Goal: Task Accomplishment & Management: Complete application form

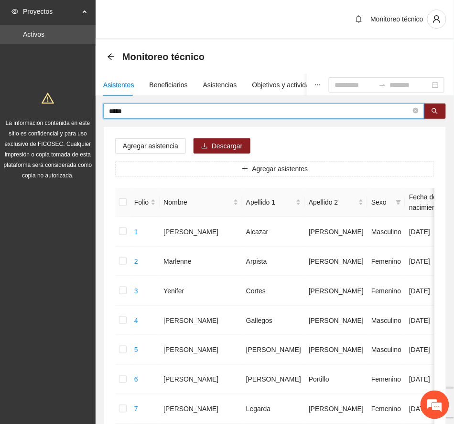
drag, startPoint x: 130, startPoint y: 111, endPoint x: 62, endPoint y: 104, distance: 69.1
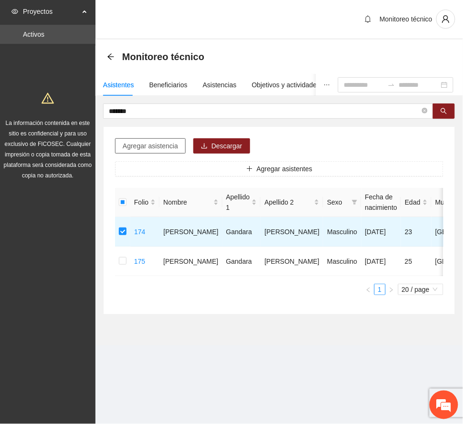
click at [154, 144] on span "Agregar asistencia" at bounding box center [150, 146] width 55 height 11
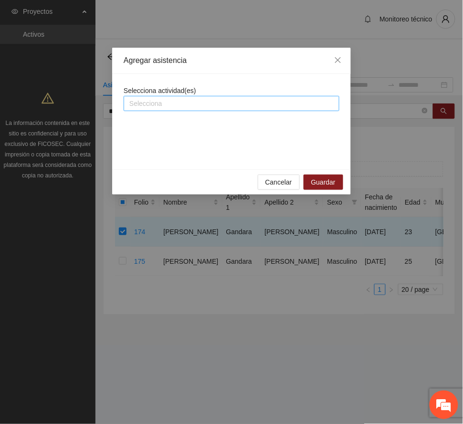
click at [170, 104] on div at bounding box center [231, 103] width 211 height 11
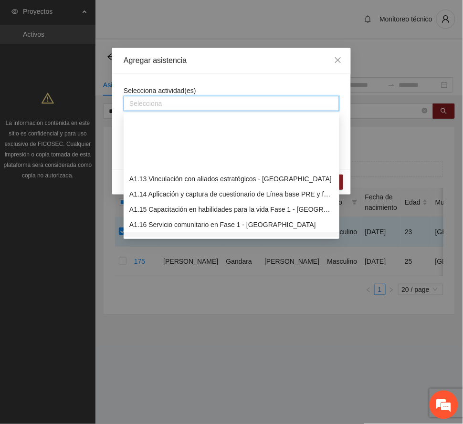
scroll to position [254, 0]
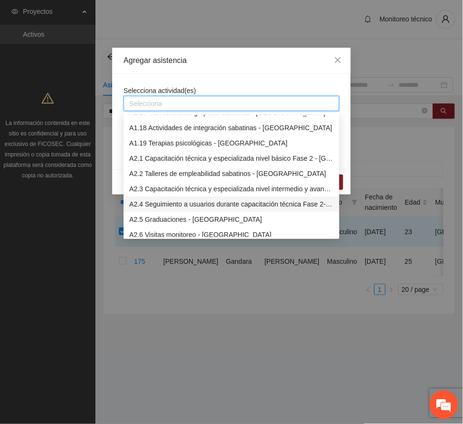
click at [193, 204] on div "A2.4 Seguimiento a usuarios durante capacitación técnica Fase 2- [GEOGRAPHIC_DA…" at bounding box center [231, 204] width 204 height 11
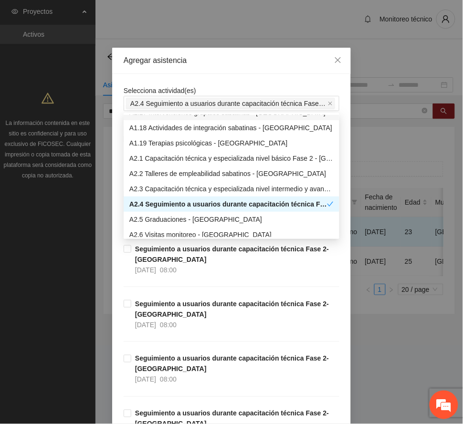
click at [217, 61] on div "Agregar asistencia" at bounding box center [232, 60] width 216 height 11
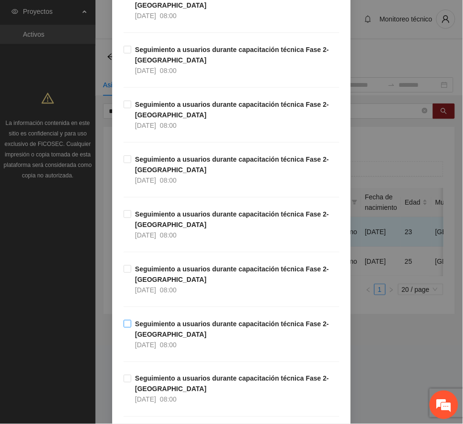
click at [171, 332] on span "Seguimiento a usuarios durante capacitación técnica Fase 2- [GEOGRAPHIC_DATA] […" at bounding box center [235, 335] width 208 height 32
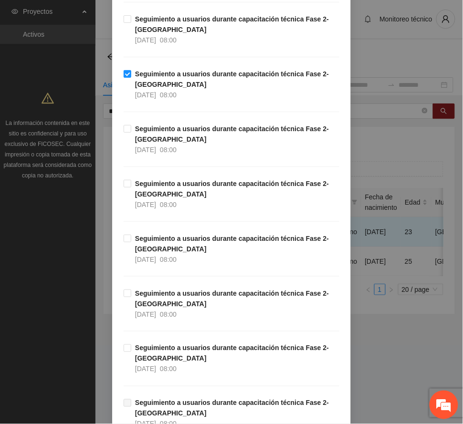
scroll to position [509, 0]
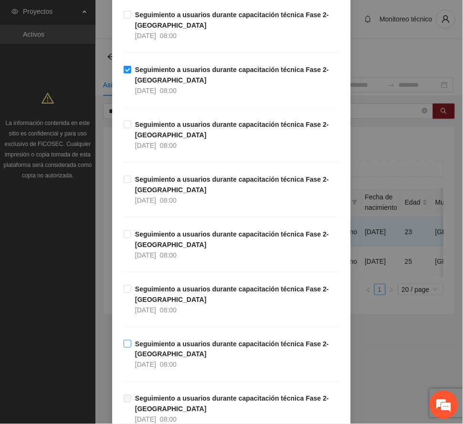
click at [165, 346] on strong "Seguimiento a usuarios durante capacitación técnica Fase 2- [GEOGRAPHIC_DATA]" at bounding box center [232, 349] width 194 height 18
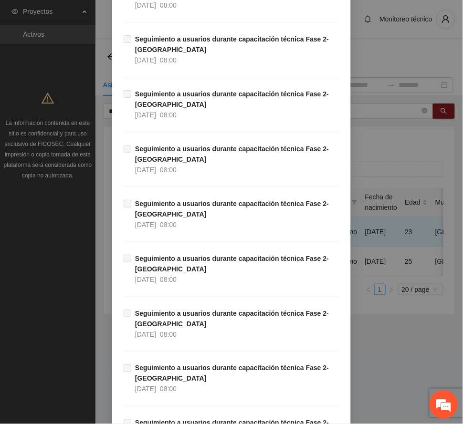
scroll to position [1654, 0]
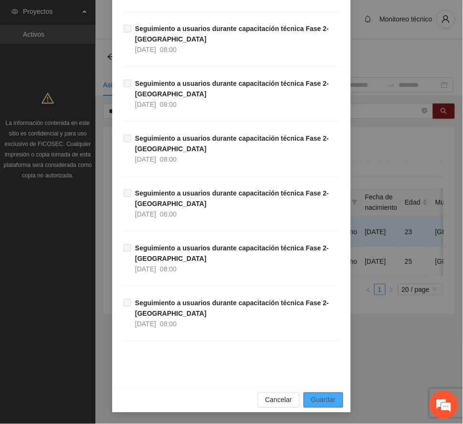
click at [327, 398] on span "Guardar" at bounding box center [323, 400] width 24 height 11
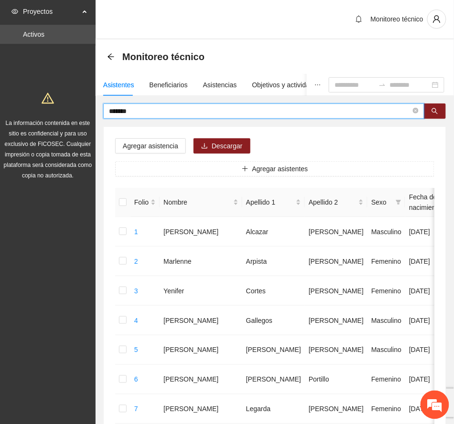
drag, startPoint x: 151, startPoint y: 113, endPoint x: 32, endPoint y: 111, distance: 119.4
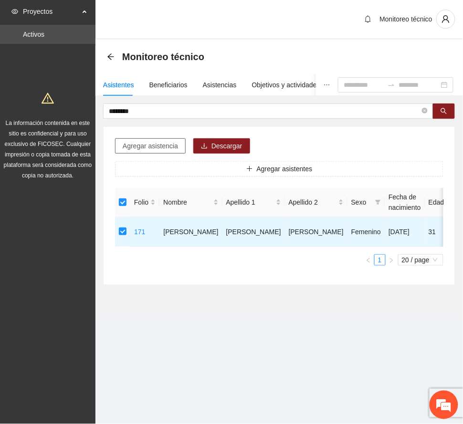
click at [156, 146] on span "Agregar asistencia" at bounding box center [150, 146] width 55 height 11
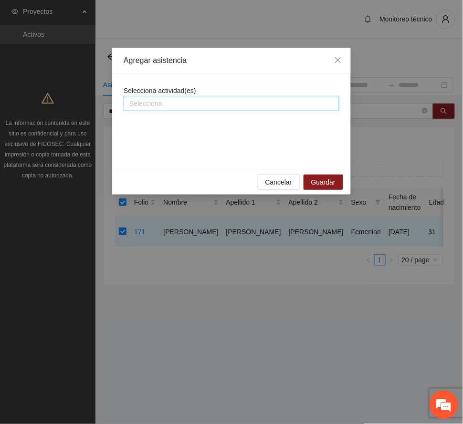
click at [176, 100] on div at bounding box center [231, 103] width 211 height 11
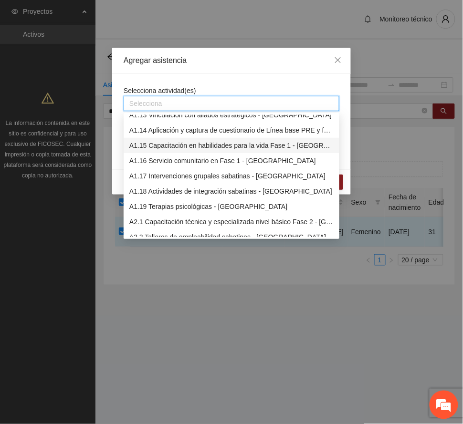
scroll to position [254, 0]
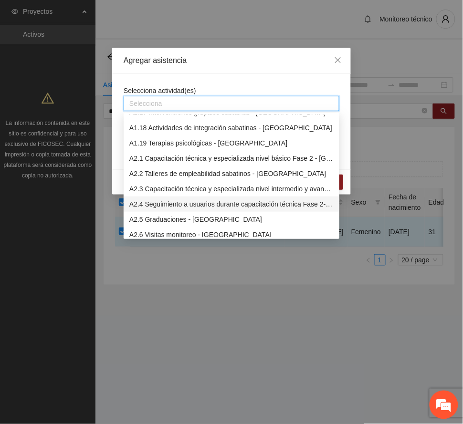
click at [217, 205] on div "A2.4 Seguimiento a usuarios durante capacitación técnica Fase 2- [GEOGRAPHIC_DA…" at bounding box center [231, 204] width 204 height 11
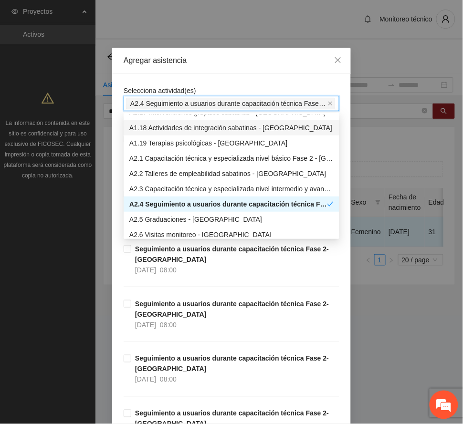
click at [231, 63] on div "Agregar asistencia" at bounding box center [232, 60] width 216 height 11
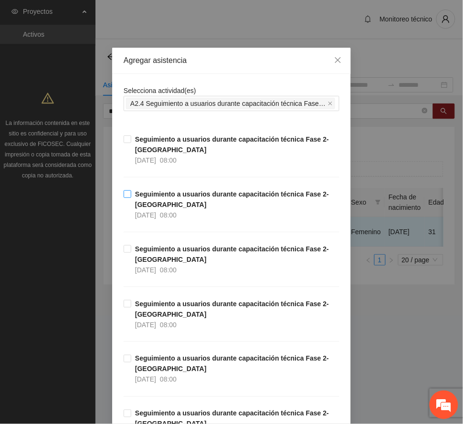
click at [170, 204] on span "Seguimiento a usuarios durante capacitación técnica Fase 2- [GEOGRAPHIC_DATA] […" at bounding box center [235, 205] width 208 height 32
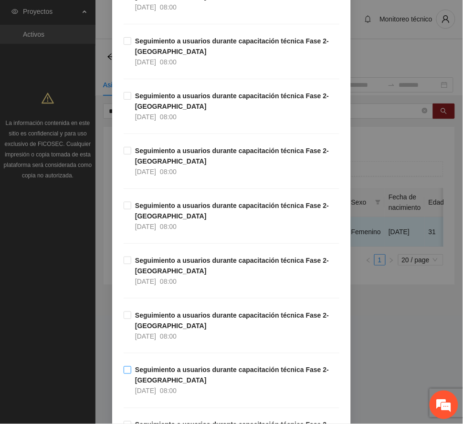
scroll to position [382, 0]
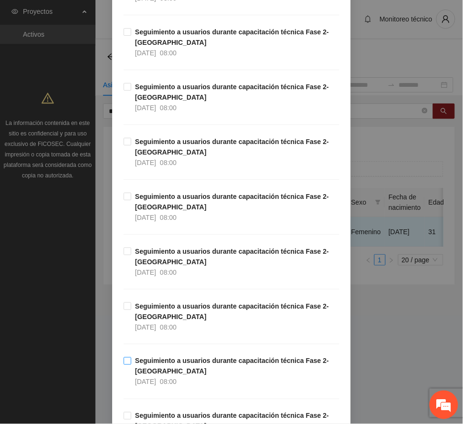
click at [198, 365] on strong "Seguimiento a usuarios durante capacitación técnica Fase 2- [GEOGRAPHIC_DATA]" at bounding box center [232, 367] width 194 height 18
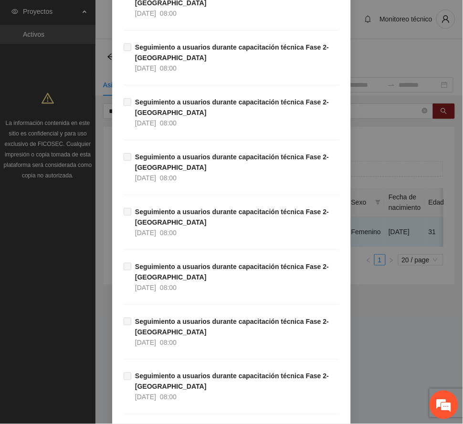
scroll to position [1654, 0]
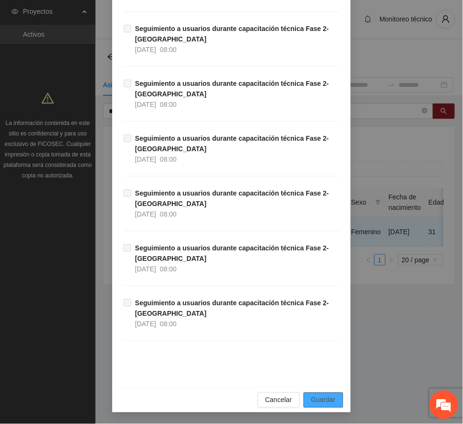
click at [321, 400] on span "Guardar" at bounding box center [323, 400] width 24 height 11
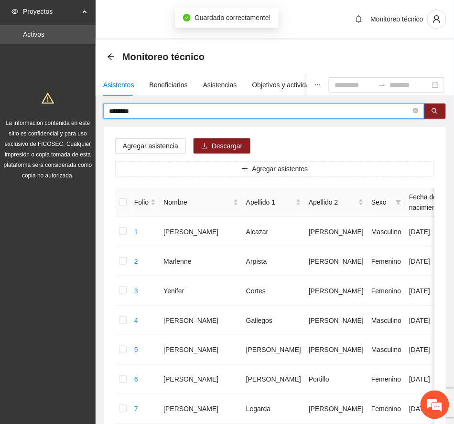
drag, startPoint x: 138, startPoint y: 114, endPoint x: 24, endPoint y: 109, distance: 113.7
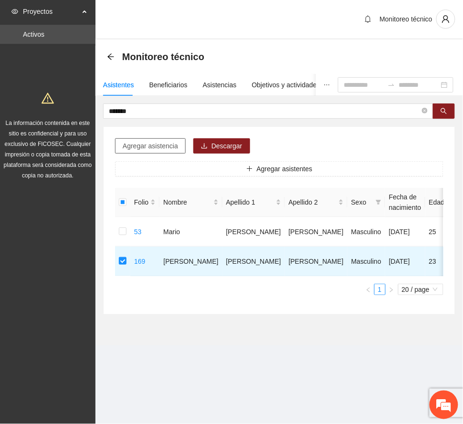
click at [160, 148] on span "Agregar asistencia" at bounding box center [150, 146] width 55 height 11
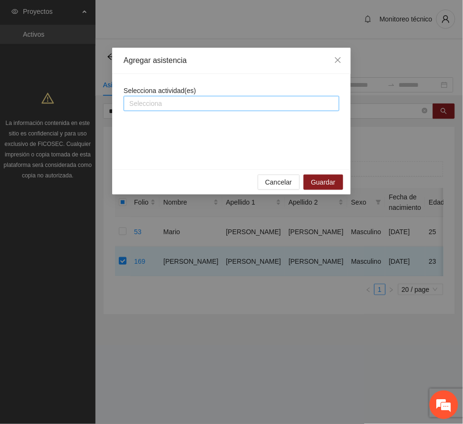
click at [182, 102] on div at bounding box center [231, 103] width 211 height 11
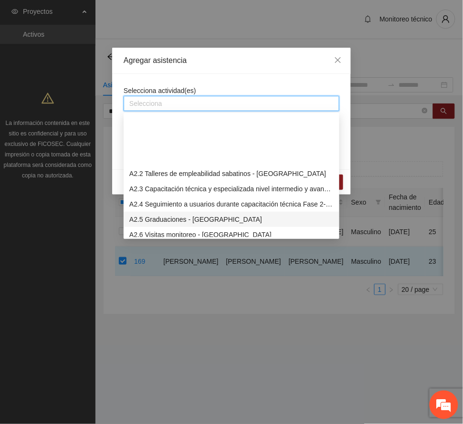
scroll to position [318, 0]
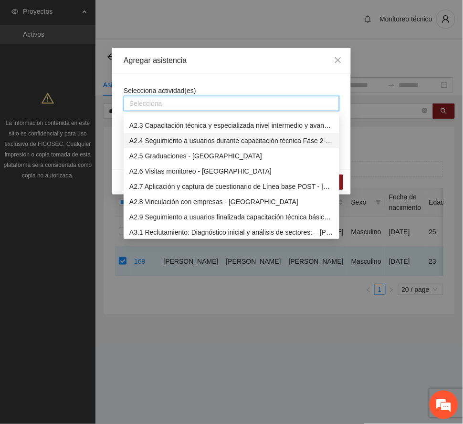
click at [186, 137] on div "A2.4 Seguimiento a usuarios durante capacitación técnica Fase 2- [GEOGRAPHIC_DA…" at bounding box center [231, 141] width 204 height 11
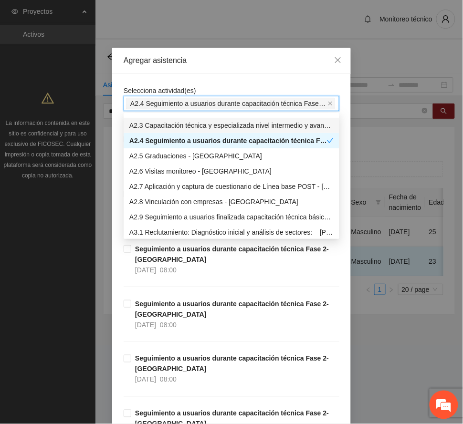
click at [227, 52] on div "Agregar asistencia" at bounding box center [231, 61] width 239 height 26
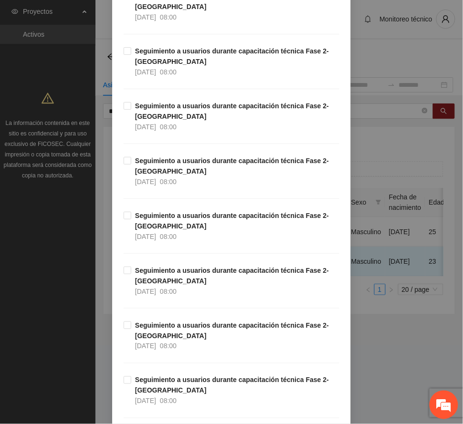
scroll to position [254, 0]
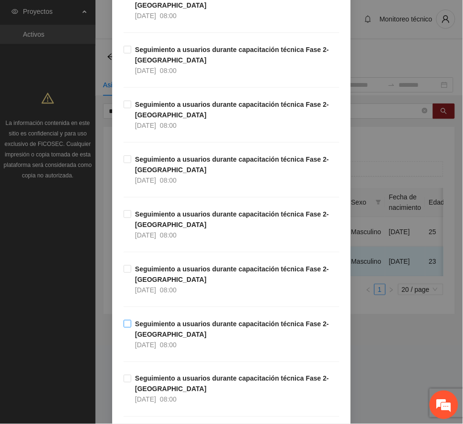
drag, startPoint x: 184, startPoint y: 334, endPoint x: 193, endPoint y: 346, distance: 14.3
click at [185, 333] on span "Seguimiento a usuarios durante capacitación técnica Fase 2- [GEOGRAPHIC_DATA] […" at bounding box center [235, 335] width 208 height 32
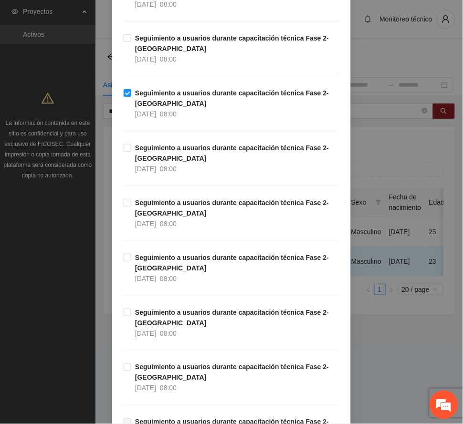
scroll to position [573, 0]
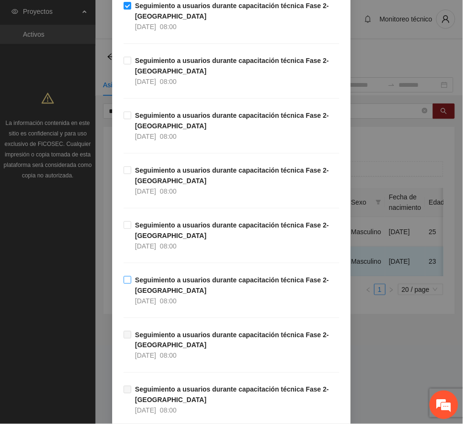
click at [176, 292] on span "Seguimiento a usuarios durante capacitación técnica Fase 2- [GEOGRAPHIC_DATA] […" at bounding box center [235, 291] width 208 height 32
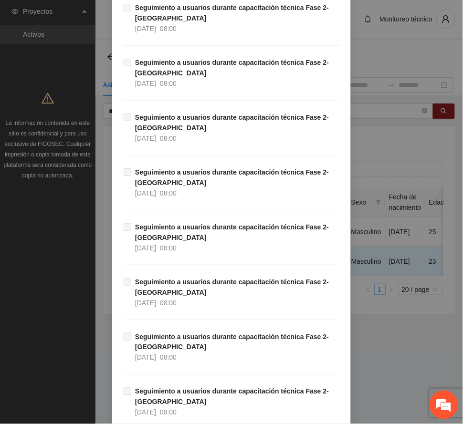
scroll to position [1654, 0]
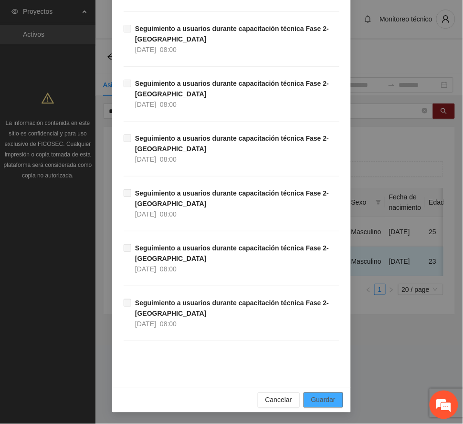
click at [321, 401] on span "Guardar" at bounding box center [323, 400] width 24 height 11
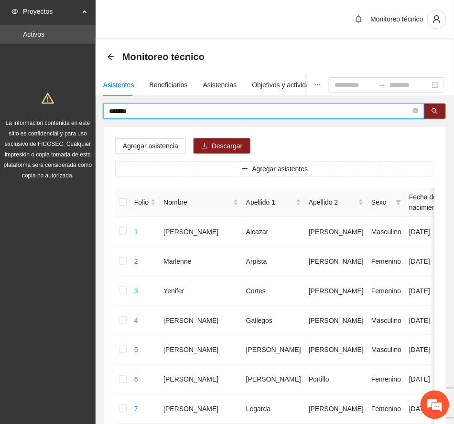
drag, startPoint x: 149, startPoint y: 107, endPoint x: 64, endPoint y: 112, distance: 85.6
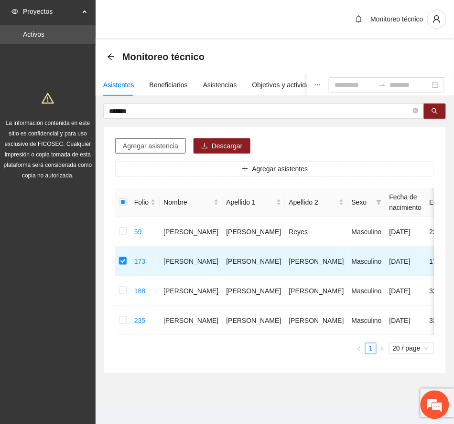
click at [143, 142] on span "Agregar asistencia" at bounding box center [150, 146] width 55 height 11
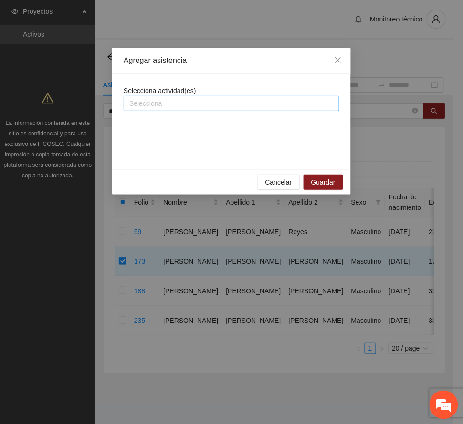
click at [169, 96] on div "Selecciona" at bounding box center [232, 103] width 216 height 15
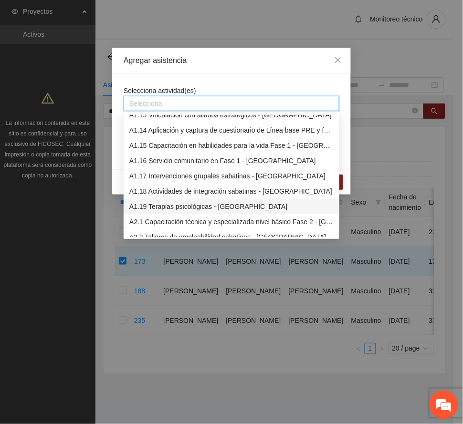
scroll to position [254, 0]
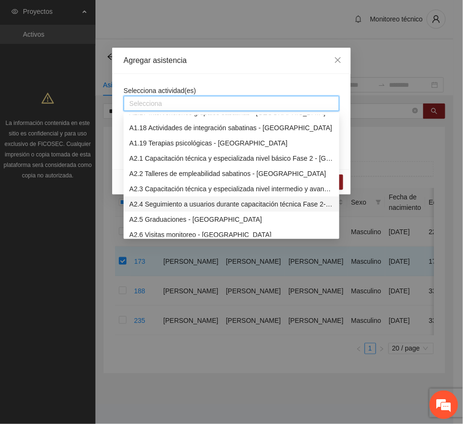
click at [191, 205] on div "A2.4 Seguimiento a usuarios durante capacitación técnica Fase 2- [GEOGRAPHIC_DA…" at bounding box center [231, 204] width 204 height 11
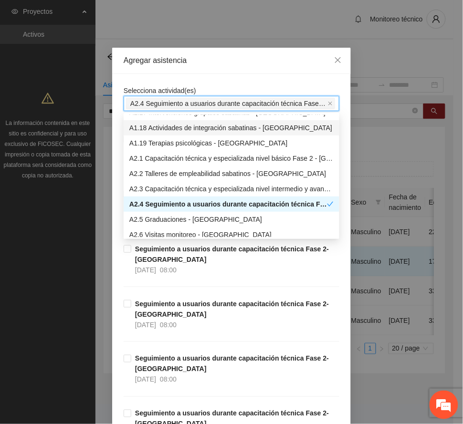
click at [221, 72] on div "Agregar asistencia" at bounding box center [231, 61] width 239 height 26
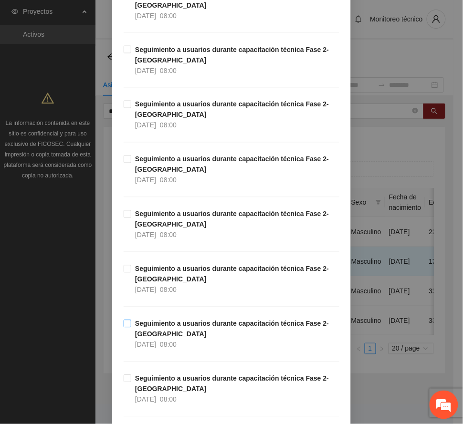
scroll to position [382, 0]
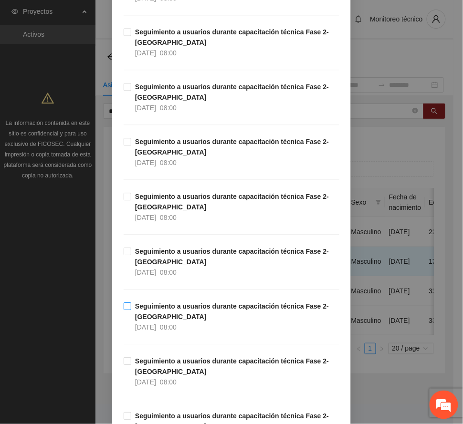
click at [176, 312] on strong "Seguimiento a usuarios durante capacitación técnica Fase 2- [GEOGRAPHIC_DATA]" at bounding box center [232, 312] width 194 height 18
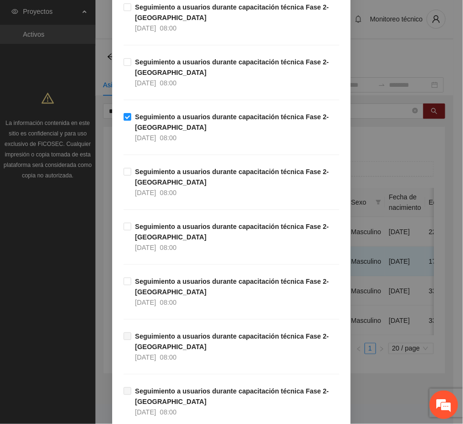
scroll to position [573, 0]
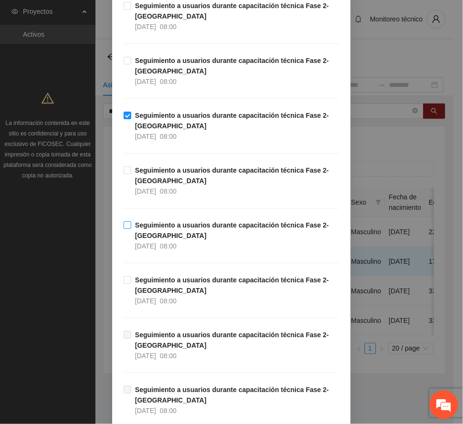
click at [184, 232] on strong "Seguimiento a usuarios durante capacitación técnica Fase 2- [GEOGRAPHIC_DATA]" at bounding box center [232, 231] width 194 height 18
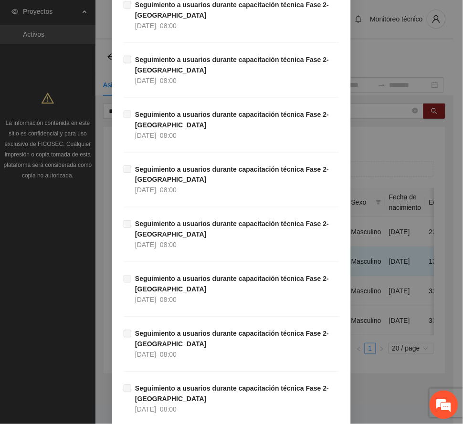
scroll to position [1654, 0]
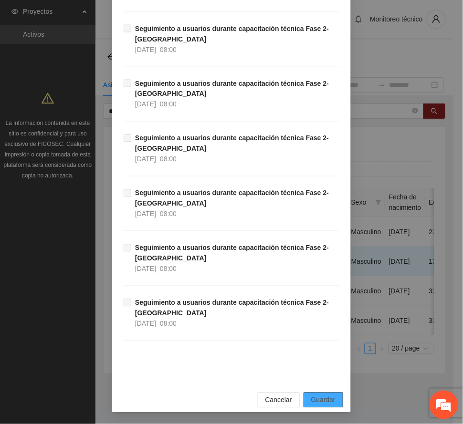
click at [321, 399] on span "Guardar" at bounding box center [323, 400] width 24 height 11
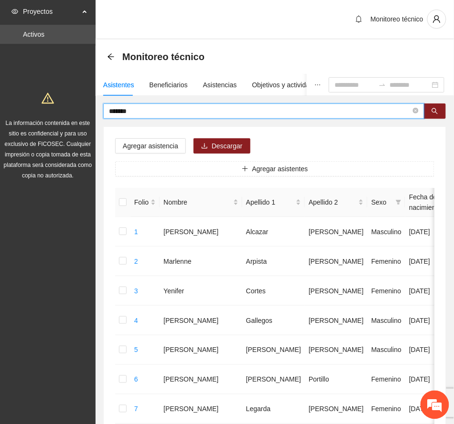
drag, startPoint x: 142, startPoint y: 113, endPoint x: 11, endPoint y: 108, distance: 130.9
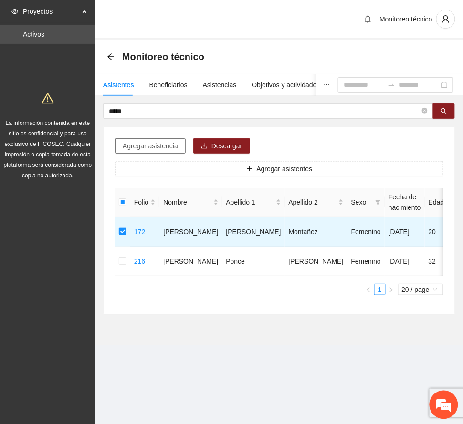
click at [151, 148] on span "Agregar asistencia" at bounding box center [150, 146] width 55 height 11
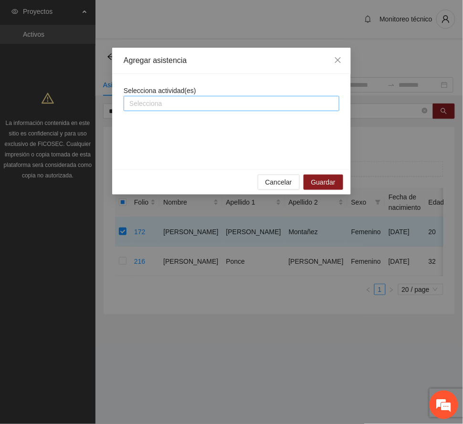
click at [170, 100] on div at bounding box center [231, 103] width 211 height 11
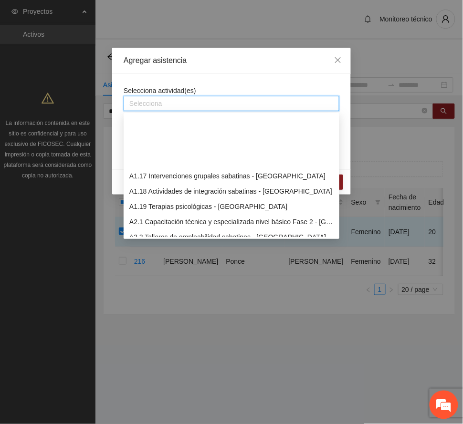
scroll to position [254, 0]
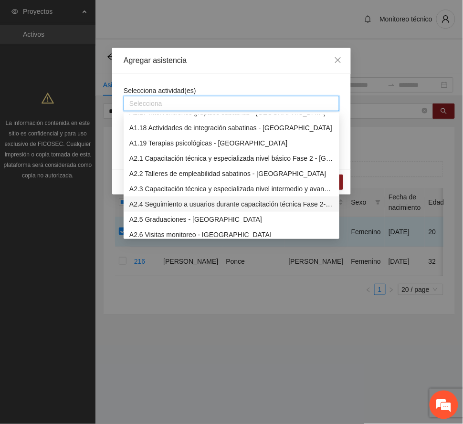
click at [185, 201] on div "A2.4 Seguimiento a usuarios durante capacitación técnica Fase 2- [GEOGRAPHIC_DA…" at bounding box center [231, 204] width 204 height 11
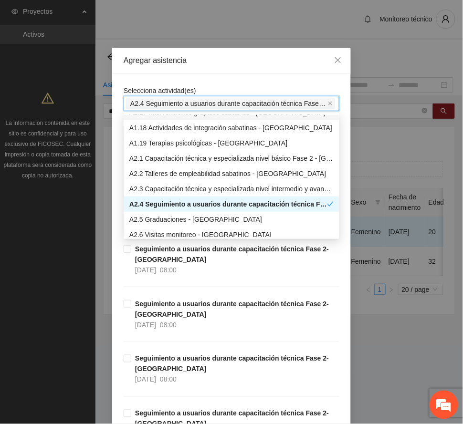
drag, startPoint x: 212, startPoint y: 60, endPoint x: 205, endPoint y: 106, distance: 46.5
click at [213, 59] on div "Agregar asistencia" at bounding box center [232, 60] width 216 height 11
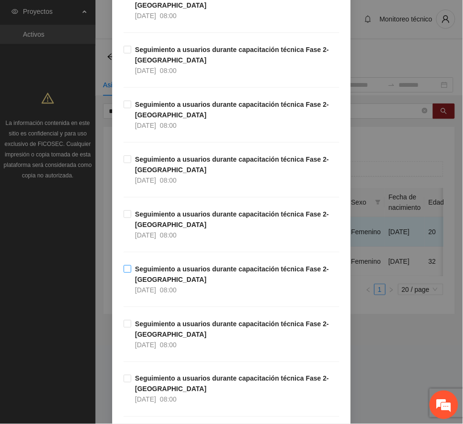
click at [193, 281] on span "Seguimiento a usuarios durante capacitación técnica Fase 2- [GEOGRAPHIC_DATA] […" at bounding box center [235, 280] width 208 height 32
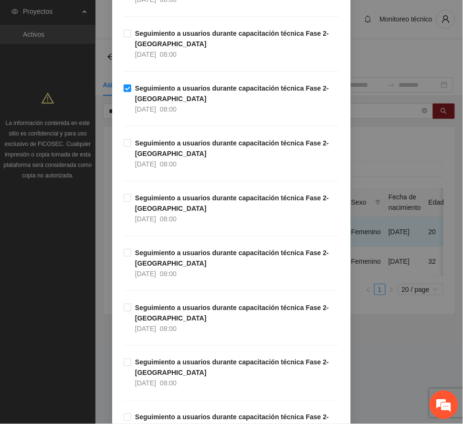
scroll to position [445, 0]
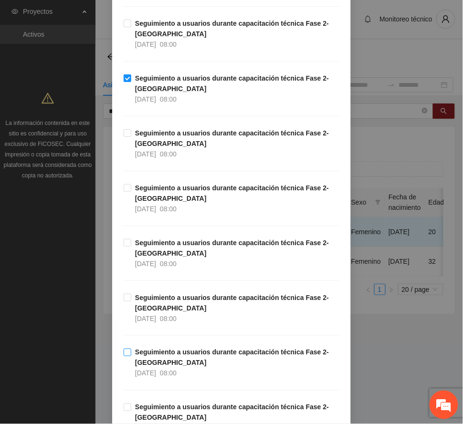
click at [200, 354] on strong "Seguimiento a usuarios durante capacitación técnica Fase 2- [GEOGRAPHIC_DATA]" at bounding box center [232, 358] width 194 height 18
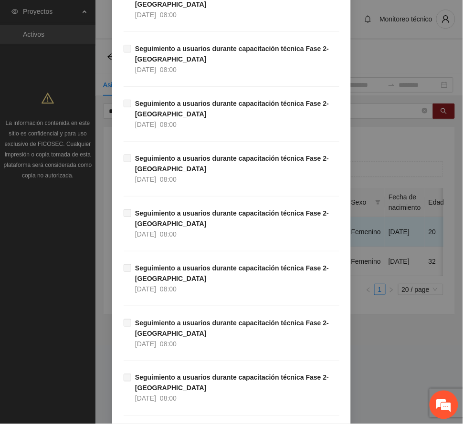
scroll to position [1654, 0]
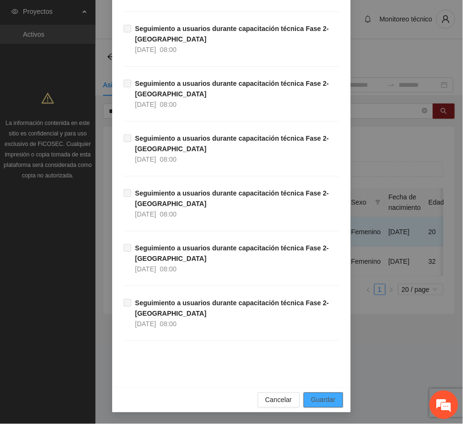
click at [319, 402] on span "Guardar" at bounding box center [323, 400] width 24 height 11
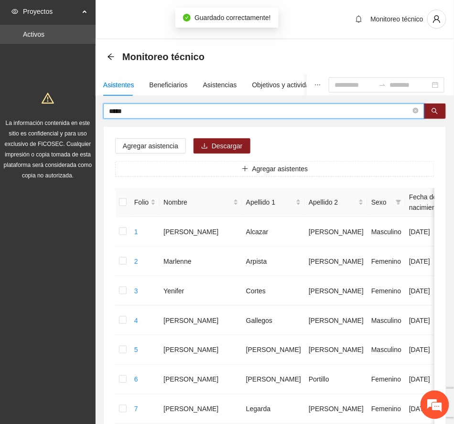
drag, startPoint x: 145, startPoint y: 109, endPoint x: 73, endPoint y: 106, distance: 72.2
type input "******"
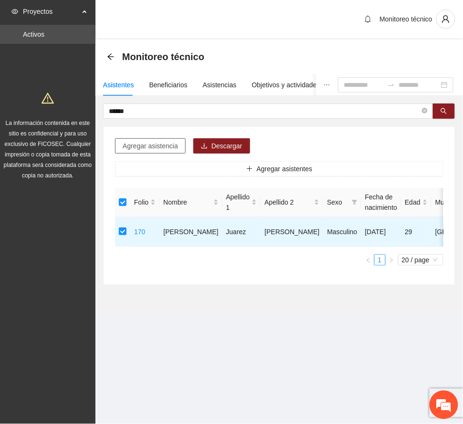
click at [159, 146] on span "Agregar asistencia" at bounding box center [150, 146] width 55 height 11
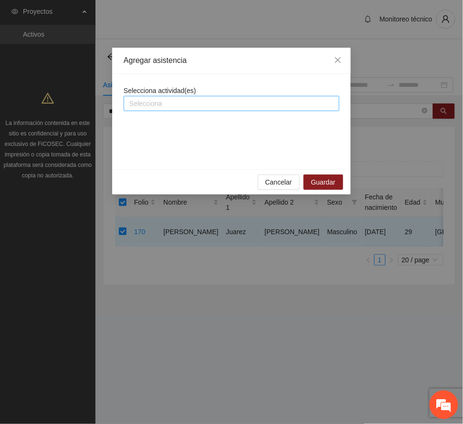
click at [169, 104] on div at bounding box center [231, 103] width 211 height 11
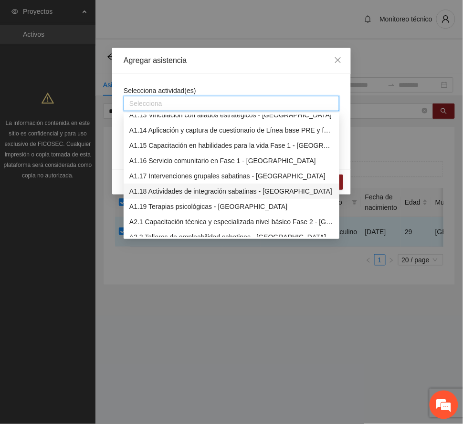
scroll to position [254, 0]
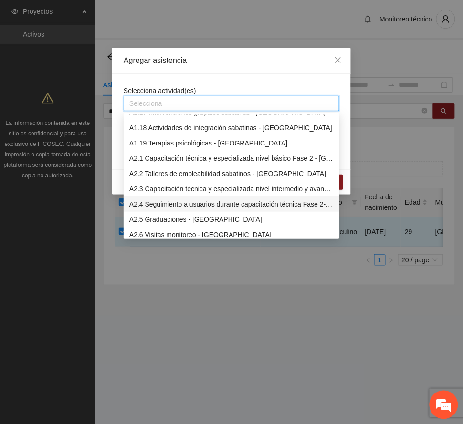
click at [188, 208] on div "A2.4 Seguimiento a usuarios durante capacitación técnica Fase 2- [GEOGRAPHIC_DA…" at bounding box center [231, 204] width 204 height 11
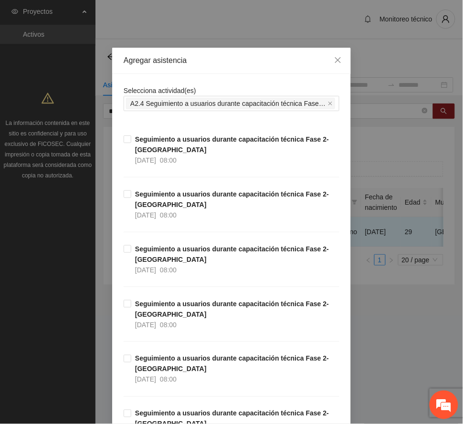
click at [219, 63] on div "Agregar asistencia" at bounding box center [232, 60] width 216 height 11
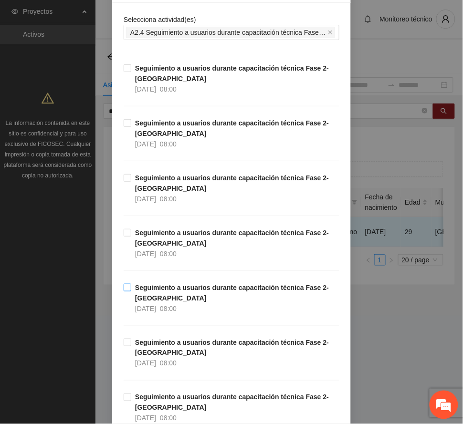
scroll to position [191, 0]
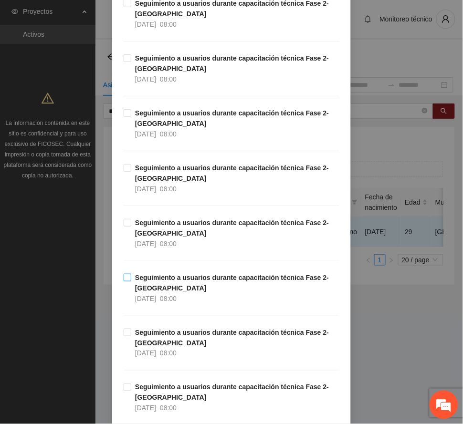
click at [196, 288] on span "Seguimiento a usuarios durante capacitación técnica Fase 2- [GEOGRAPHIC_DATA] […" at bounding box center [235, 289] width 208 height 32
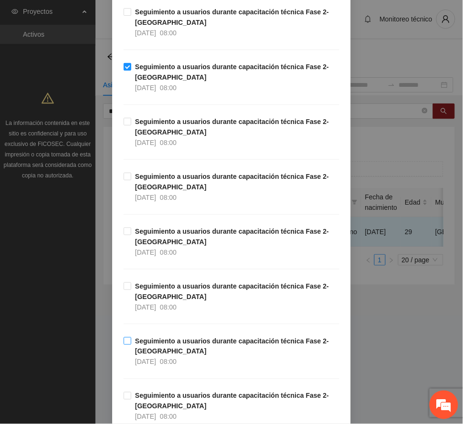
scroll to position [445, 0]
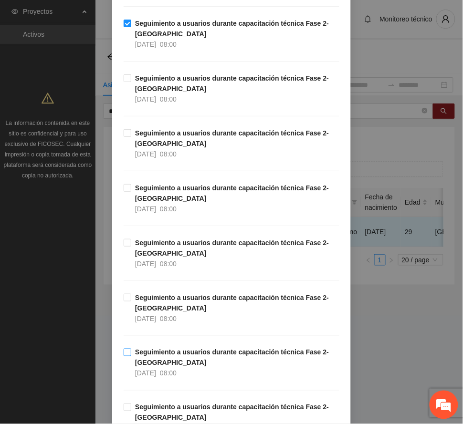
click at [193, 356] on strong "Seguimiento a usuarios durante capacitación técnica Fase 2- [GEOGRAPHIC_DATA]" at bounding box center [232, 358] width 194 height 18
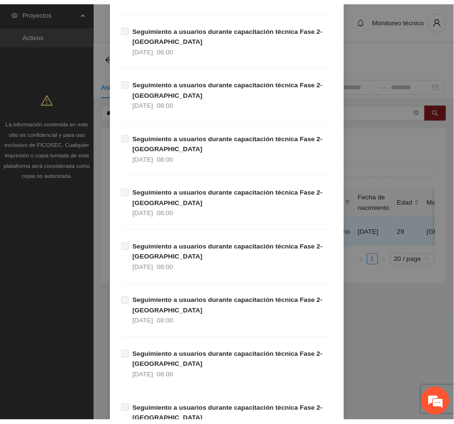
scroll to position [1654, 0]
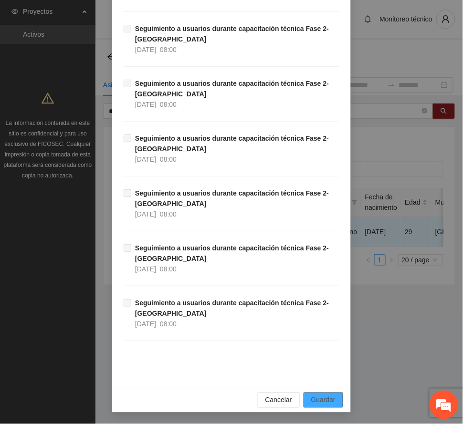
click at [319, 400] on span "Guardar" at bounding box center [323, 400] width 24 height 11
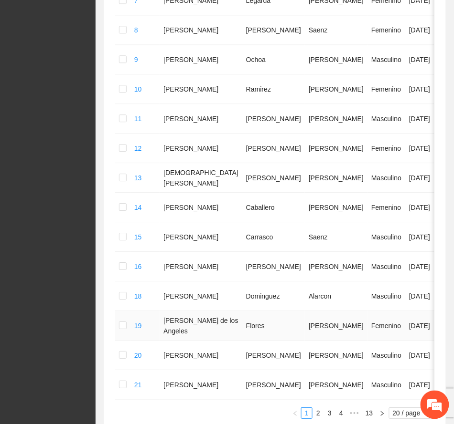
scroll to position [532, 0]
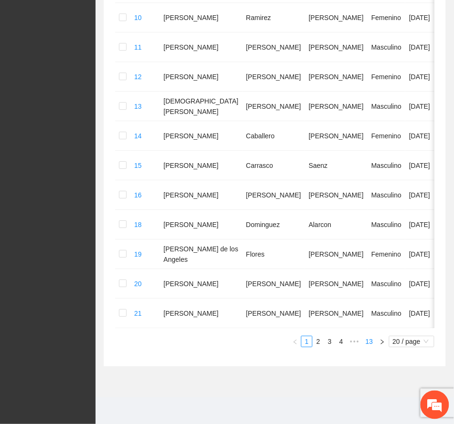
click at [371, 341] on link "13" at bounding box center [368, 342] width 13 height 11
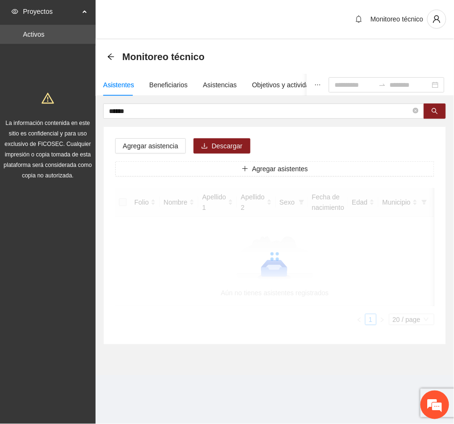
scroll to position [0, 0]
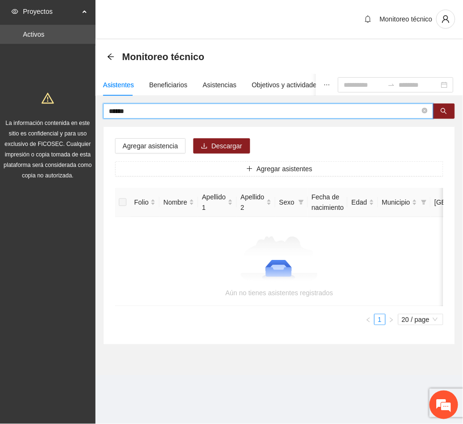
drag, startPoint x: 144, startPoint y: 112, endPoint x: 60, endPoint y: 111, distance: 84.0
click at [60, 111] on section "Proyectos Activos La información contenida en este sitio es confidencial y para…" at bounding box center [231, 212] width 463 height 424
click at [442, 107] on button "button" at bounding box center [444, 111] width 22 height 15
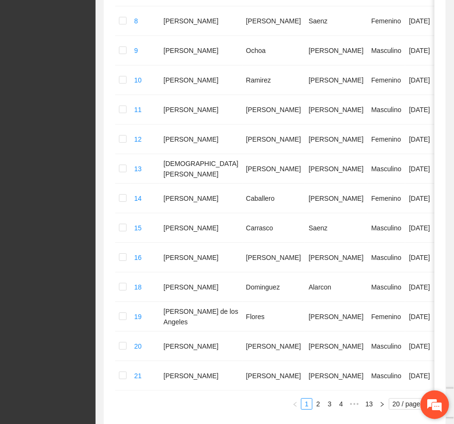
scroll to position [532, 0]
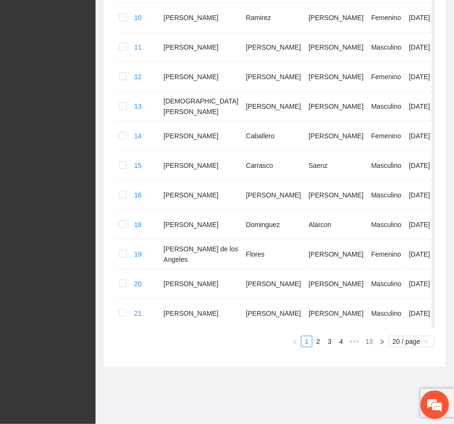
click at [371, 344] on link "13" at bounding box center [368, 342] width 13 height 11
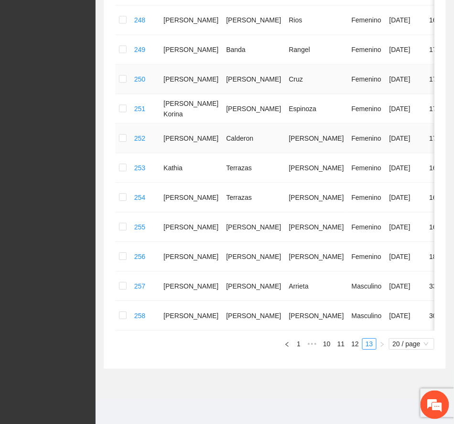
scroll to position [372, 0]
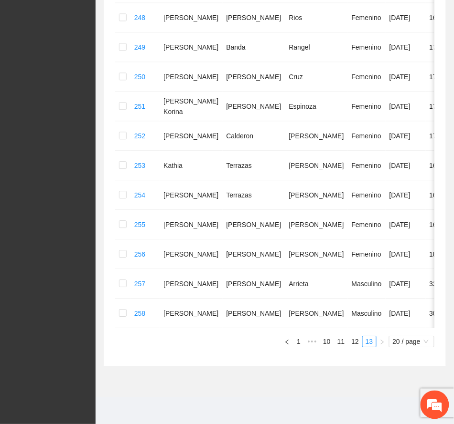
click at [354, 340] on link "12" at bounding box center [354, 342] width 13 height 11
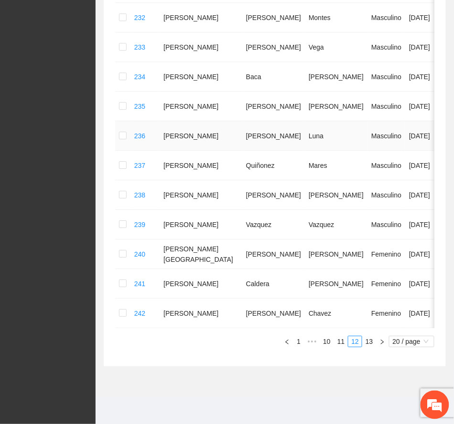
scroll to position [573, 0]
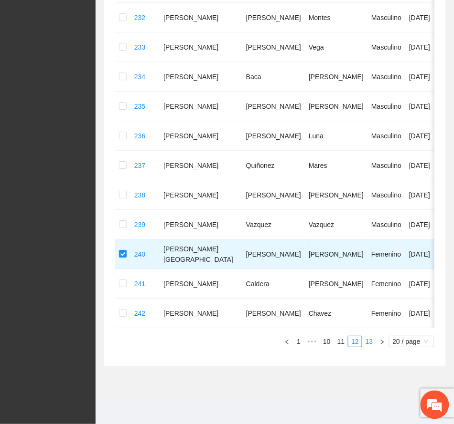
click at [366, 341] on link "13" at bounding box center [368, 342] width 13 height 11
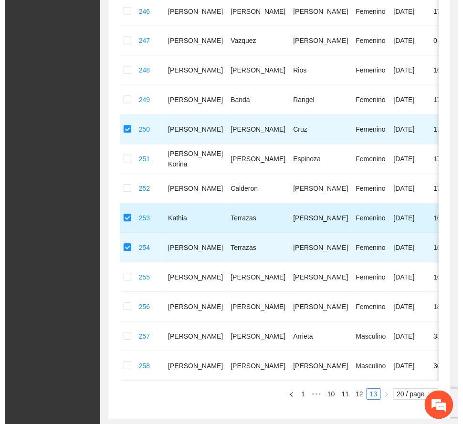
scroll to position [0, 0]
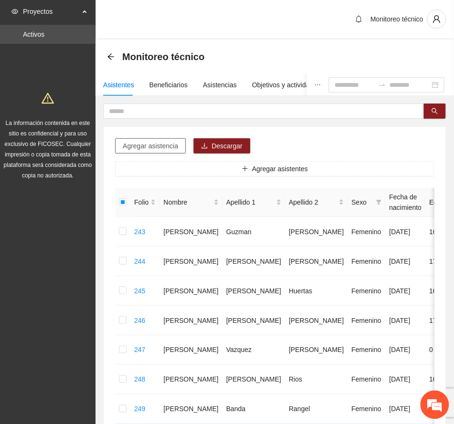
click at [165, 146] on span "Agregar asistencia" at bounding box center [150, 146] width 55 height 11
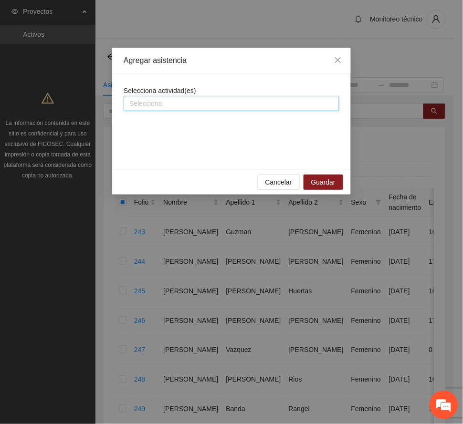
click at [209, 104] on div at bounding box center [231, 103] width 211 height 11
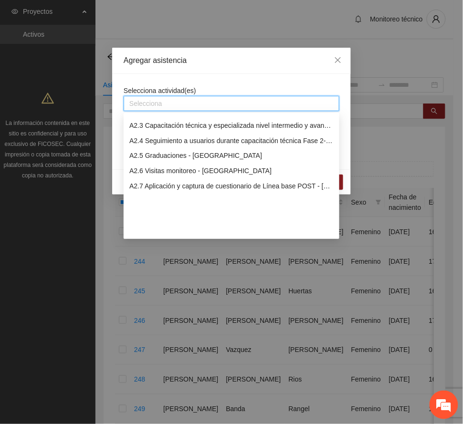
scroll to position [254, 0]
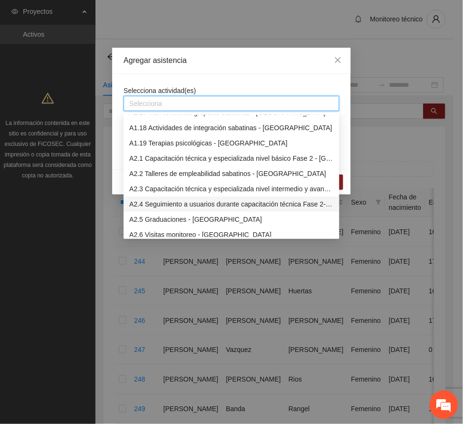
click at [167, 203] on div "A2.4 Seguimiento a usuarios durante capacitación técnica Fase 2- [GEOGRAPHIC_DA…" at bounding box center [231, 204] width 204 height 11
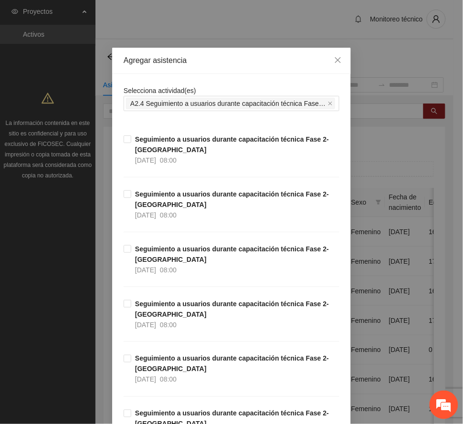
click at [261, 58] on div "Agregar asistencia" at bounding box center [232, 60] width 216 height 11
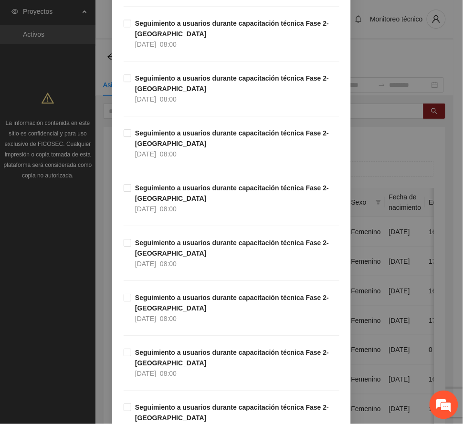
scroll to position [509, 0]
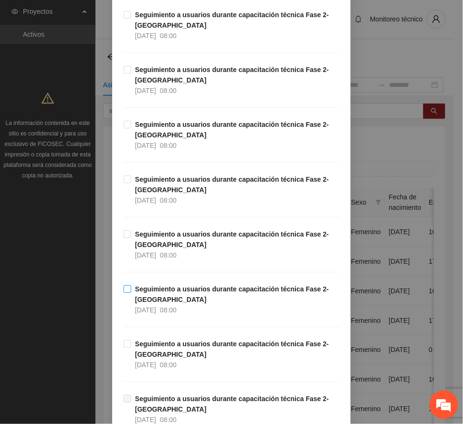
click at [180, 292] on strong "Seguimiento a usuarios durante capacitación técnica Fase 2- [GEOGRAPHIC_DATA]" at bounding box center [232, 295] width 194 height 18
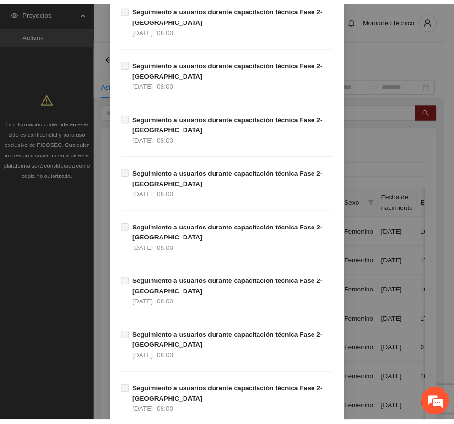
scroll to position [1654, 0]
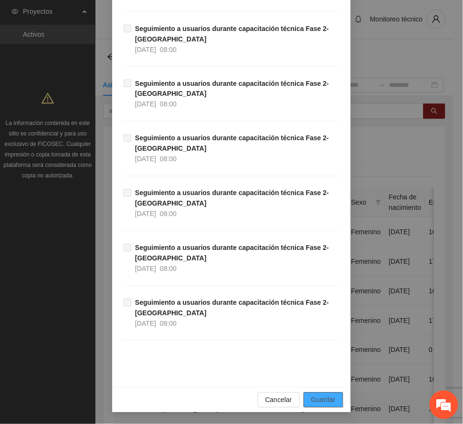
click at [316, 404] on span "Guardar" at bounding box center [323, 400] width 24 height 11
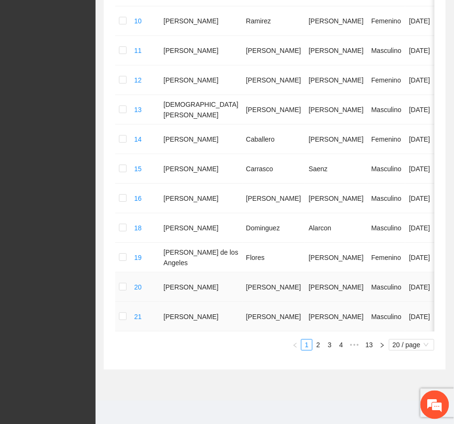
scroll to position [532, 0]
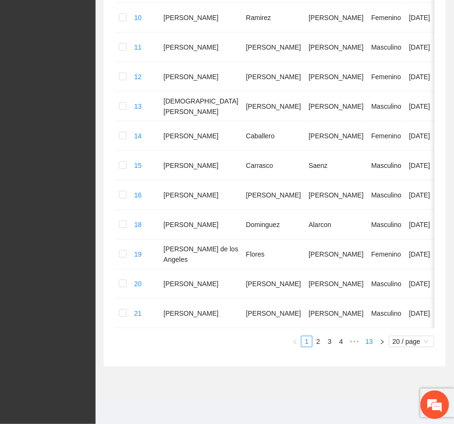
click at [370, 342] on link "13" at bounding box center [368, 342] width 13 height 11
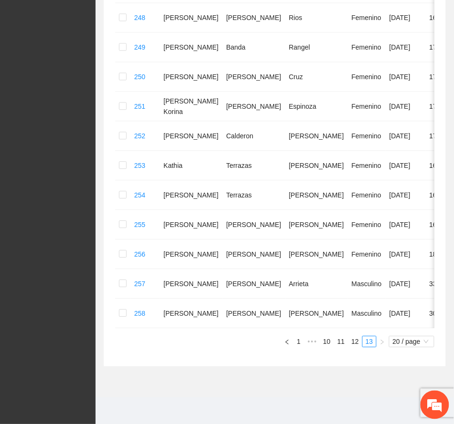
scroll to position [372, 0]
click at [355, 337] on link "12" at bounding box center [354, 342] width 13 height 11
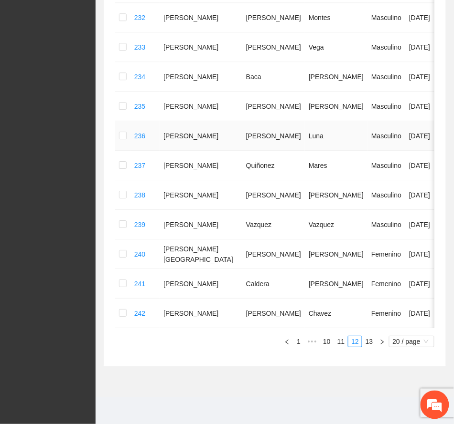
scroll to position [573, 0]
click at [371, 340] on link "13" at bounding box center [368, 342] width 13 height 11
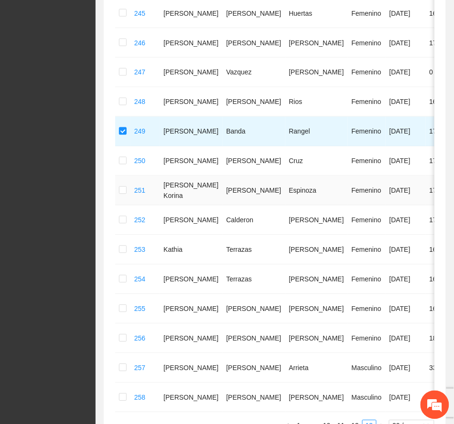
scroll to position [318, 0]
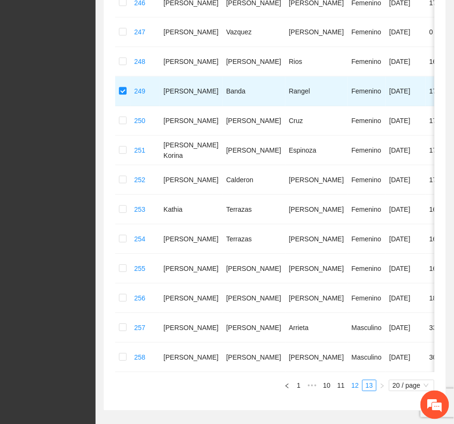
click at [354, 392] on link "12" at bounding box center [354, 386] width 13 height 11
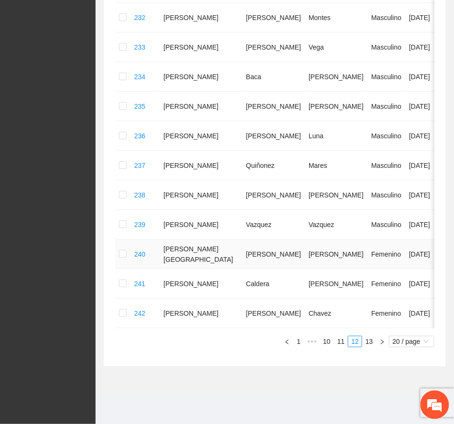
scroll to position [573, 0]
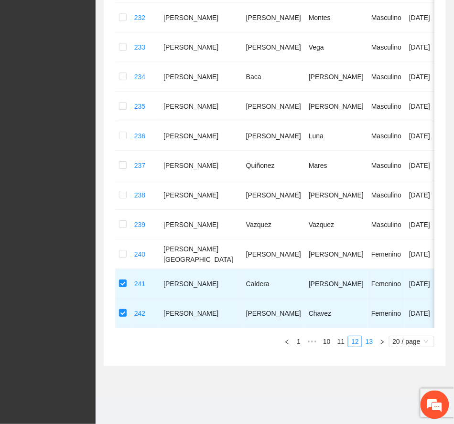
click at [371, 342] on link "13" at bounding box center [368, 342] width 13 height 11
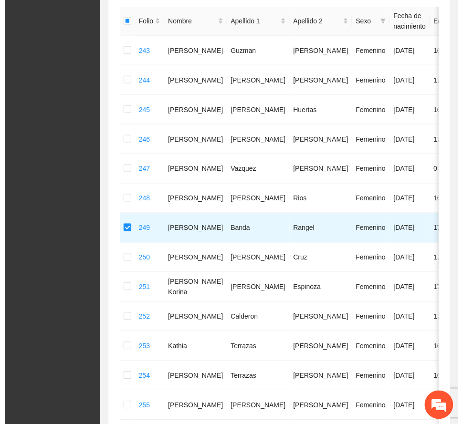
scroll to position [117, 0]
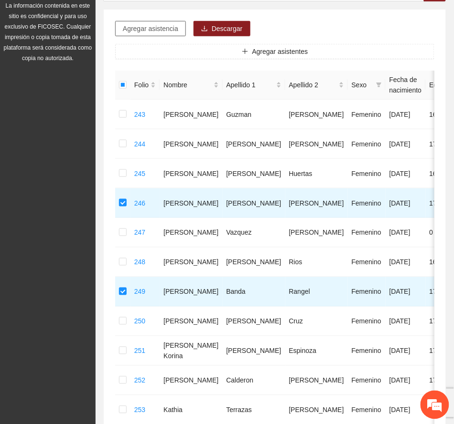
click at [169, 29] on span "Agregar asistencia" at bounding box center [150, 28] width 55 height 11
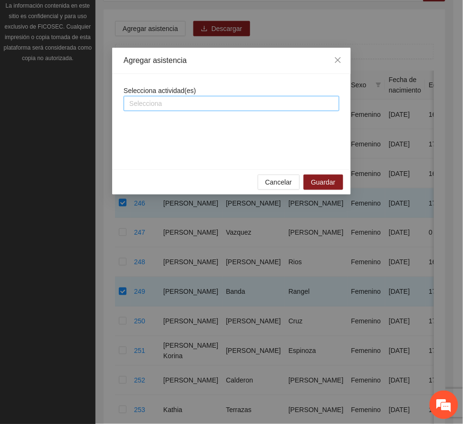
click at [243, 111] on div "Selecciona" at bounding box center [232, 103] width 216 height 15
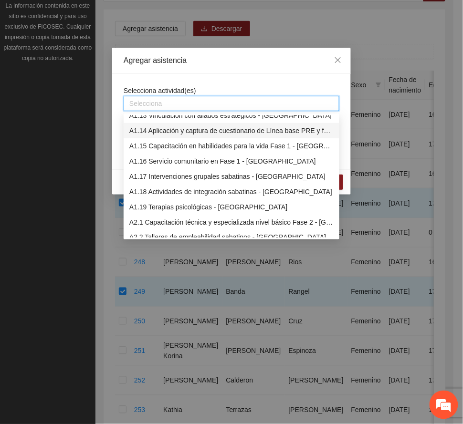
scroll to position [318, 0]
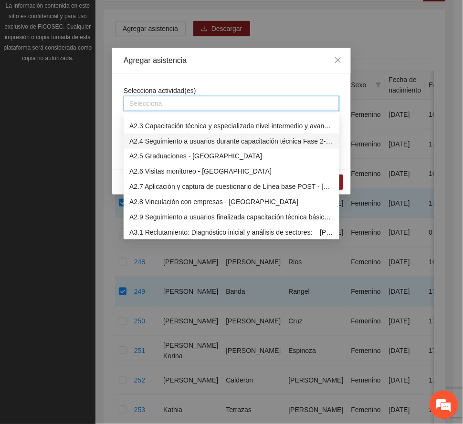
click at [180, 143] on div "A2.4 Seguimiento a usuarios durante capacitación técnica Fase 2- [GEOGRAPHIC_DA…" at bounding box center [231, 141] width 204 height 11
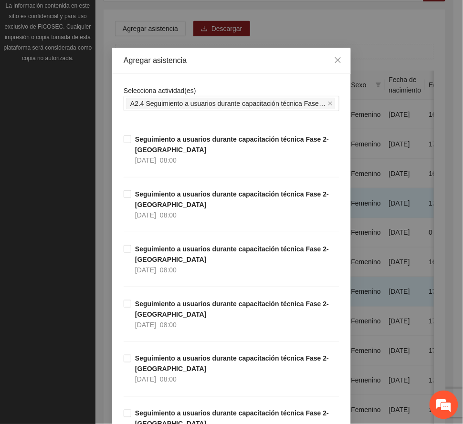
click at [190, 62] on div "Agregar asistencia" at bounding box center [232, 60] width 216 height 11
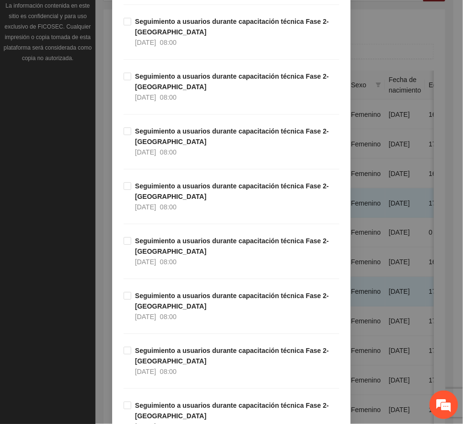
scroll to position [509, 0]
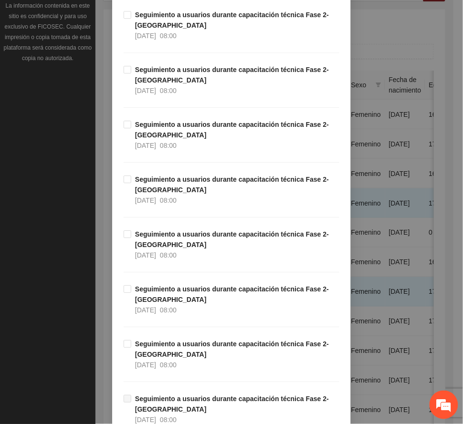
click at [178, 352] on span "Seguimiento a usuarios durante capacitación técnica Fase 2- [GEOGRAPHIC_DATA] […" at bounding box center [235, 355] width 208 height 32
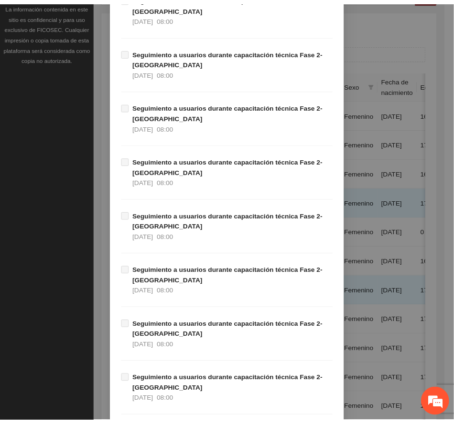
scroll to position [1654, 0]
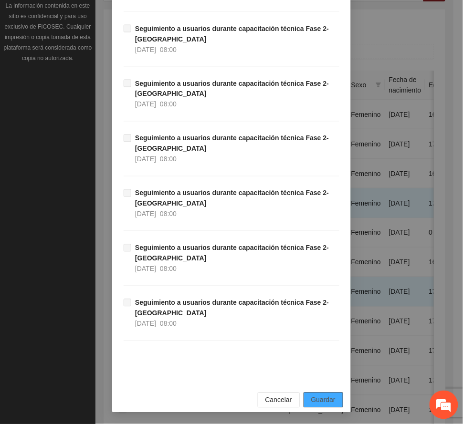
click at [318, 396] on span "Guardar" at bounding box center [323, 400] width 24 height 11
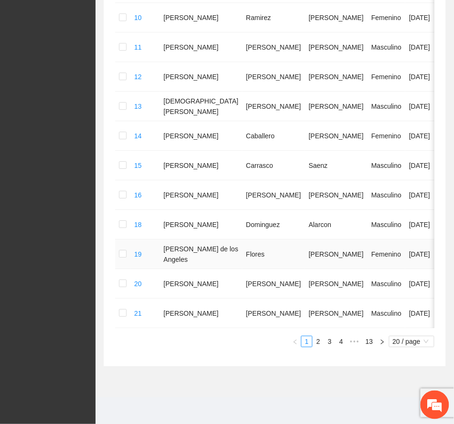
scroll to position [532, 0]
click at [371, 341] on link "13" at bounding box center [368, 342] width 13 height 11
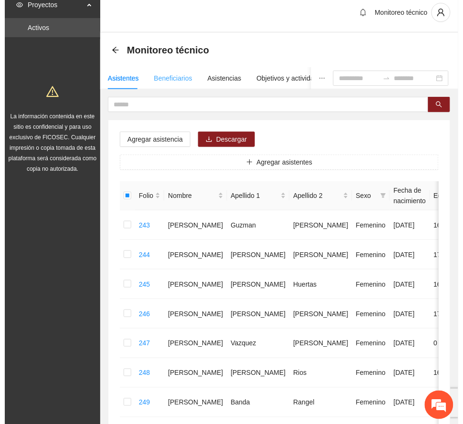
scroll to position [0, 0]
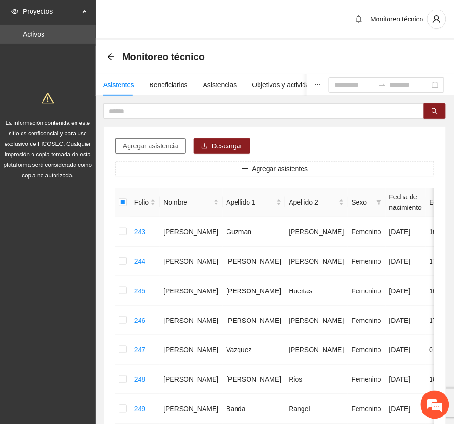
click at [161, 144] on span "Agregar asistencia" at bounding box center [150, 146] width 55 height 11
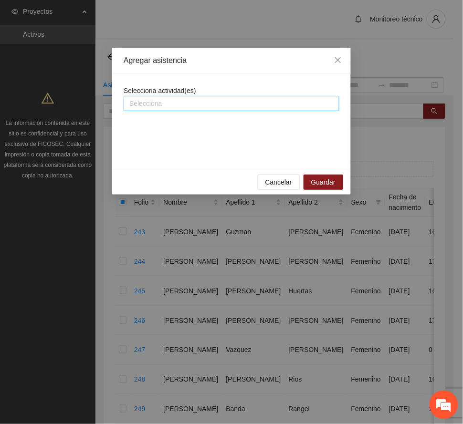
click at [176, 102] on div at bounding box center [231, 103] width 211 height 11
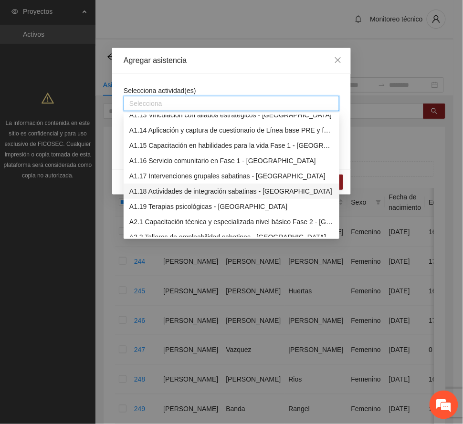
scroll to position [254, 0]
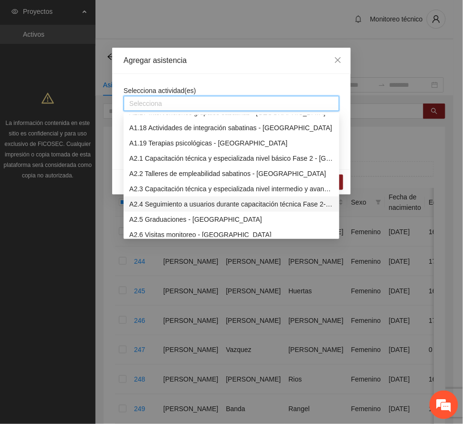
click at [205, 203] on div "A2.4 Seguimiento a usuarios durante capacitación técnica Fase 2- [GEOGRAPHIC_DA…" at bounding box center [231, 204] width 204 height 11
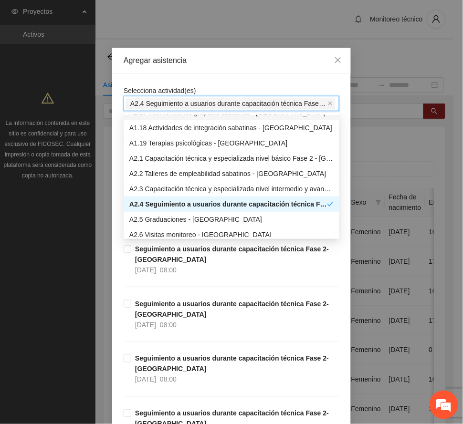
click at [220, 57] on div "Agregar asistencia" at bounding box center [232, 60] width 216 height 11
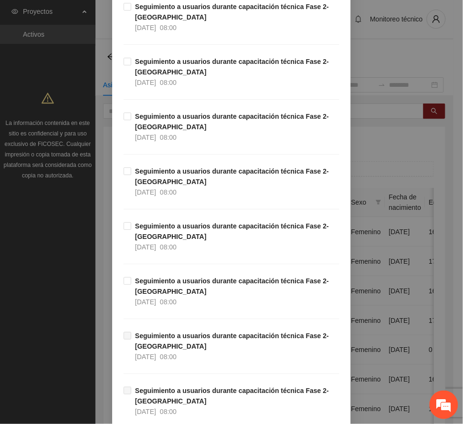
scroll to position [573, 0]
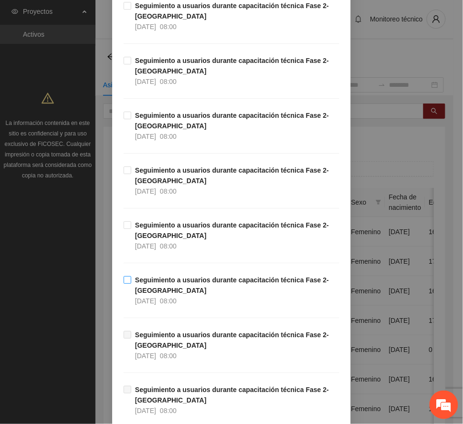
click at [207, 288] on span "Seguimiento a usuarios durante capacitación técnica Fase 2- [GEOGRAPHIC_DATA] […" at bounding box center [235, 291] width 208 height 32
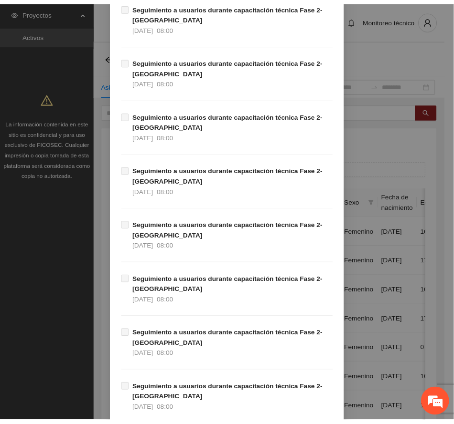
scroll to position [1654, 0]
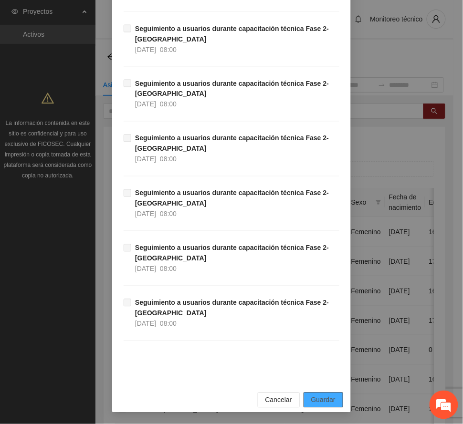
click at [327, 402] on span "Guardar" at bounding box center [323, 400] width 24 height 11
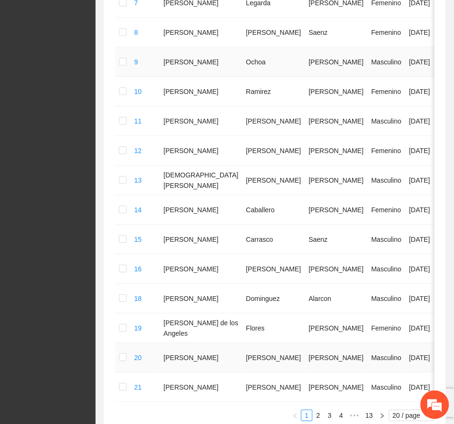
scroll to position [532, 0]
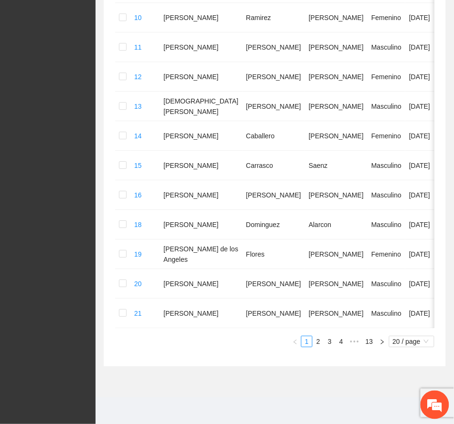
click at [371, 340] on link "13" at bounding box center [368, 342] width 13 height 11
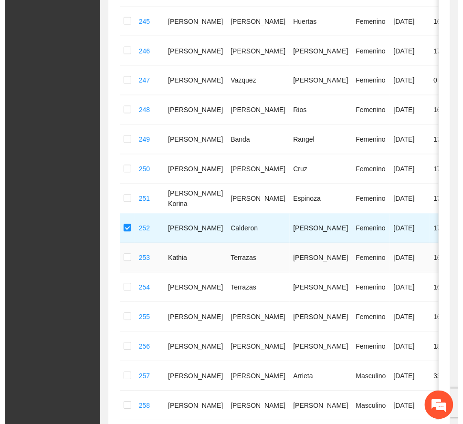
scroll to position [0, 0]
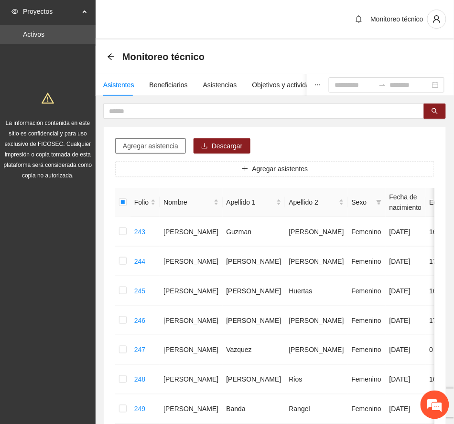
click at [172, 147] on span "Agregar asistencia" at bounding box center [150, 146] width 55 height 11
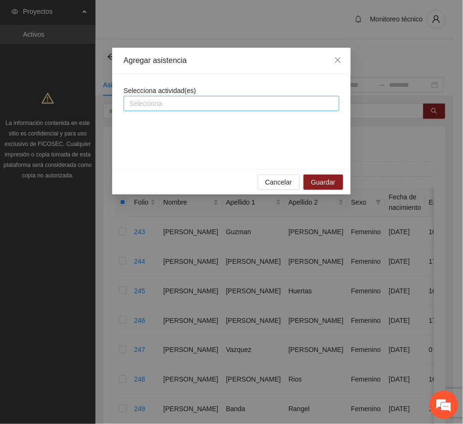
click at [184, 98] on div at bounding box center [231, 103] width 211 height 11
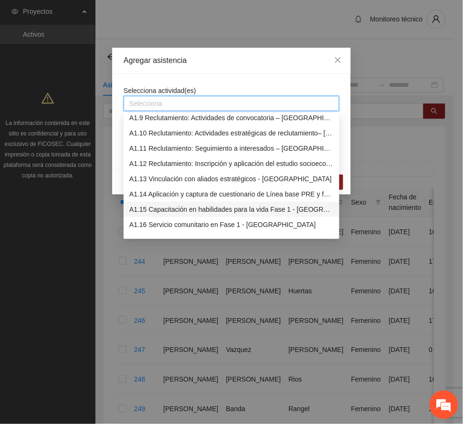
scroll to position [318, 0]
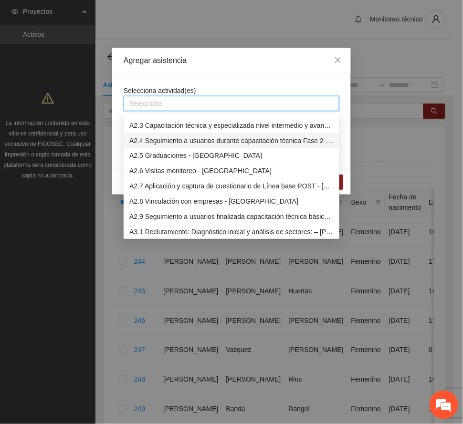
click at [182, 140] on div "A2.4 Seguimiento a usuarios durante capacitación técnica Fase 2- [GEOGRAPHIC_DA…" at bounding box center [231, 141] width 204 height 11
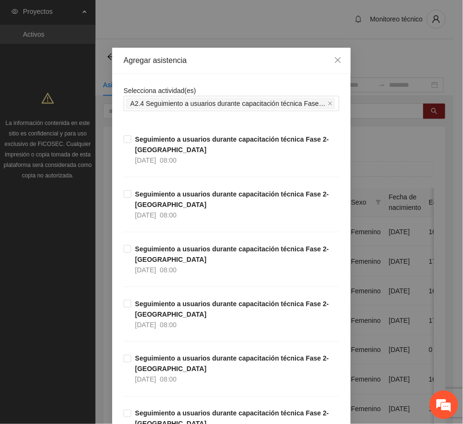
click at [227, 61] on div "Agregar asistencia" at bounding box center [232, 60] width 216 height 11
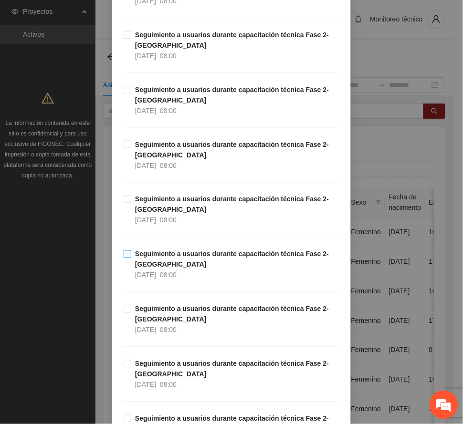
scroll to position [191, 0]
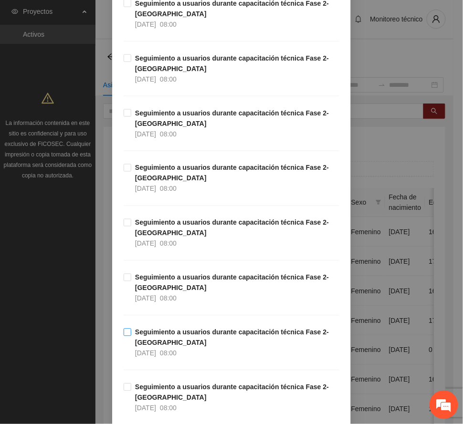
click at [199, 333] on strong "Seguimiento a usuarios durante capacitación técnica Fase 2- [GEOGRAPHIC_DATA]" at bounding box center [232, 338] width 194 height 18
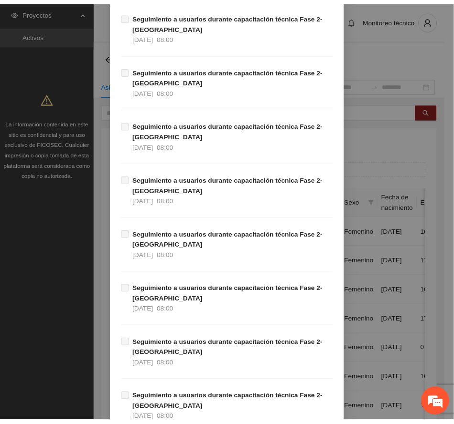
scroll to position [1654, 0]
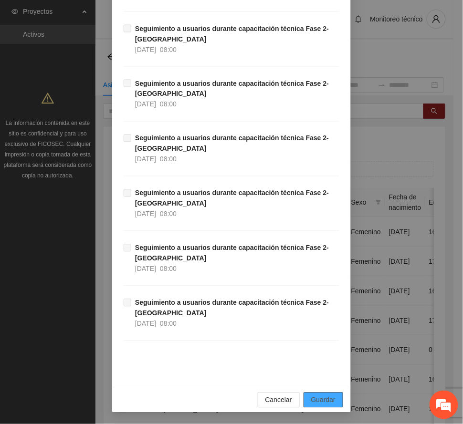
click at [328, 402] on span "Guardar" at bounding box center [323, 400] width 24 height 11
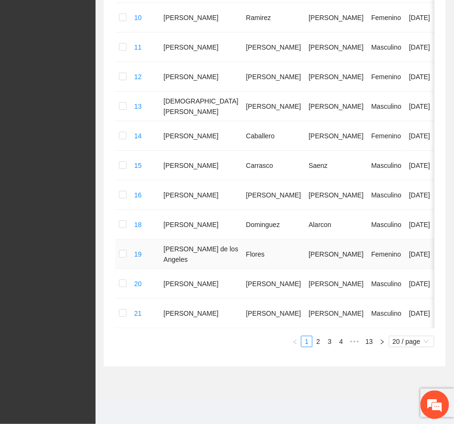
scroll to position [532, 0]
click at [371, 340] on link "13" at bounding box center [368, 342] width 13 height 11
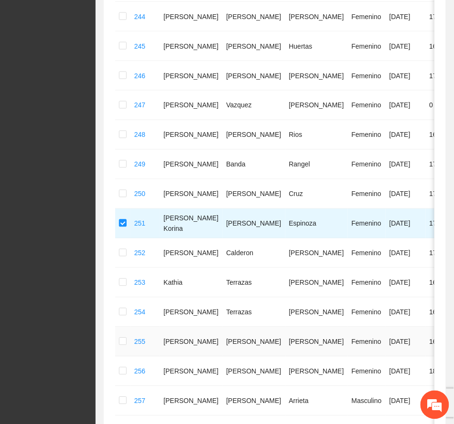
scroll to position [181, 0]
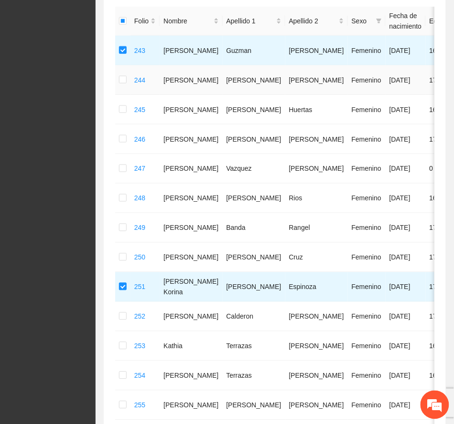
click at [117, 81] on td at bounding box center [122, 80] width 15 height 30
click at [121, 85] on label at bounding box center [123, 80] width 8 height 11
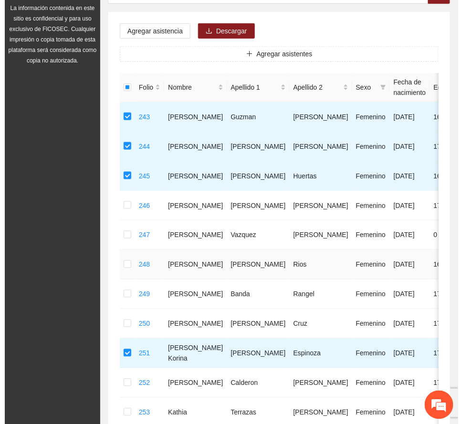
scroll to position [0, 0]
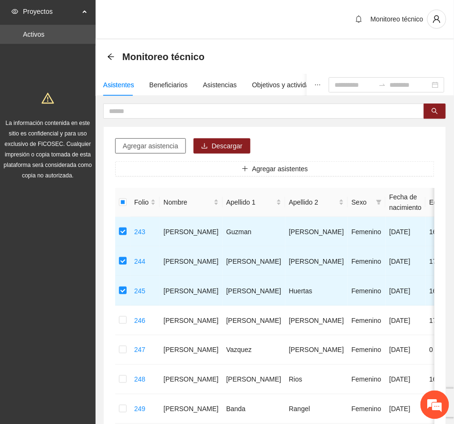
click at [172, 147] on span "Agregar asistencia" at bounding box center [150, 146] width 55 height 11
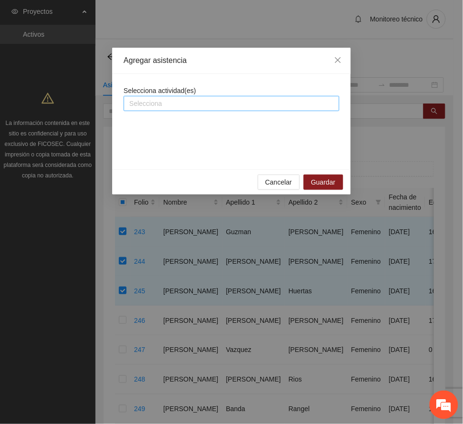
click at [188, 107] on div at bounding box center [231, 103] width 211 height 11
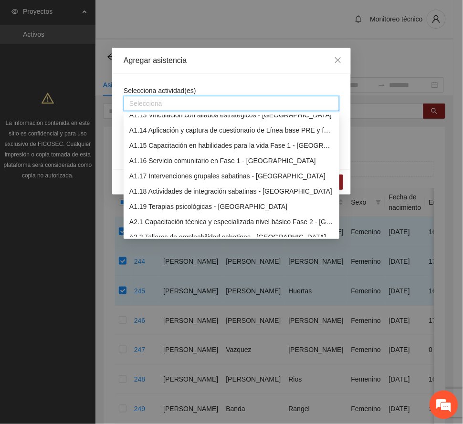
scroll to position [254, 0]
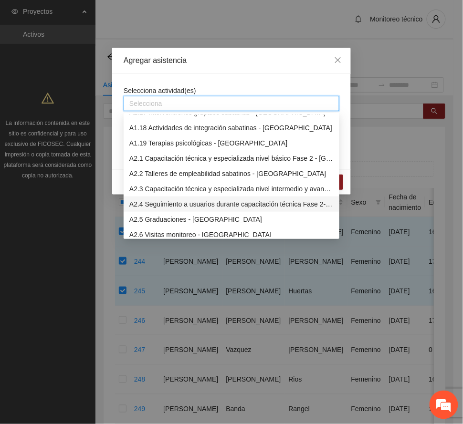
click at [226, 201] on div "A2.4 Seguimiento a usuarios durante capacitación técnica Fase 2- [GEOGRAPHIC_DA…" at bounding box center [231, 204] width 204 height 11
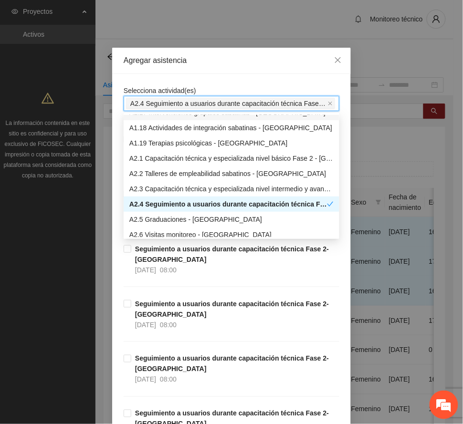
click at [241, 54] on div "Agregar asistencia" at bounding box center [231, 61] width 239 height 26
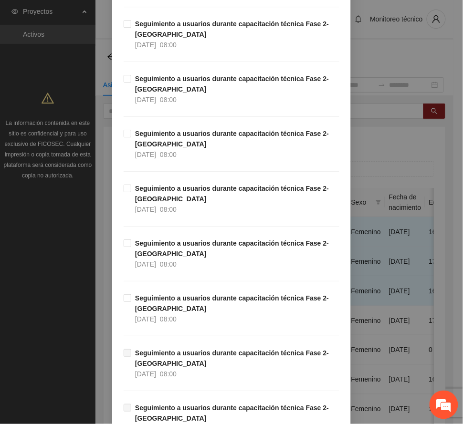
scroll to position [573, 0]
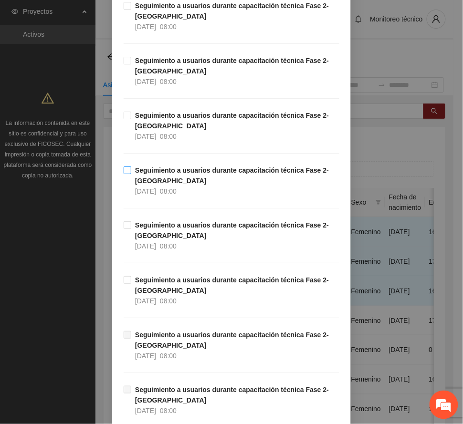
click at [172, 179] on span "Seguimiento a usuarios durante capacitación técnica Fase 2- [GEOGRAPHIC_DATA] […" at bounding box center [235, 181] width 208 height 32
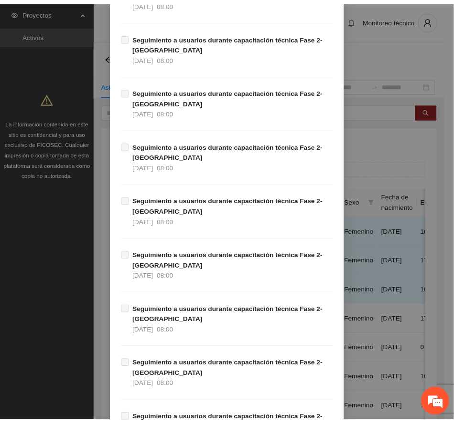
scroll to position [1654, 0]
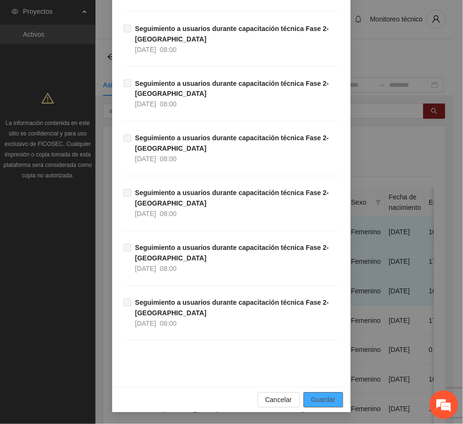
click at [327, 399] on span "Guardar" at bounding box center [323, 400] width 24 height 11
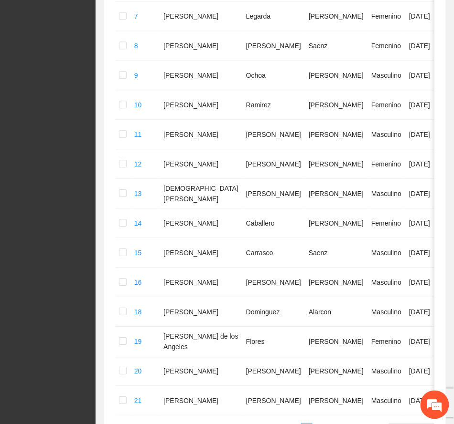
scroll to position [532, 0]
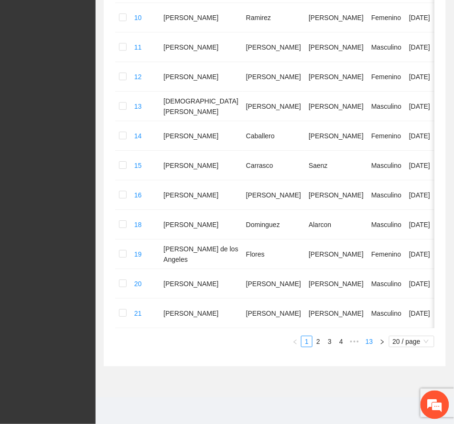
click at [367, 340] on link "13" at bounding box center [368, 342] width 13 height 11
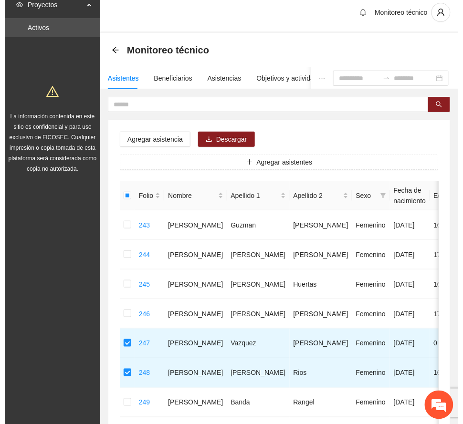
scroll to position [0, 0]
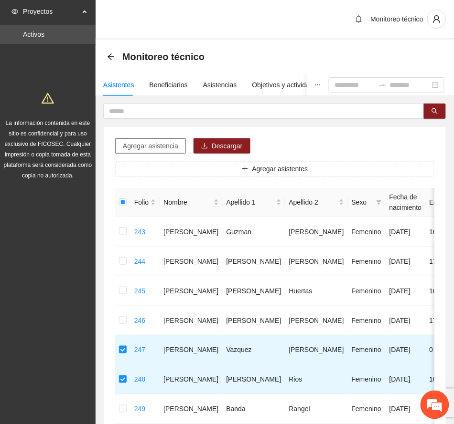
click at [157, 146] on span "Agregar asistencia" at bounding box center [150, 146] width 55 height 11
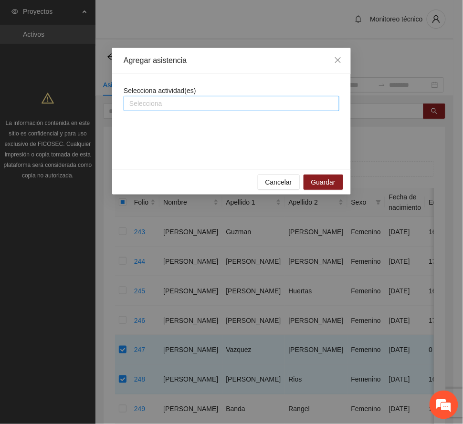
click at [199, 105] on div at bounding box center [231, 103] width 211 height 11
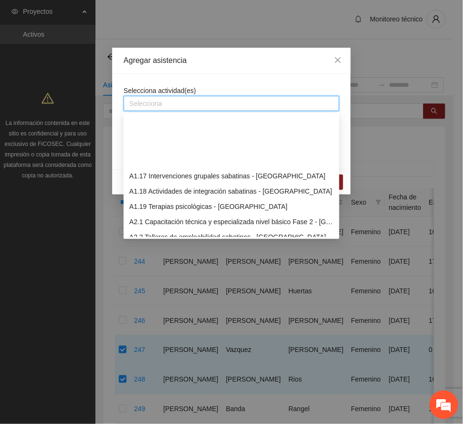
scroll to position [254, 0]
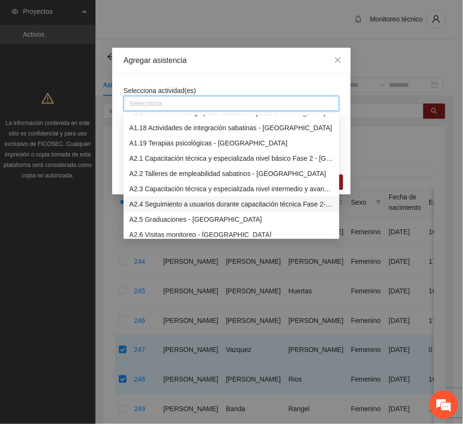
click at [199, 201] on div "A2.4 Seguimiento a usuarios durante capacitación técnica Fase 2- [GEOGRAPHIC_DA…" at bounding box center [231, 204] width 204 height 11
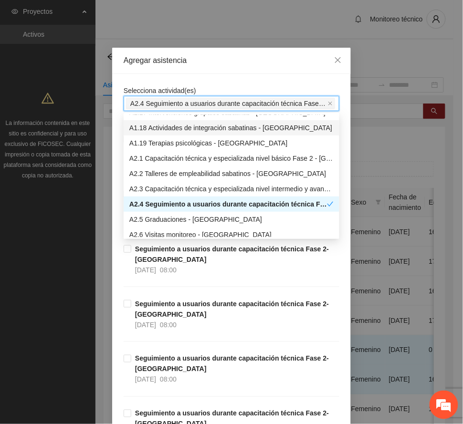
click at [227, 58] on div "Agregar asistencia" at bounding box center [232, 60] width 216 height 11
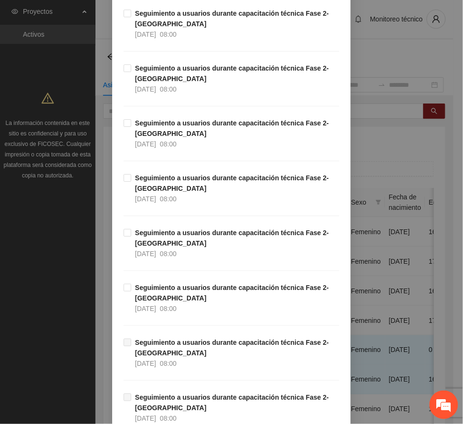
scroll to position [573, 0]
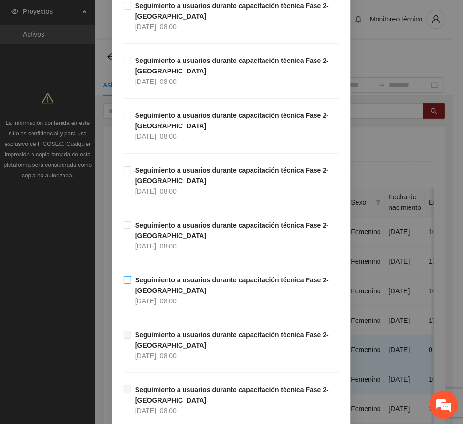
click at [194, 286] on strong "Seguimiento a usuarios durante capacitación técnica Fase 2- [GEOGRAPHIC_DATA]" at bounding box center [232, 285] width 194 height 18
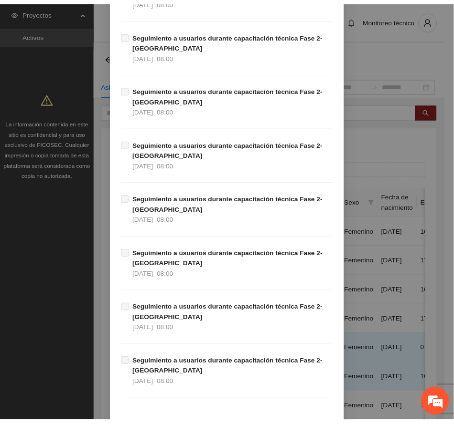
scroll to position [1654, 0]
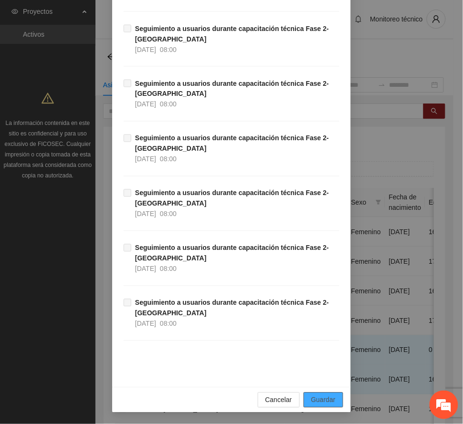
click at [326, 401] on span "Guardar" at bounding box center [323, 400] width 24 height 11
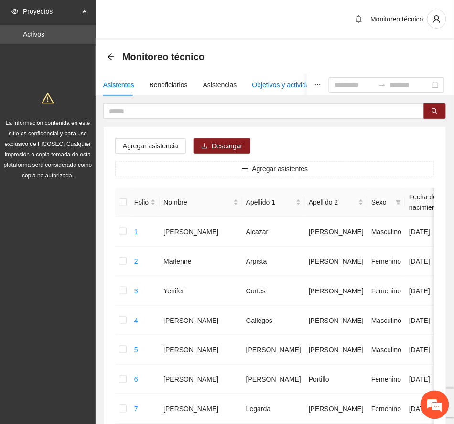
click at [265, 86] on div "Objetivos y actividades" at bounding box center [286, 85] width 68 height 11
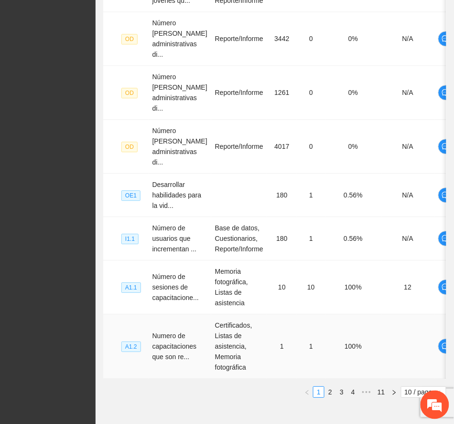
scroll to position [464, 0]
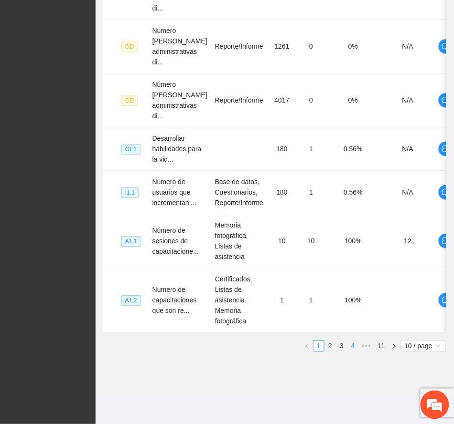
click at [353, 345] on link "4" at bounding box center [353, 346] width 11 height 11
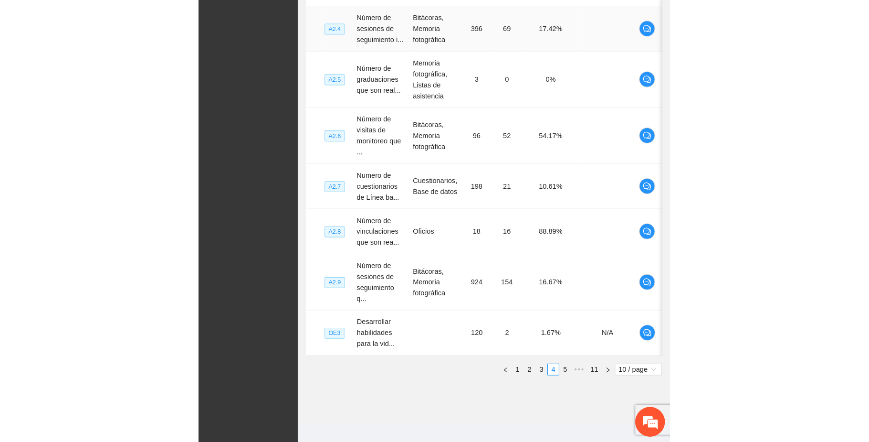
scroll to position [184, 0]
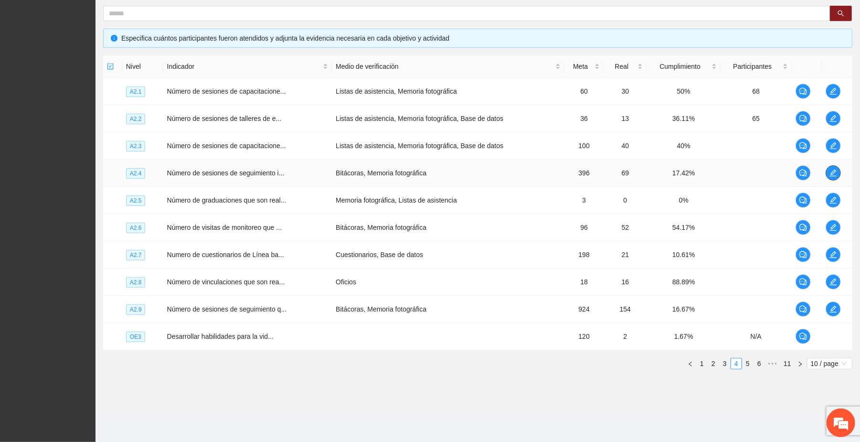
click at [453, 170] on icon "edit" at bounding box center [833, 173] width 8 height 8
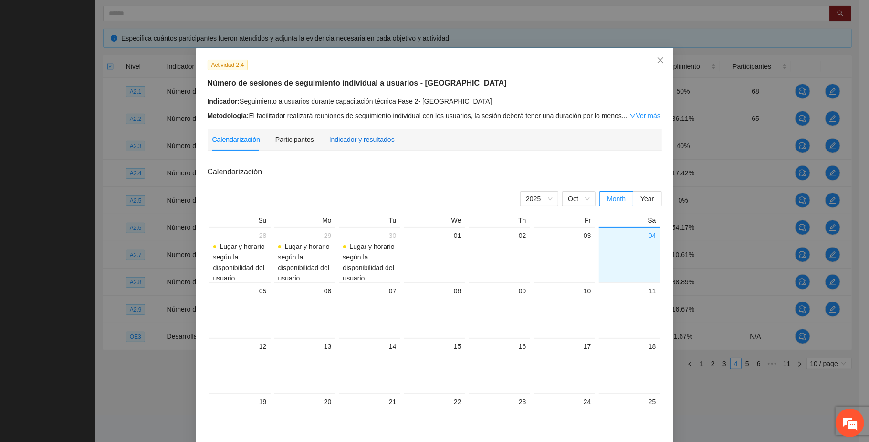
click at [360, 139] on div "Indicador y resultados" at bounding box center [361, 139] width 65 height 11
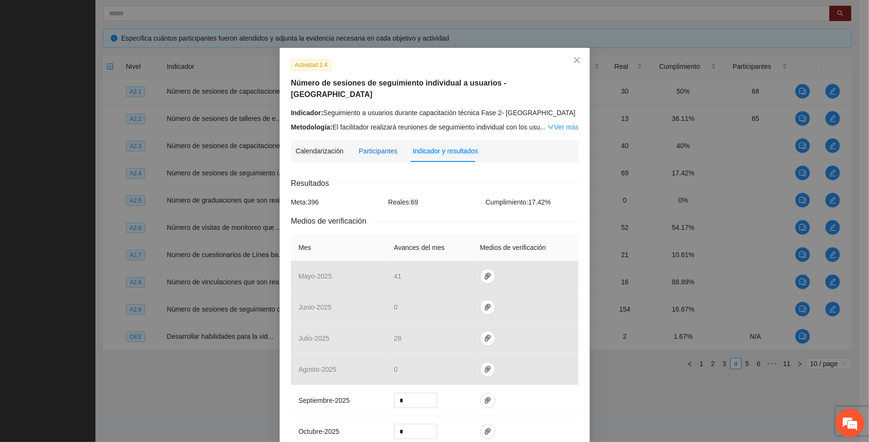
click at [373, 146] on div "Participantes" at bounding box center [378, 151] width 39 height 11
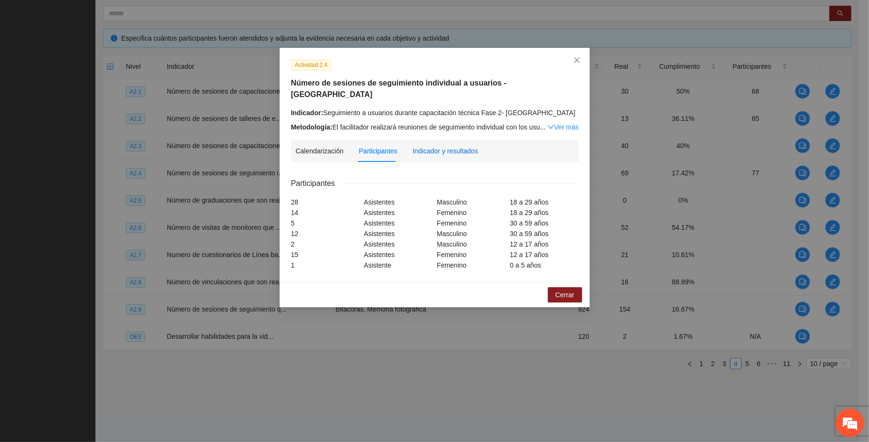
click at [431, 146] on div "Indicador y resultados" at bounding box center [445, 151] width 65 height 11
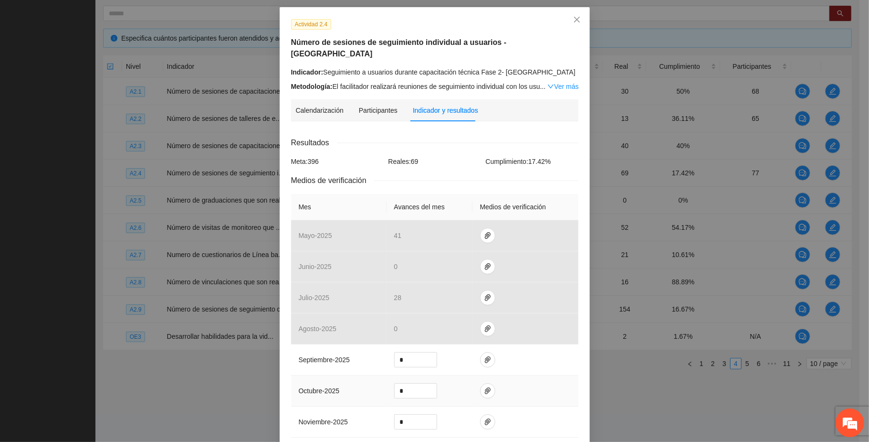
scroll to position [64, 0]
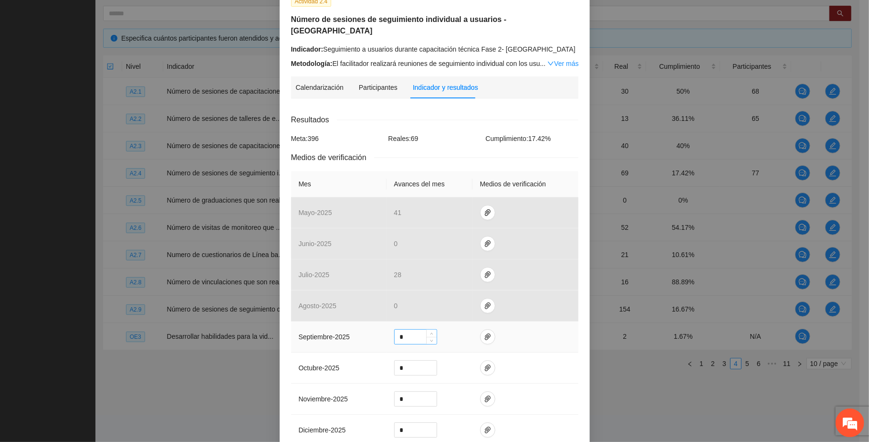
click at [403, 329] on input "*" at bounding box center [416, 336] width 42 height 14
type input "**"
click at [453, 333] on icon "paper-clip" at bounding box center [488, 337] width 8 height 8
click at [453, 294] on span "Adjuntar documento" at bounding box center [457, 298] width 60 height 11
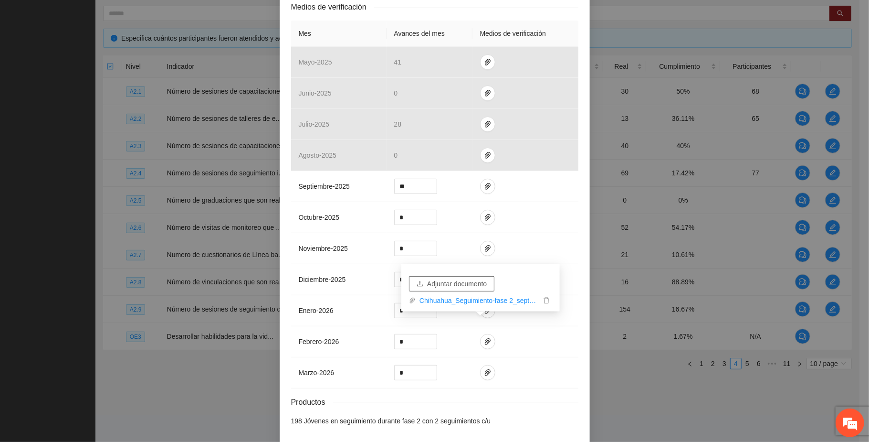
scroll to position [245, 0]
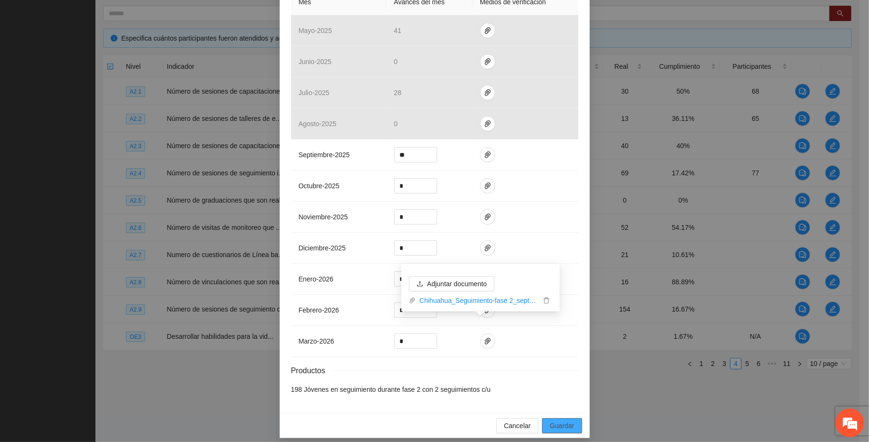
click at [453, 420] on span "Guardar" at bounding box center [562, 425] width 24 height 11
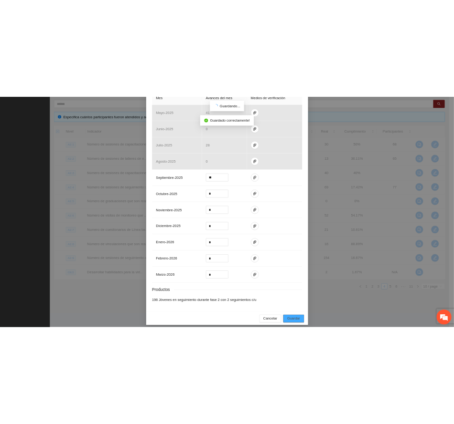
scroll to position [198, 0]
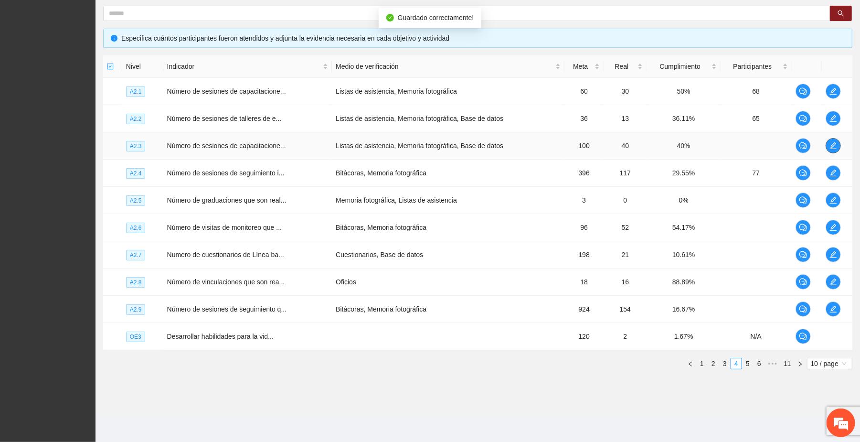
click at [453, 144] on icon "edit" at bounding box center [833, 146] width 8 height 8
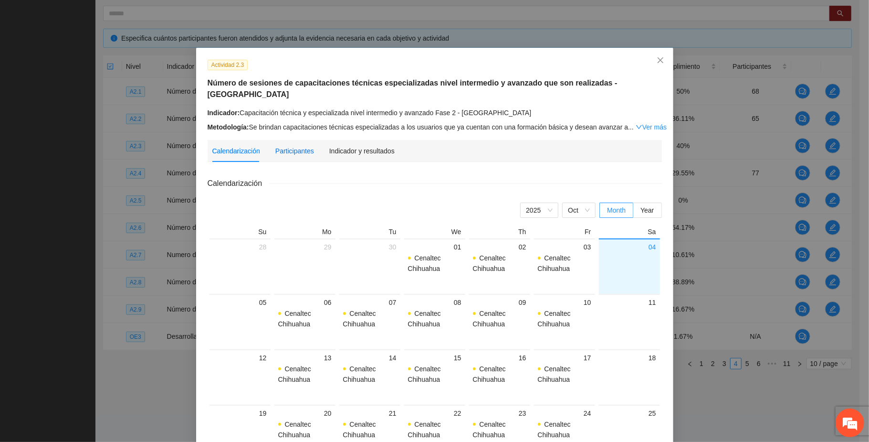
click at [287, 146] on div "Participantes" at bounding box center [294, 151] width 39 height 11
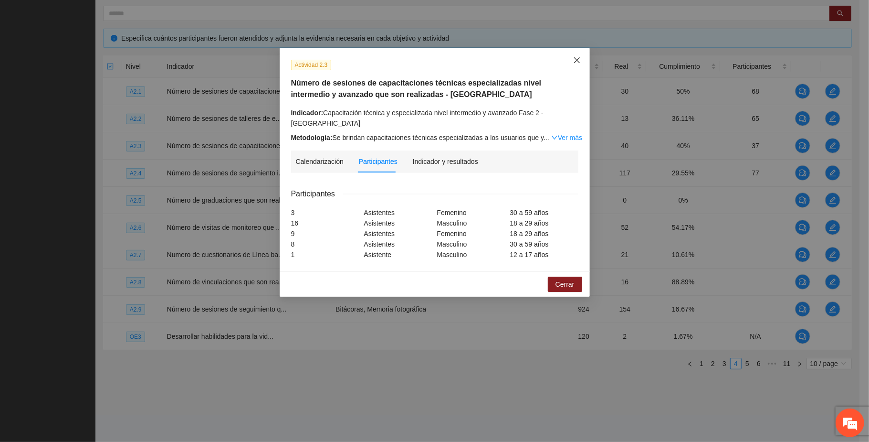
click at [453, 57] on icon "close" at bounding box center [577, 60] width 8 height 8
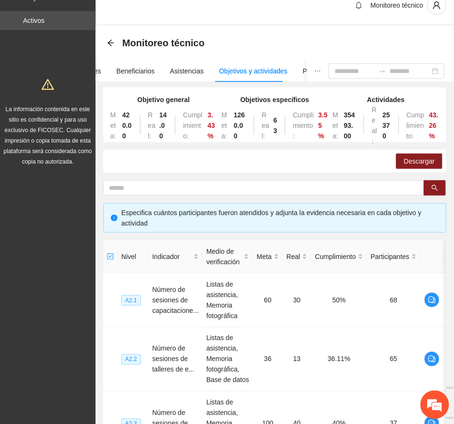
scroll to position [0, 0]
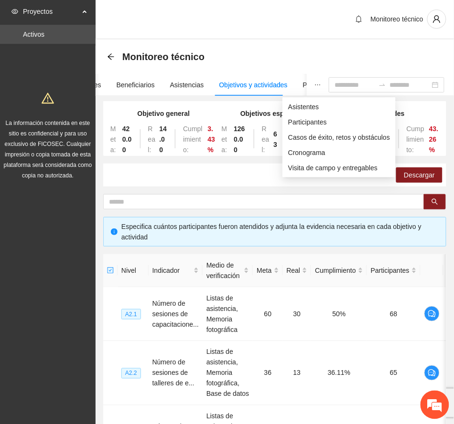
click at [314, 86] on icon "ellipsis" at bounding box center [317, 85] width 7 height 7
click at [305, 107] on span "Asistentes" at bounding box center [339, 107] width 102 height 11
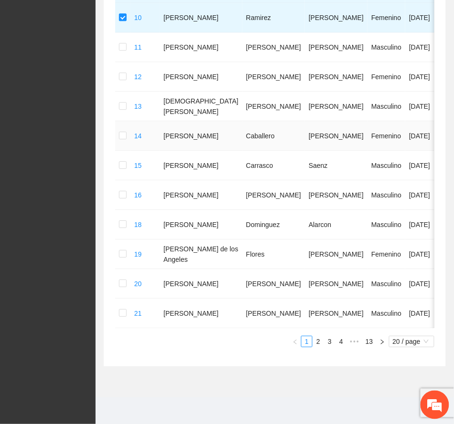
scroll to position [509, 0]
click at [341, 347] on link "4" at bounding box center [341, 342] width 11 height 11
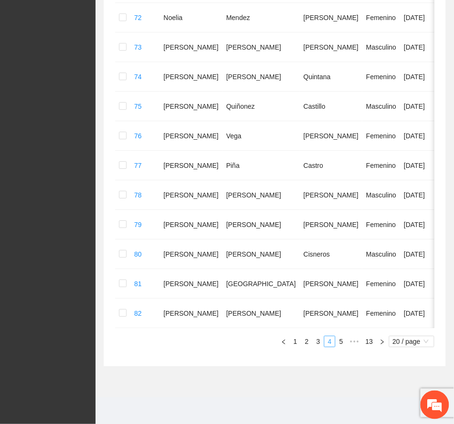
scroll to position [491, 0]
click at [340, 342] on link "5" at bounding box center [341, 342] width 11 height 11
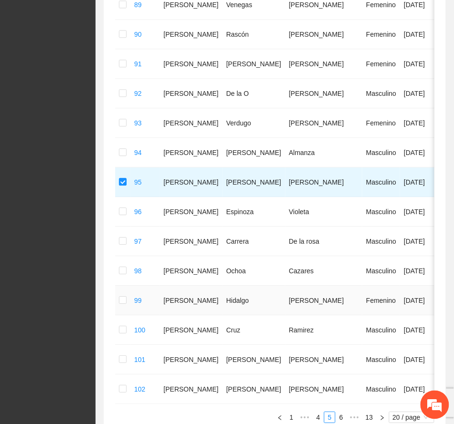
scroll to position [427, 0]
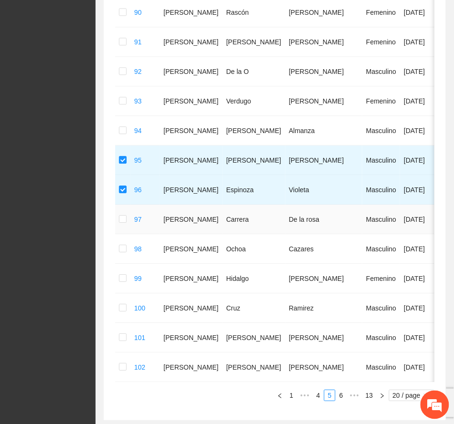
click at [118, 220] on td at bounding box center [122, 220] width 15 height 30
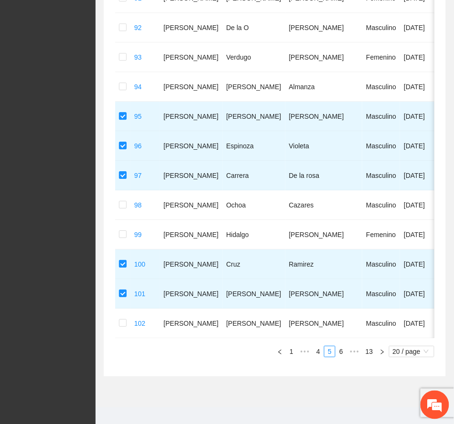
scroll to position [491, 0]
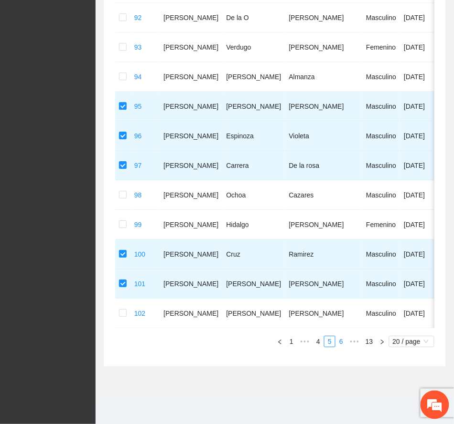
click at [340, 341] on link "6" at bounding box center [341, 342] width 11 height 11
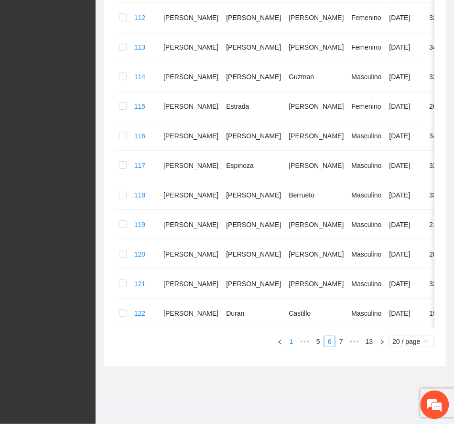
click at [291, 342] on link "1" at bounding box center [291, 342] width 11 height 11
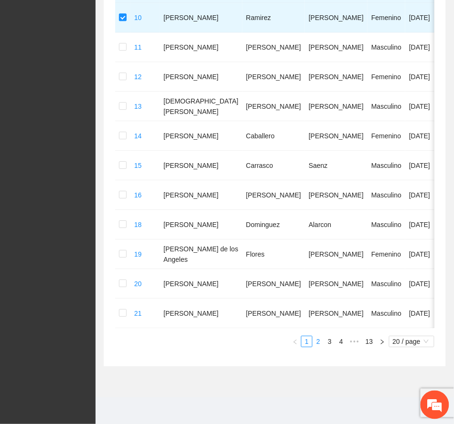
click at [316, 347] on link "2" at bounding box center [318, 342] width 11 height 11
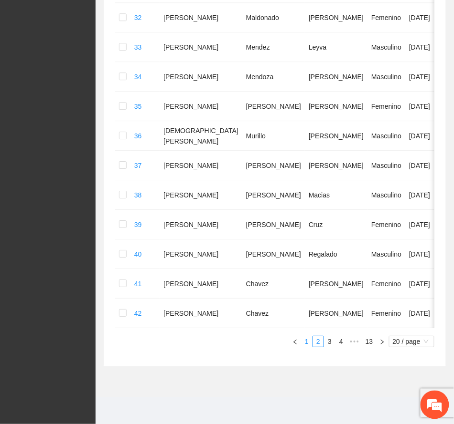
click at [307, 340] on link "1" at bounding box center [306, 342] width 11 height 11
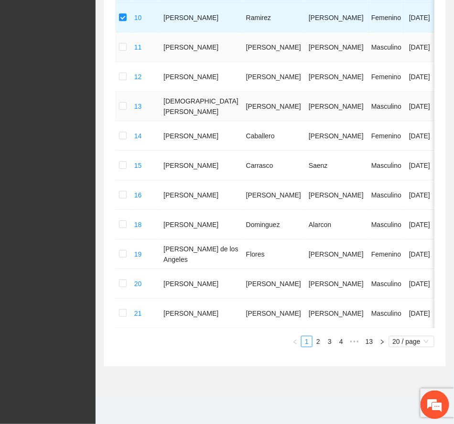
scroll to position [532, 0]
click at [352, 340] on span "•••" at bounding box center [354, 341] width 15 height 11
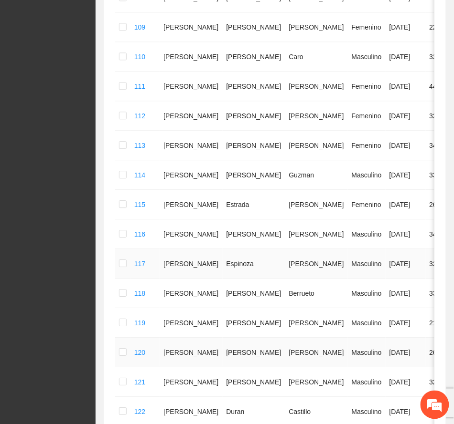
scroll to position [405, 0]
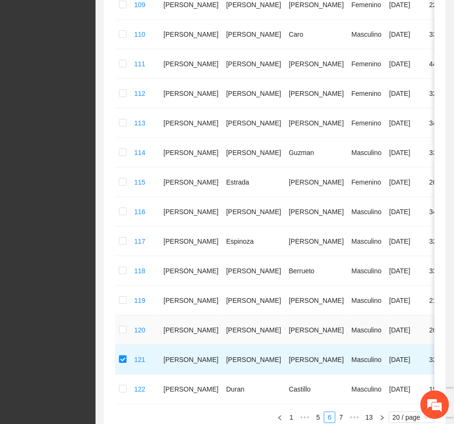
click at [117, 329] on td at bounding box center [122, 331] width 15 height 30
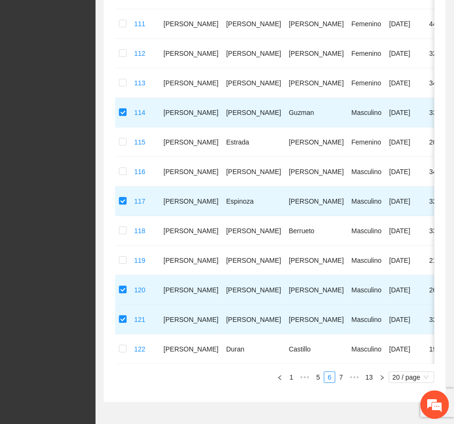
scroll to position [491, 0]
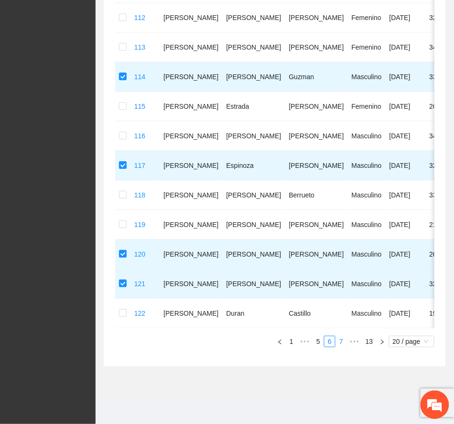
click at [342, 342] on link "7" at bounding box center [341, 342] width 11 height 11
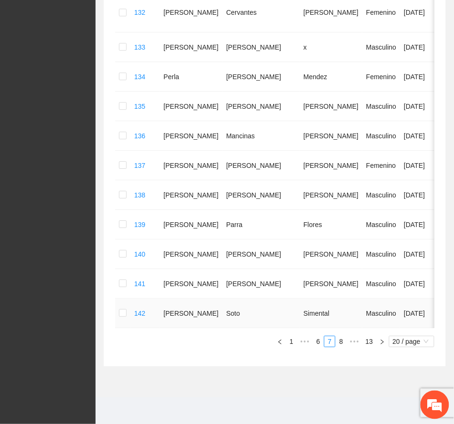
scroll to position [521, 0]
click at [290, 340] on link "1" at bounding box center [291, 342] width 11 height 11
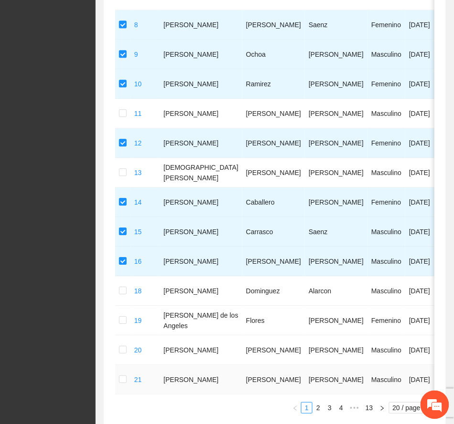
scroll to position [457, 0]
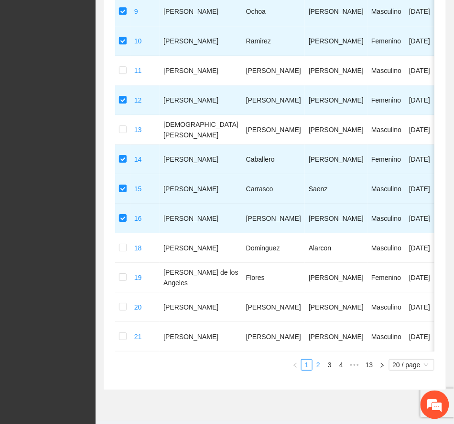
click at [318, 371] on link "2" at bounding box center [318, 365] width 11 height 11
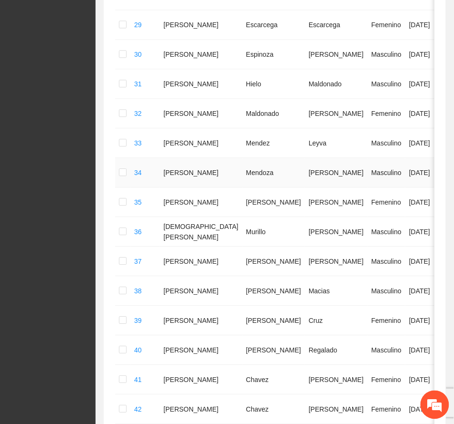
scroll to position [491, 0]
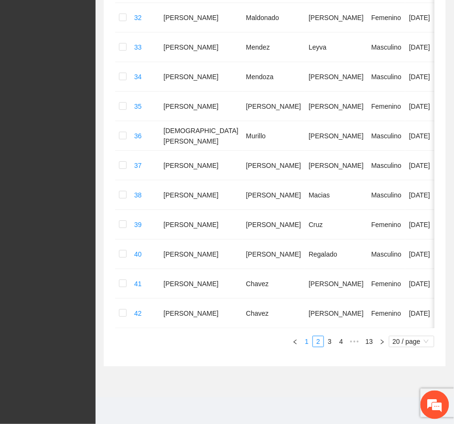
click at [303, 338] on link "1" at bounding box center [306, 342] width 11 height 11
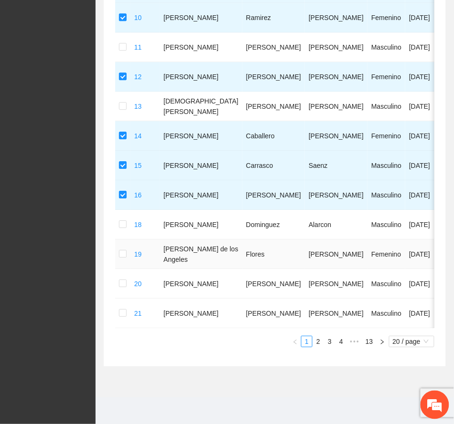
scroll to position [532, 0]
click at [318, 341] on link "2" at bounding box center [318, 342] width 11 height 11
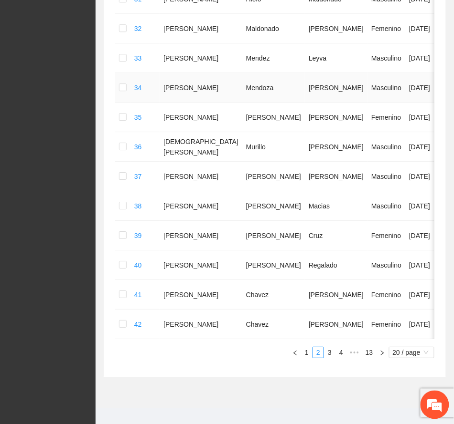
scroll to position [491, 0]
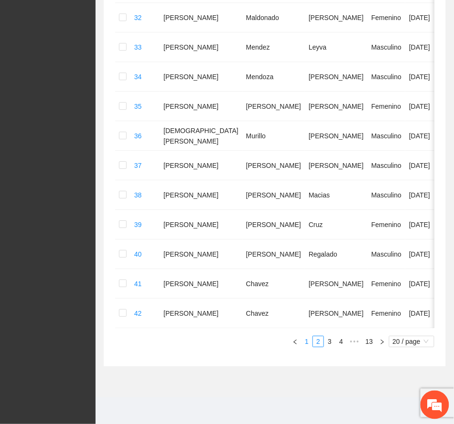
click at [302, 339] on link "1" at bounding box center [306, 342] width 11 height 11
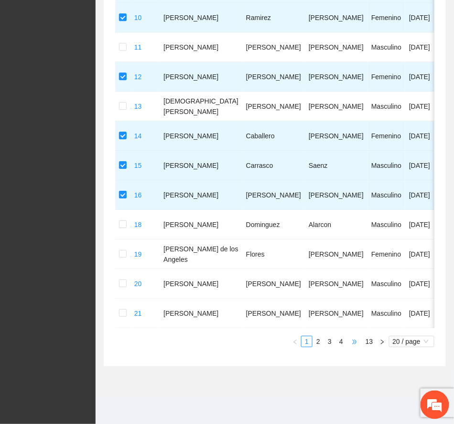
click at [352, 348] on span "•••" at bounding box center [354, 341] width 15 height 11
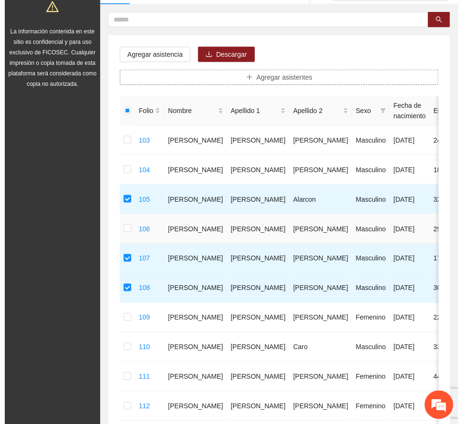
scroll to position [0, 0]
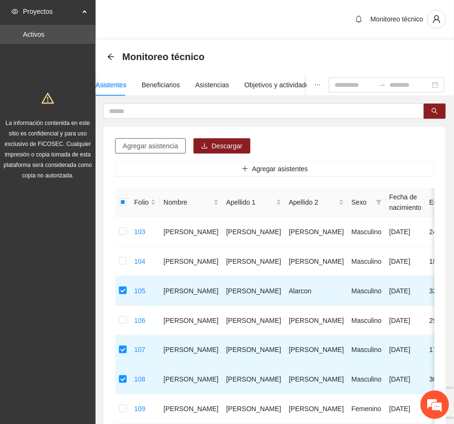
click at [163, 142] on span "Agregar asistencia" at bounding box center [150, 146] width 55 height 11
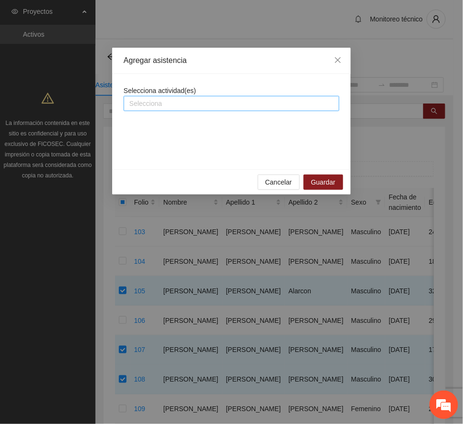
click at [193, 102] on div at bounding box center [231, 103] width 211 height 11
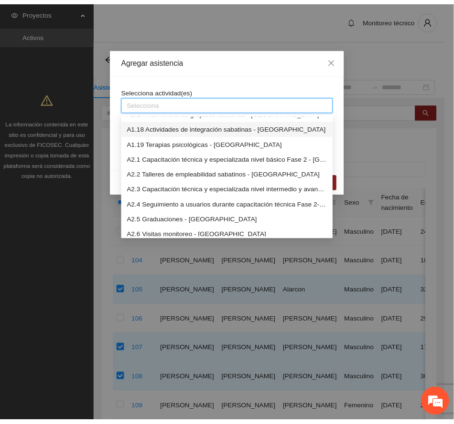
scroll to position [254, 0]
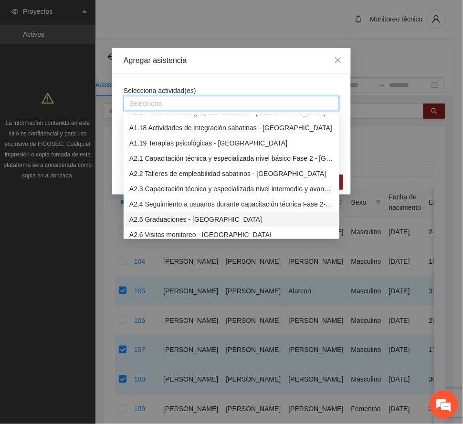
click at [217, 218] on div "A2.5 Graduaciones - [GEOGRAPHIC_DATA]" at bounding box center [231, 219] width 204 height 11
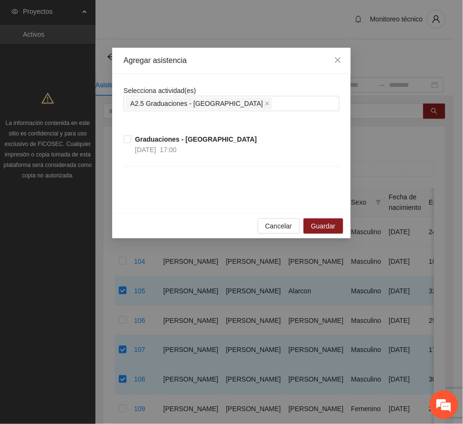
click at [260, 55] on div "Agregar asistencia" at bounding box center [232, 60] width 216 height 11
click at [149, 143] on strong "Graduaciones - [GEOGRAPHIC_DATA]" at bounding box center [196, 140] width 122 height 8
click at [330, 227] on span "Guardar" at bounding box center [323, 226] width 24 height 11
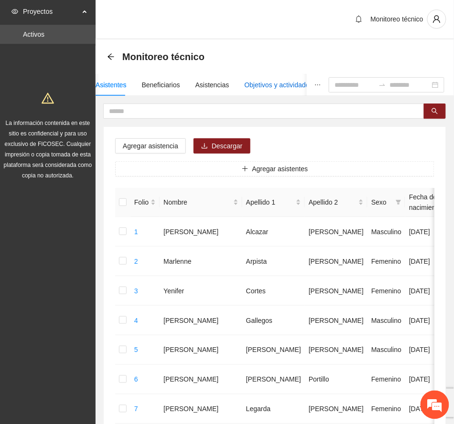
click at [269, 85] on div "Objetivos y actividades" at bounding box center [278, 85] width 68 height 11
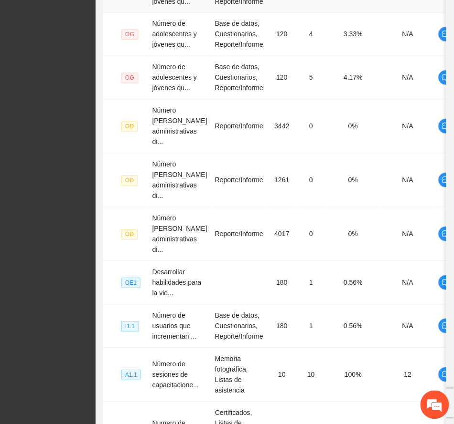
scroll to position [464, 0]
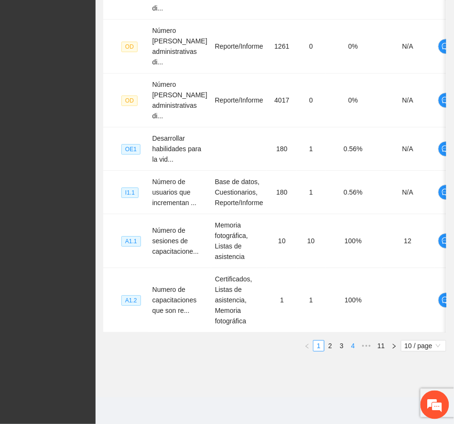
click at [350, 346] on link "4" at bounding box center [353, 346] width 11 height 11
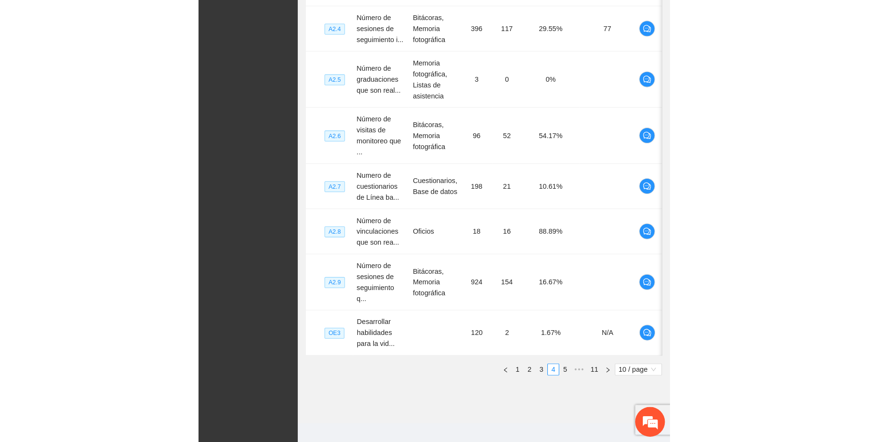
scroll to position [184, 0]
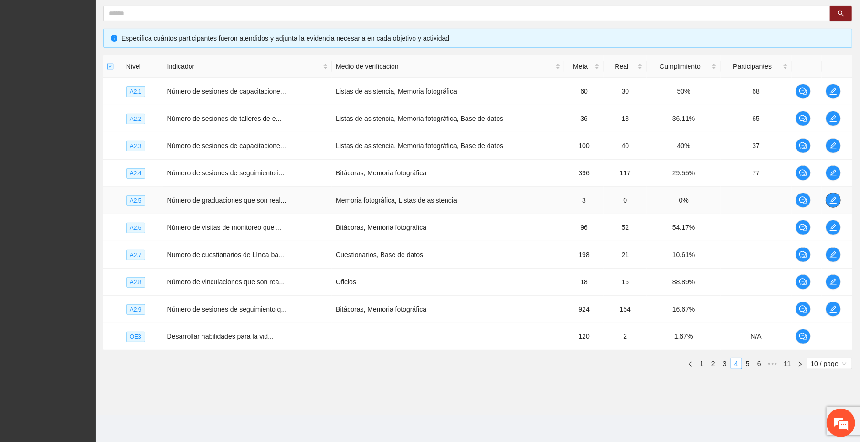
click at [453, 199] on span "edit" at bounding box center [833, 200] width 14 height 8
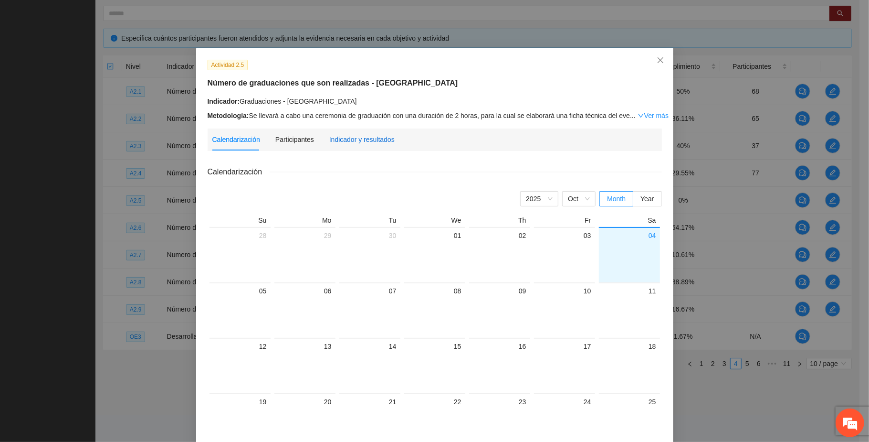
click at [375, 140] on div "Indicador y resultados" at bounding box center [361, 139] width 65 height 11
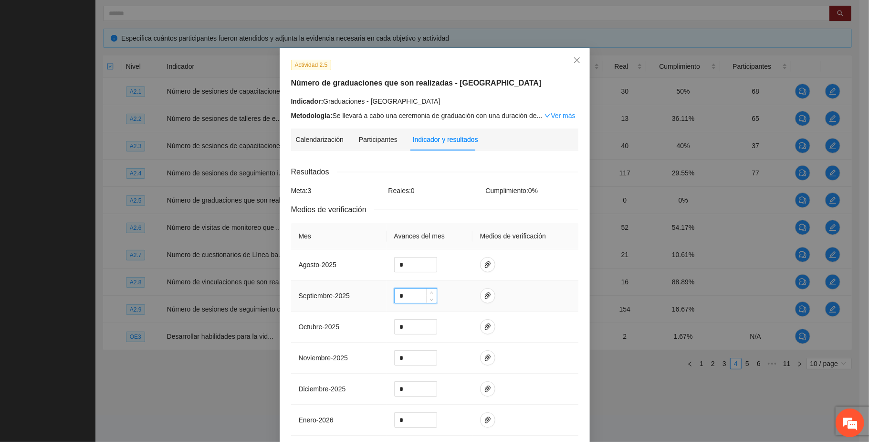
click at [400, 294] on input "*" at bounding box center [416, 295] width 42 height 14
type input "*"
click at [453, 293] on icon "paper-clip" at bounding box center [488, 295] width 6 height 7
click at [453, 264] on span "Adjuntar documento" at bounding box center [457, 268] width 60 height 11
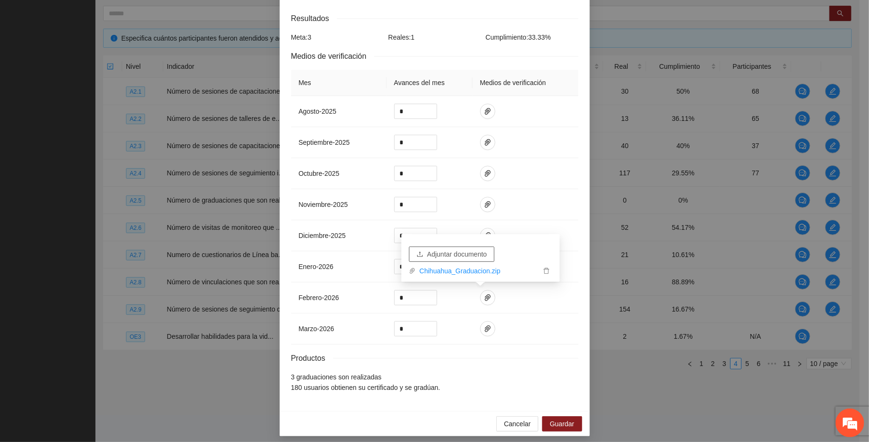
scroll to position [163, 0]
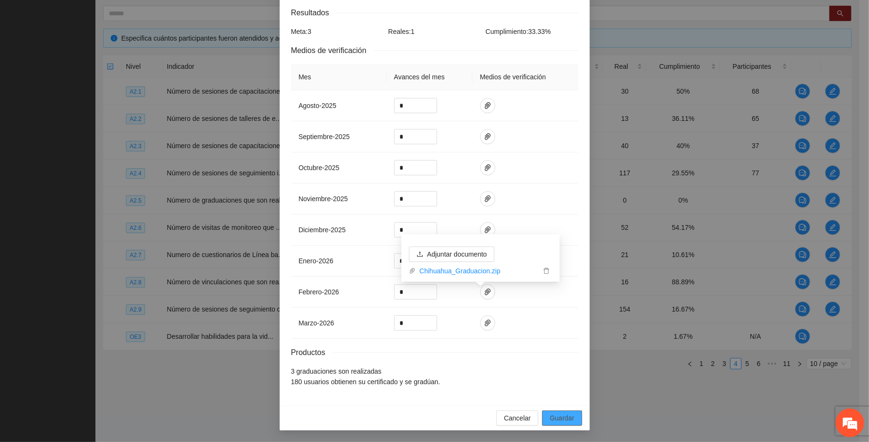
click at [453, 417] on span "Guardar" at bounding box center [562, 418] width 24 height 11
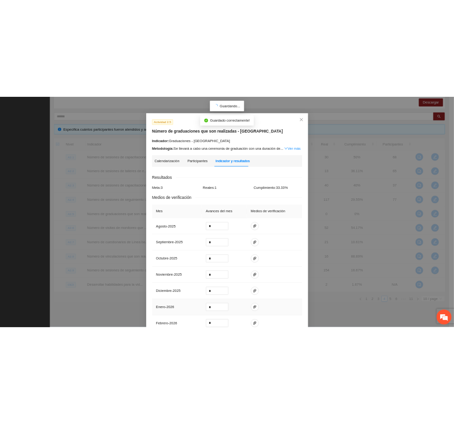
scroll to position [0, 0]
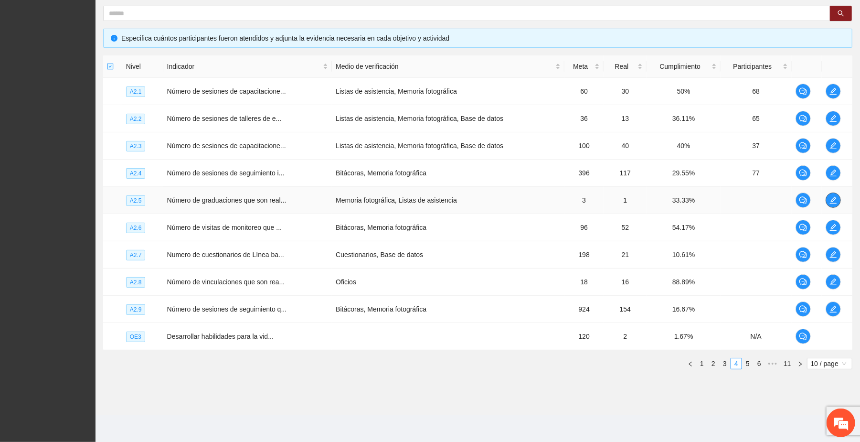
click at [453, 196] on icon "edit" at bounding box center [833, 200] width 8 height 8
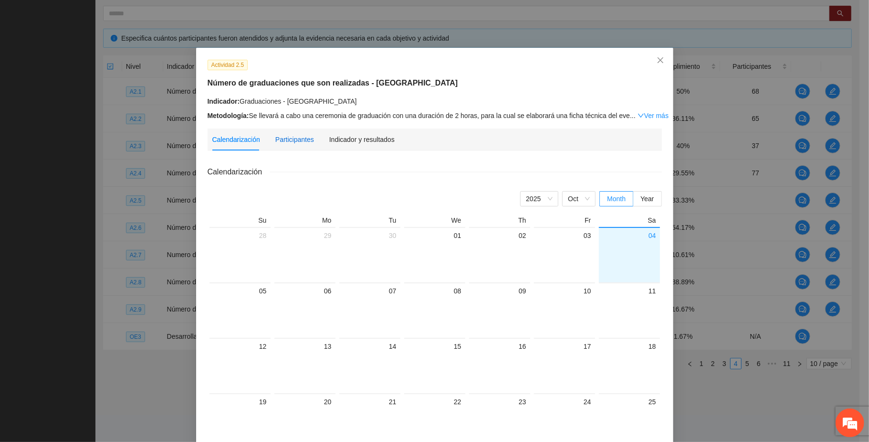
click at [293, 139] on div "Participantes" at bounding box center [294, 139] width 39 height 11
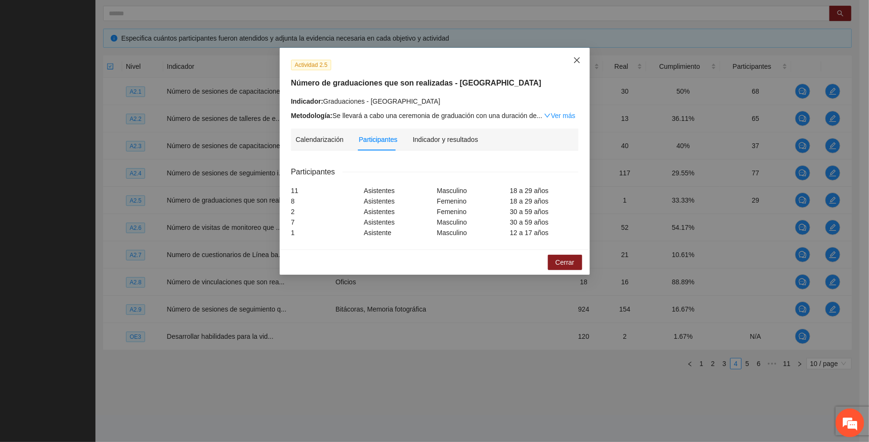
click at [453, 60] on icon "close" at bounding box center [577, 60] width 8 height 8
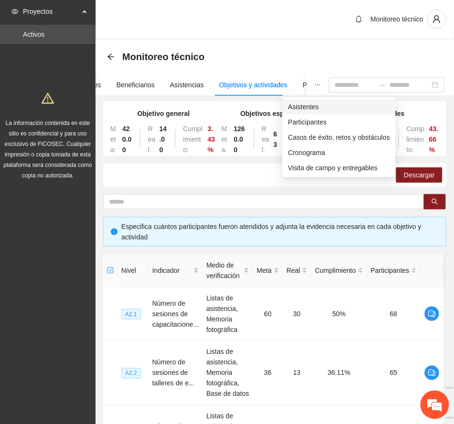
click at [303, 105] on span "Asistentes" at bounding box center [339, 107] width 102 height 11
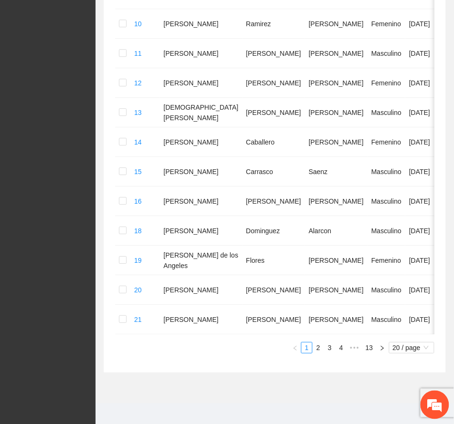
scroll to position [532, 0]
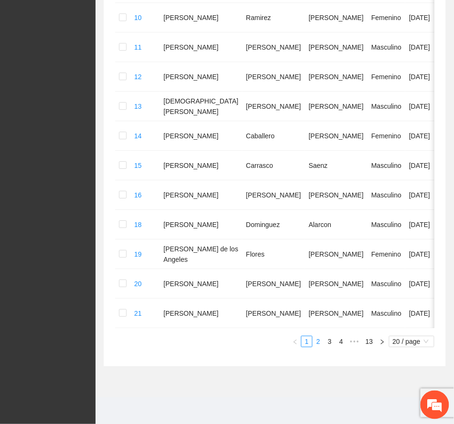
click at [319, 343] on link "2" at bounding box center [318, 342] width 11 height 11
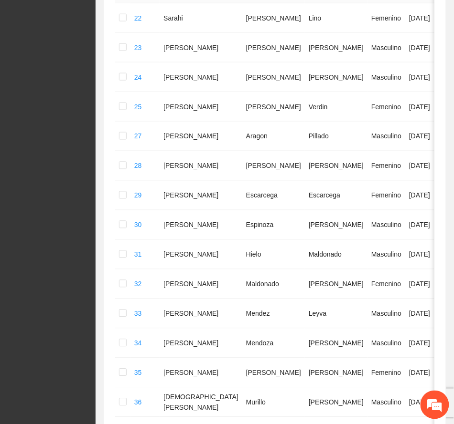
scroll to position [427, 0]
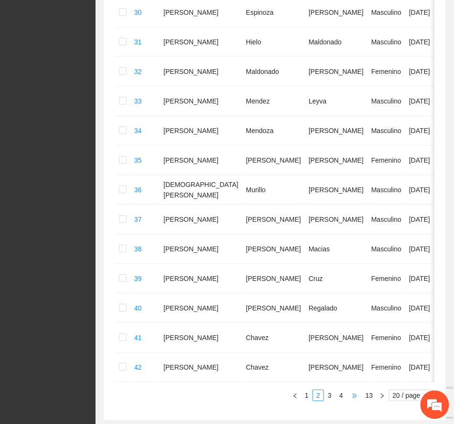
click at [353, 402] on span "•••" at bounding box center [354, 395] width 15 height 11
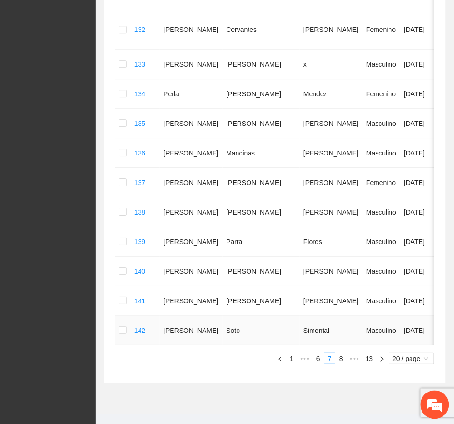
scroll to position [521, 0]
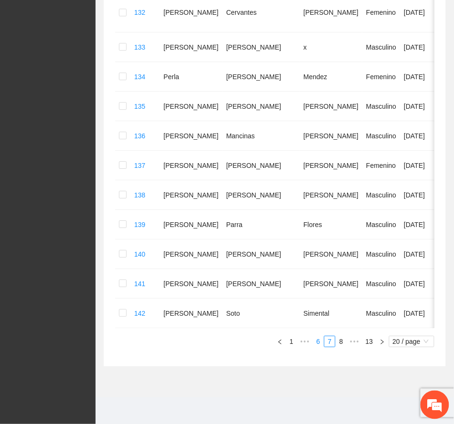
click at [316, 340] on link "6" at bounding box center [318, 342] width 11 height 11
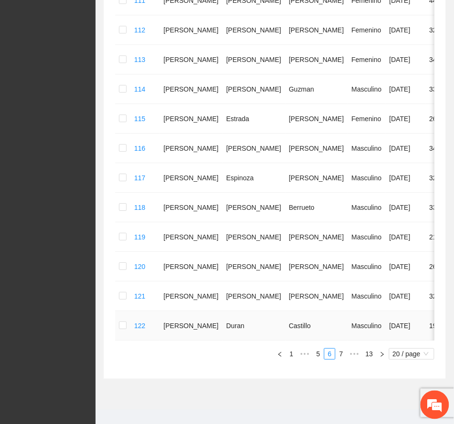
scroll to position [491, 0]
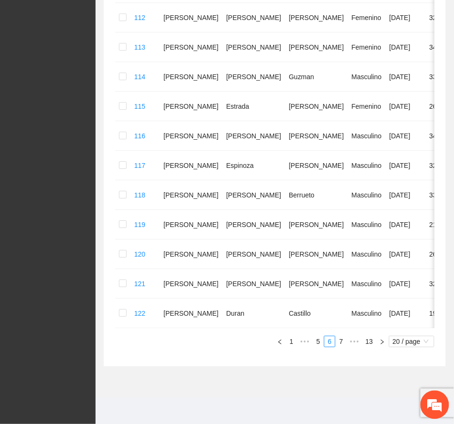
click at [341, 340] on link "7" at bounding box center [341, 342] width 11 height 11
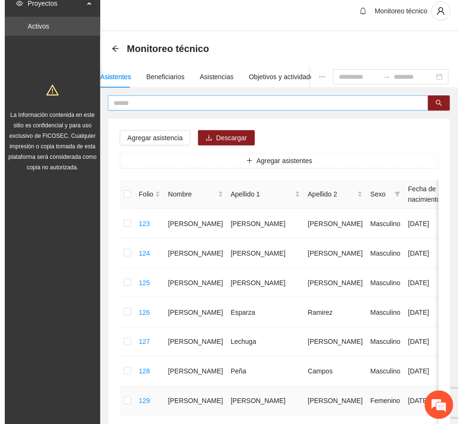
scroll to position [0, 0]
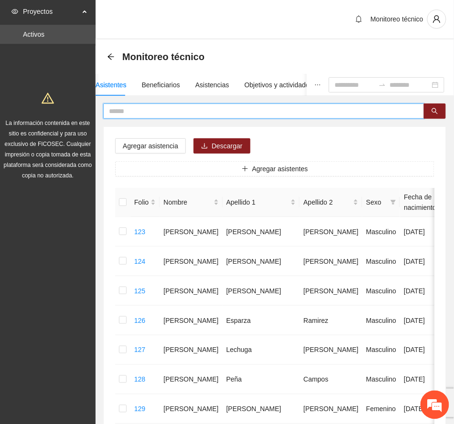
click at [178, 115] on input "text" at bounding box center [260, 111] width 302 height 11
type input "*****"
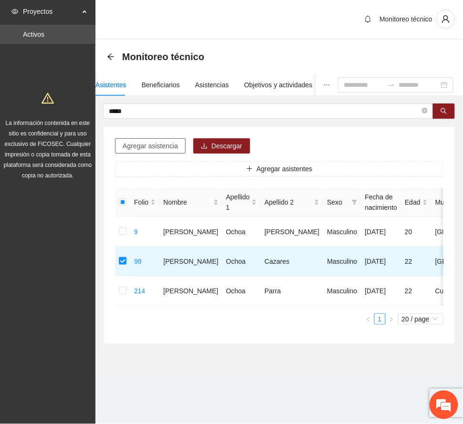
click at [160, 145] on span "Agregar asistencia" at bounding box center [150, 146] width 55 height 11
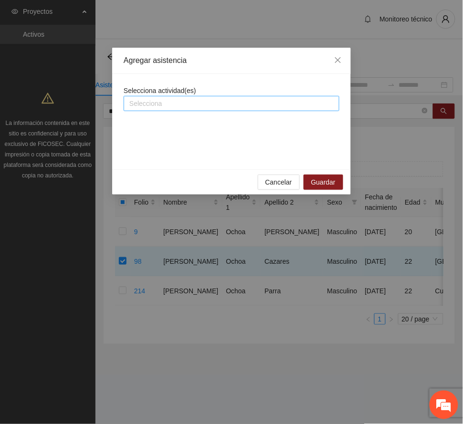
click at [194, 105] on div at bounding box center [231, 103] width 211 height 11
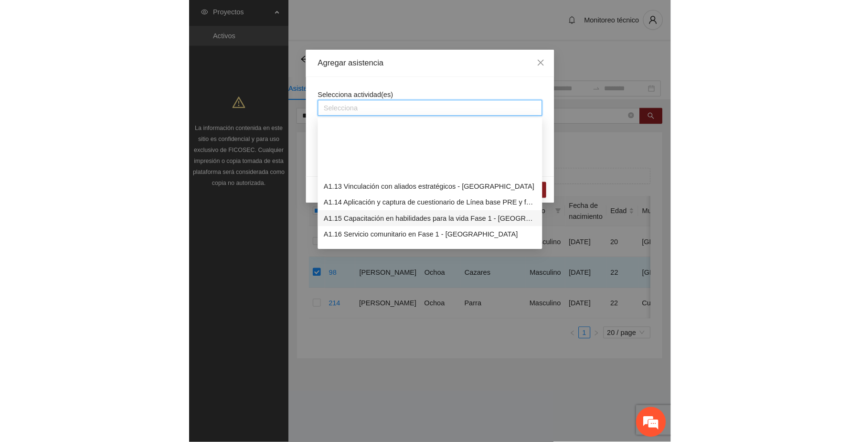
scroll to position [254, 0]
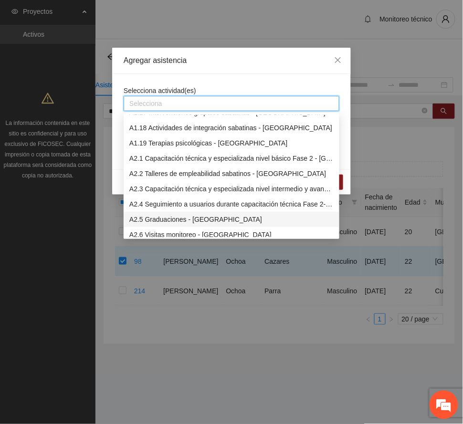
click at [206, 216] on div "A2.5 Graduaciones - [GEOGRAPHIC_DATA]" at bounding box center [231, 219] width 204 height 11
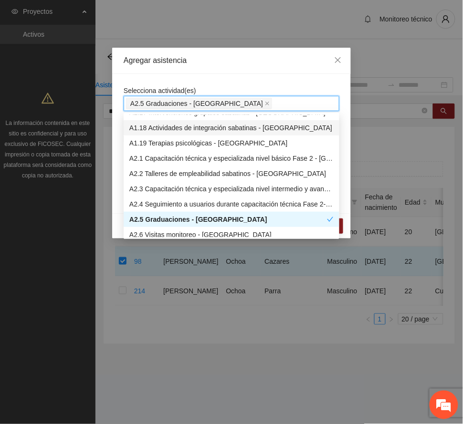
click at [245, 59] on div "Agregar asistencia" at bounding box center [232, 60] width 216 height 11
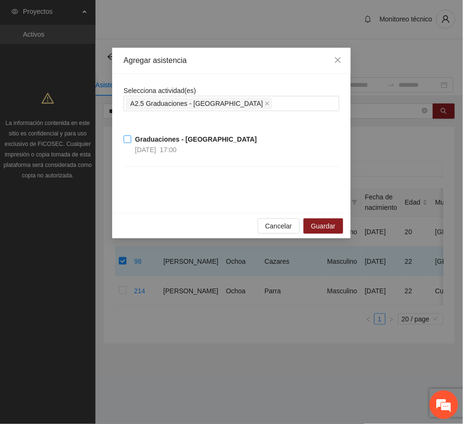
click at [171, 140] on strong "Graduaciones - [GEOGRAPHIC_DATA]" at bounding box center [196, 140] width 122 height 8
click at [325, 224] on span "Guardar" at bounding box center [323, 226] width 24 height 11
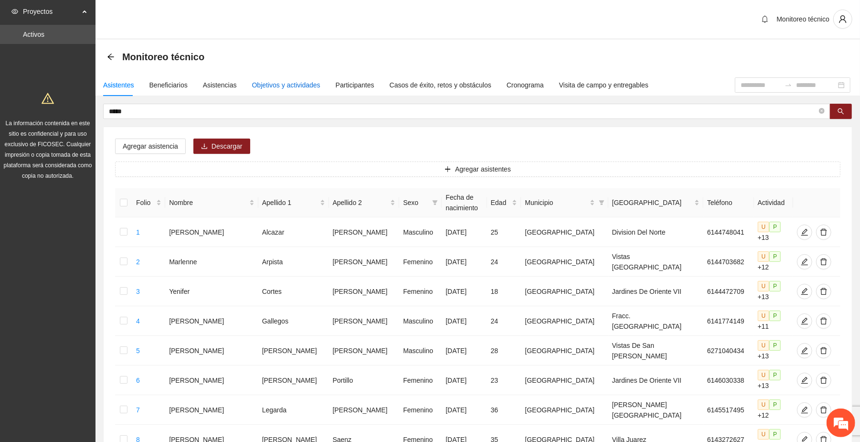
click at [276, 86] on div "Objetivos y actividades" at bounding box center [286, 85] width 68 height 11
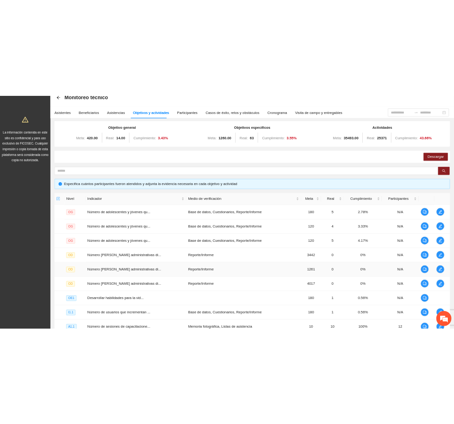
scroll to position [184, 0]
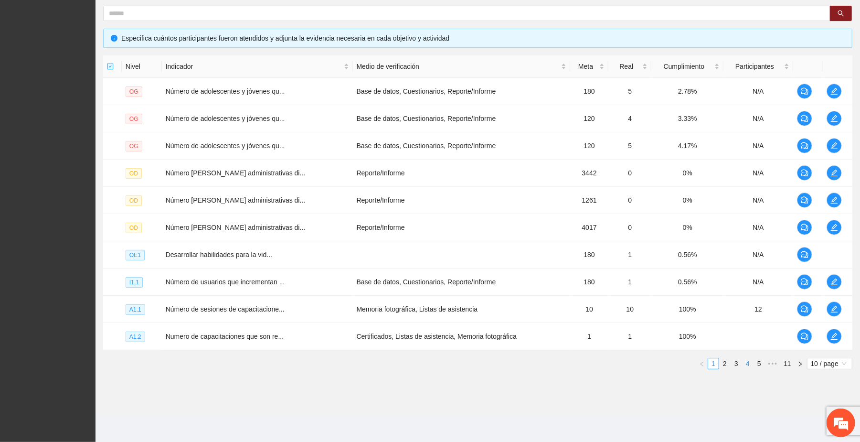
click at [453, 359] on link "4" at bounding box center [747, 363] width 11 height 11
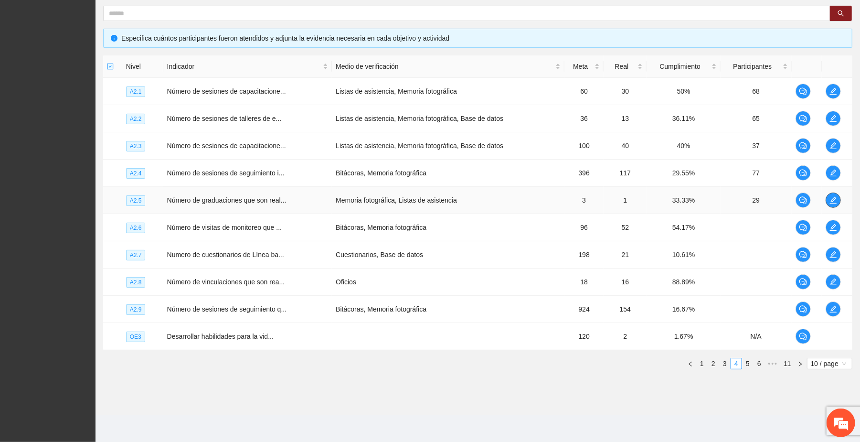
click at [453, 200] on icon "edit" at bounding box center [833, 200] width 8 height 8
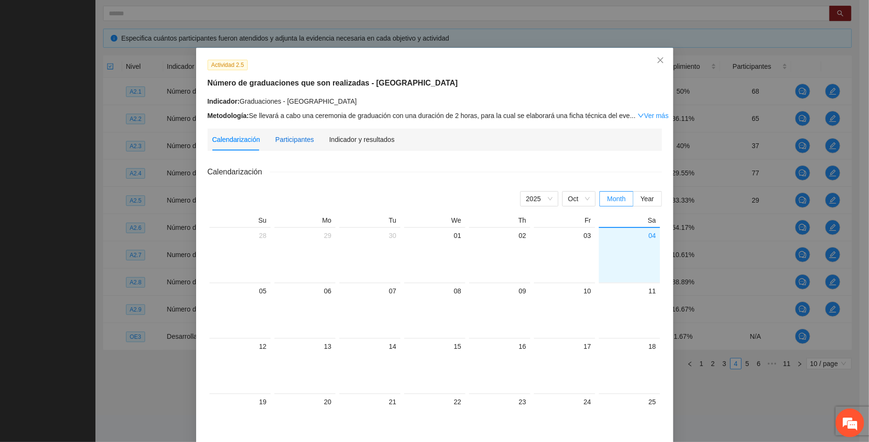
click at [296, 138] on div "Participantes" at bounding box center [294, 139] width 39 height 11
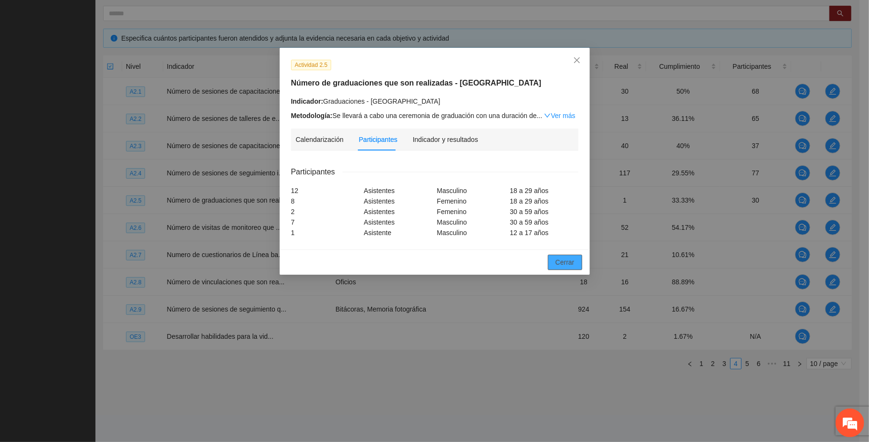
click at [453, 263] on span "Cerrar" at bounding box center [565, 262] width 19 height 11
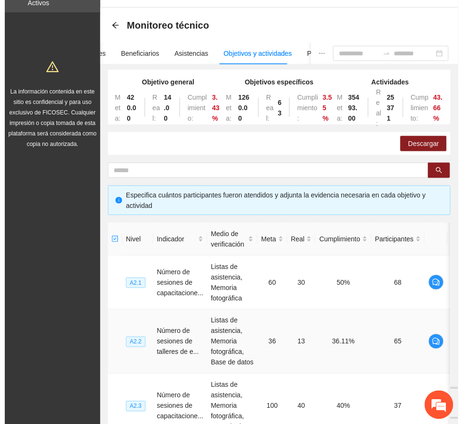
scroll to position [0, 0]
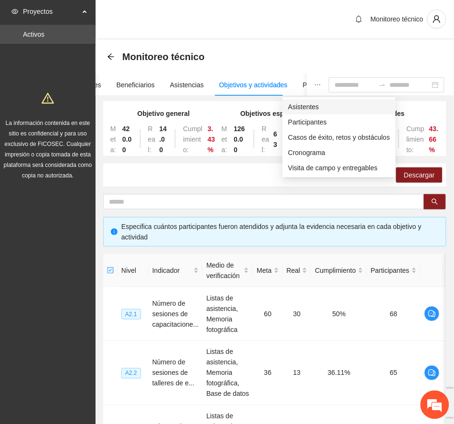
click at [306, 106] on span "Asistentes" at bounding box center [339, 107] width 102 height 11
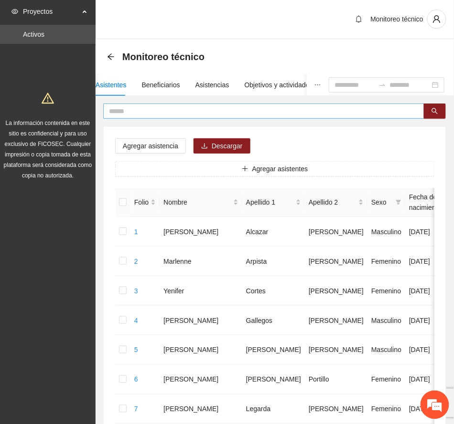
click at [165, 108] on input "text" at bounding box center [260, 111] width 302 height 11
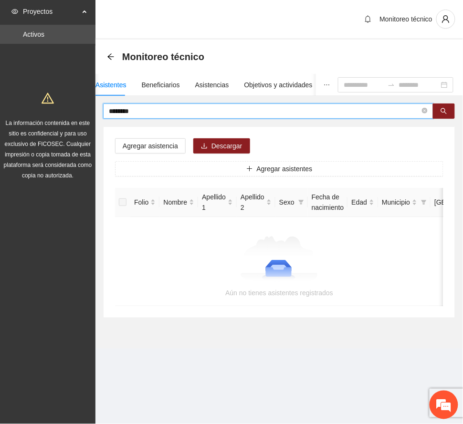
click at [139, 113] on input "********" at bounding box center [264, 111] width 311 height 11
type input "*"
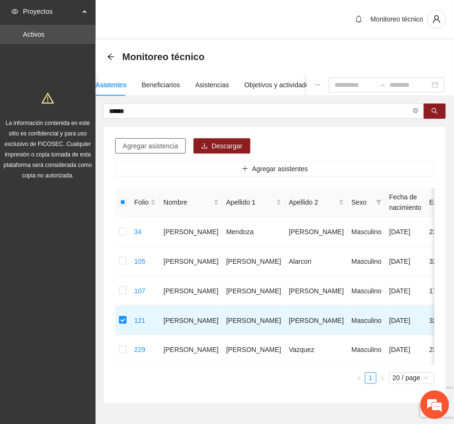
click at [167, 148] on span "Agregar asistencia" at bounding box center [150, 146] width 55 height 11
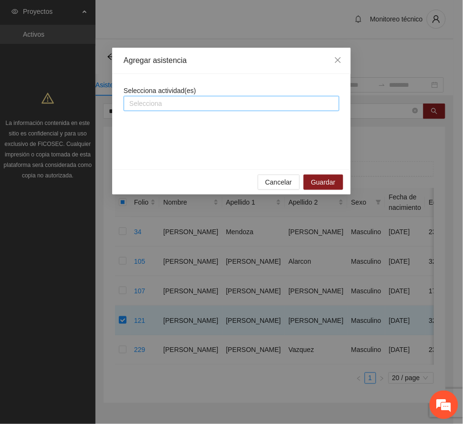
click at [186, 96] on div "Selecciona" at bounding box center [232, 103] width 216 height 15
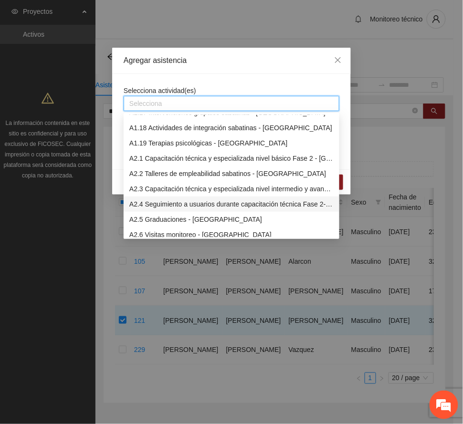
scroll to position [318, 0]
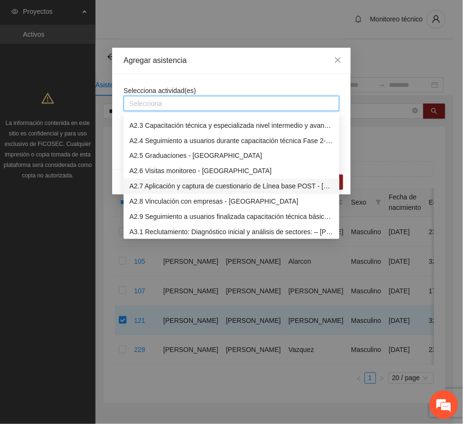
click at [190, 188] on div "A2.7 Aplicación y captura de cuestionario de Línea base POST - [GEOGRAPHIC_DATA]" at bounding box center [231, 186] width 204 height 11
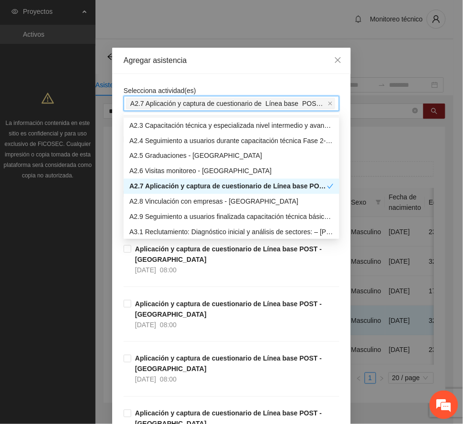
click at [229, 56] on div "Agregar asistencia" at bounding box center [232, 60] width 216 height 11
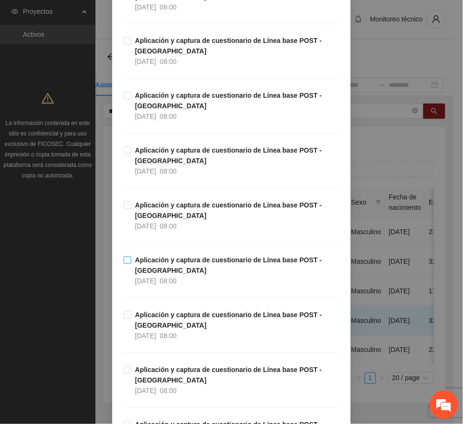
click at [164, 266] on span "Aplicación y captura de cuestionario de Línea base POST - [GEOGRAPHIC_DATA] [DA…" at bounding box center [235, 271] width 208 height 32
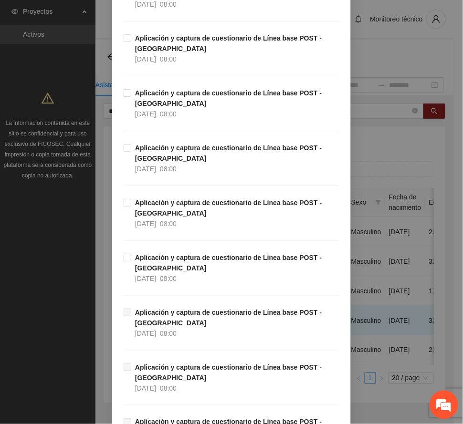
scroll to position [2700, 0]
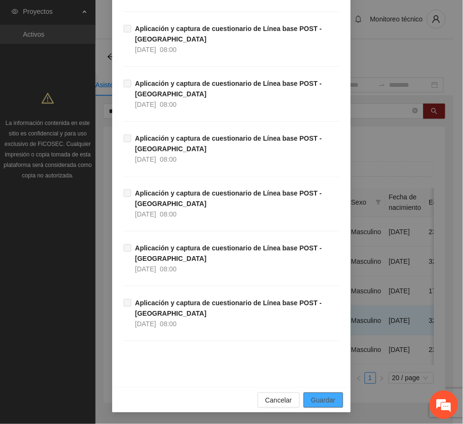
click at [327, 397] on span "Guardar" at bounding box center [323, 400] width 24 height 11
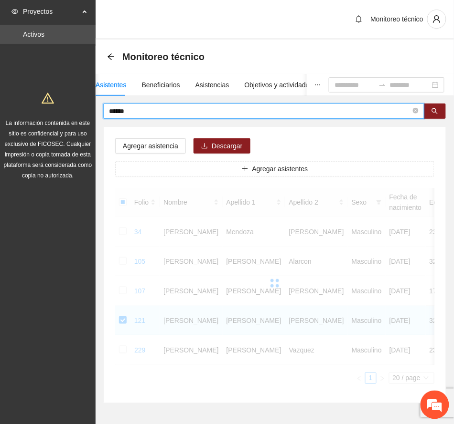
drag, startPoint x: 138, startPoint y: 113, endPoint x: 71, endPoint y: 116, distance: 67.4
click at [71, 116] on section "Proyectos Activos La información contenida en este sitio es confidencial y para…" at bounding box center [227, 230] width 454 height 461
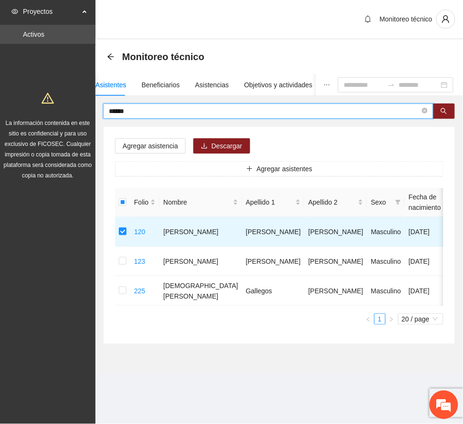
drag, startPoint x: 148, startPoint y: 111, endPoint x: 34, endPoint y: 107, distance: 113.2
click at [34, 107] on section "Proyectos Activos La información contenida en este sitio es confidencial y para…" at bounding box center [231, 212] width 463 height 424
type input "*****"
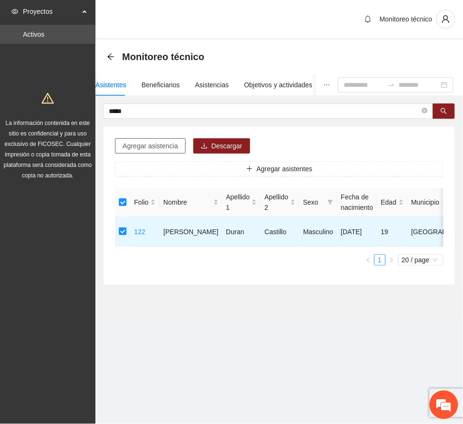
click at [157, 148] on span "Agregar asistencia" at bounding box center [150, 146] width 55 height 11
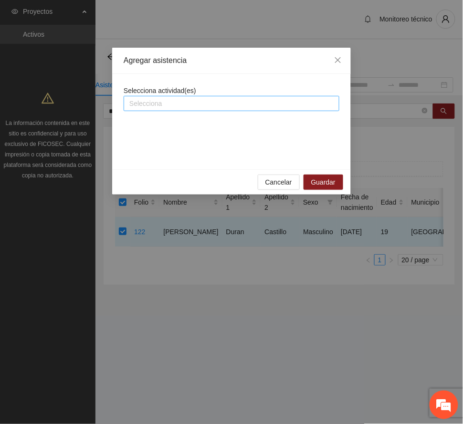
click at [180, 98] on div at bounding box center [231, 103] width 211 height 11
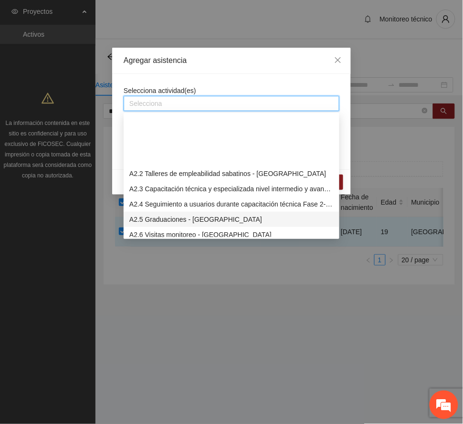
scroll to position [318, 0]
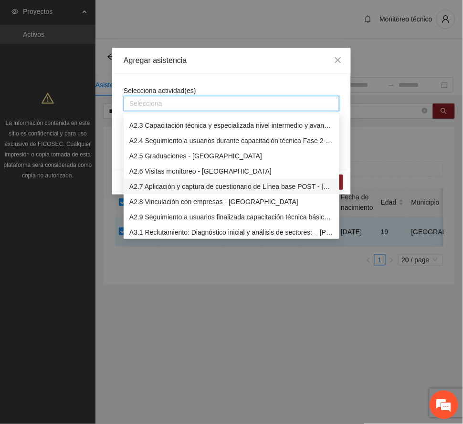
click at [203, 188] on div "A2.7 Aplicación y captura de cuestionario de Línea base POST - [GEOGRAPHIC_DATA]" at bounding box center [231, 186] width 204 height 11
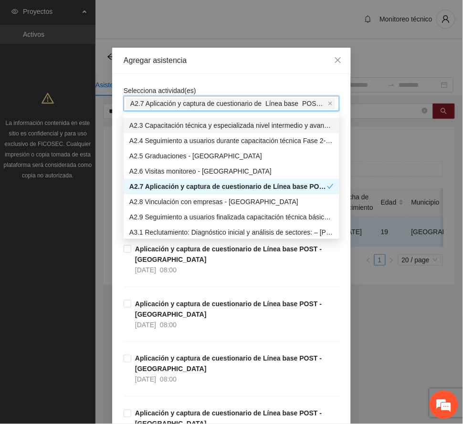
click at [244, 62] on div "Agregar asistencia" at bounding box center [232, 60] width 216 height 11
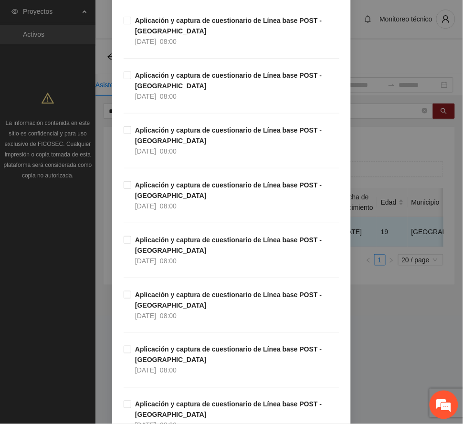
scroll to position [254, 0]
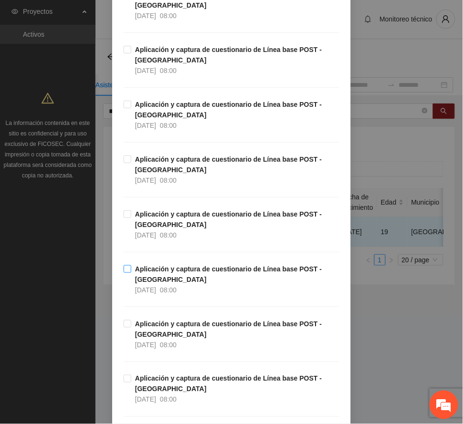
click at [178, 272] on strong "Aplicación y captura de cuestionario de Línea base POST - [GEOGRAPHIC_DATA]" at bounding box center [228, 274] width 187 height 18
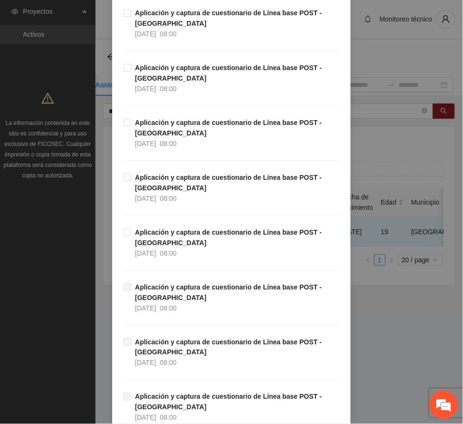
scroll to position [2700, 0]
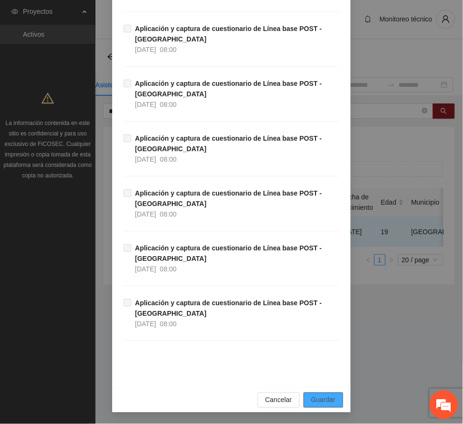
click at [327, 402] on span "Guardar" at bounding box center [323, 400] width 24 height 11
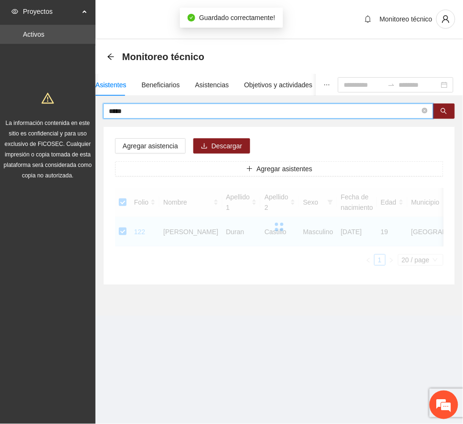
drag, startPoint x: 154, startPoint y: 109, endPoint x: 67, endPoint y: 113, distance: 86.5
click at [67, 113] on section "Proyectos Activos La información contenida en este sitio es confidencial y para…" at bounding box center [231, 212] width 463 height 424
type input "******"
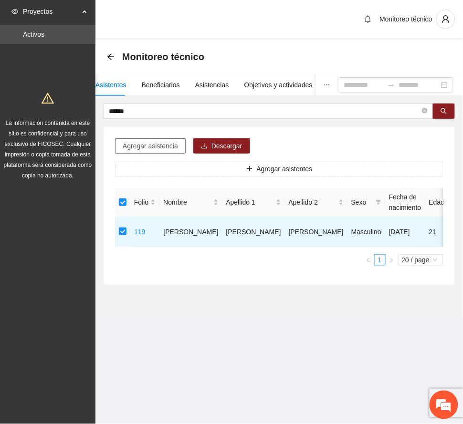
click at [170, 147] on span "Agregar asistencia" at bounding box center [150, 146] width 55 height 11
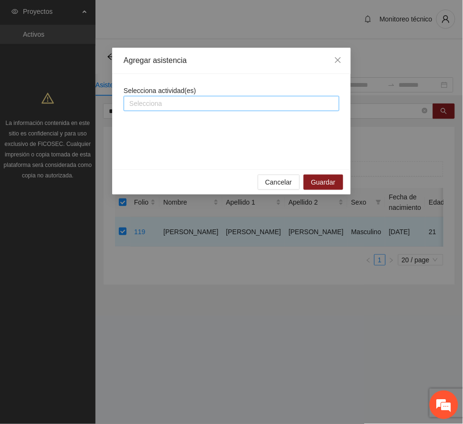
click at [179, 100] on div at bounding box center [231, 103] width 211 height 11
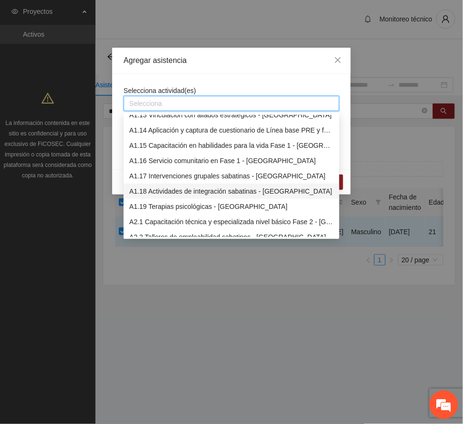
scroll to position [318, 0]
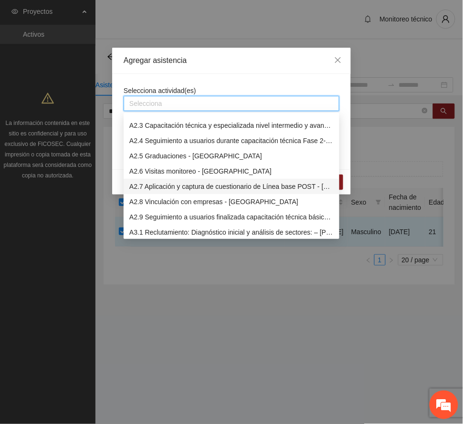
click at [190, 186] on div "A2.7 Aplicación y captura de cuestionario de Línea base POST - [GEOGRAPHIC_DATA]" at bounding box center [231, 186] width 204 height 11
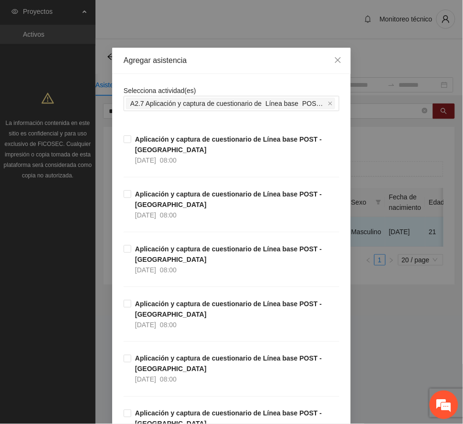
click at [230, 58] on div "Agregar asistencia" at bounding box center [232, 60] width 216 height 11
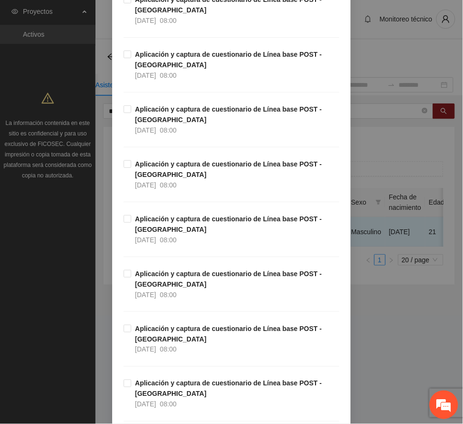
scroll to position [382, 0]
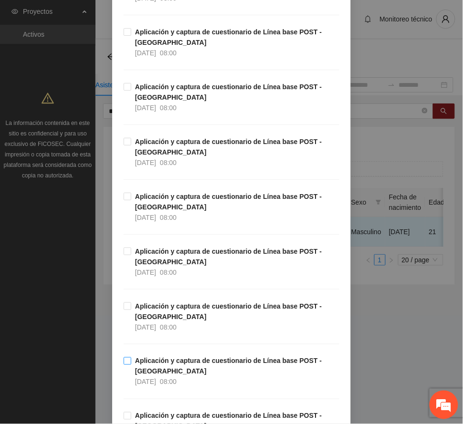
click at [174, 367] on strong "Aplicación y captura de cuestionario de Línea base POST - [GEOGRAPHIC_DATA]" at bounding box center [228, 367] width 187 height 18
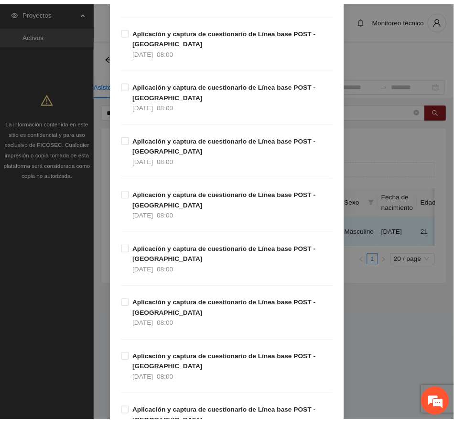
scroll to position [2700, 0]
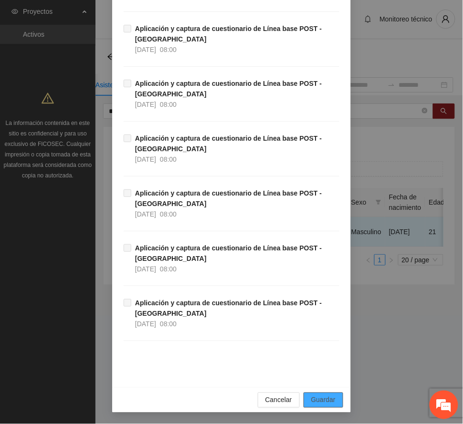
drag, startPoint x: 323, startPoint y: 399, endPoint x: 57, endPoint y: 350, distance: 270.4
click at [322, 399] on span "Guardar" at bounding box center [323, 400] width 24 height 11
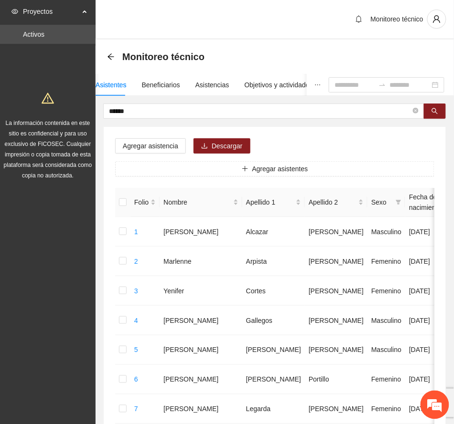
click at [281, 21] on div "Monitoreo técnico" at bounding box center [274, 20] width 358 height 40
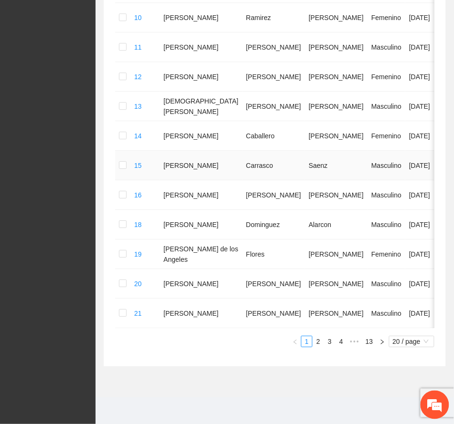
scroll to position [532, 0]
click at [352, 341] on span "•••" at bounding box center [354, 341] width 15 height 11
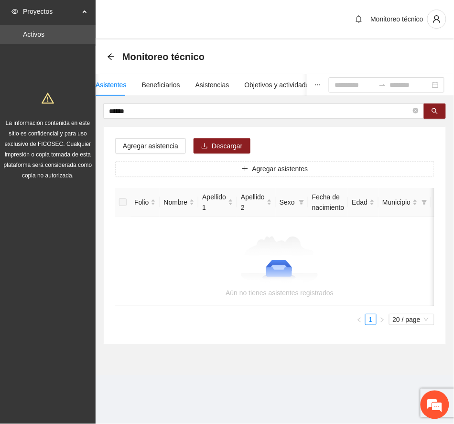
scroll to position [0, 0]
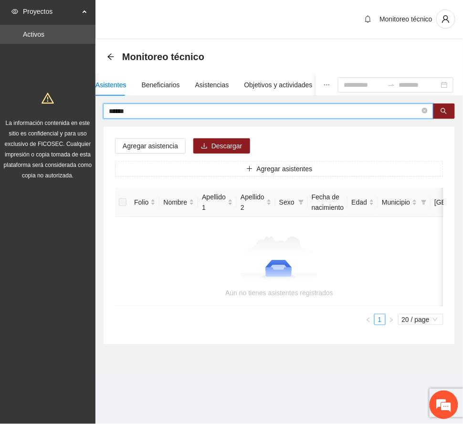
drag, startPoint x: 140, startPoint y: 114, endPoint x: 56, endPoint y: 119, distance: 84.2
click at [56, 119] on section "Proyectos Activos La información contenida en este sitio es confidencial y para…" at bounding box center [231, 212] width 463 height 424
click at [446, 113] on icon "search" at bounding box center [444, 111] width 6 height 6
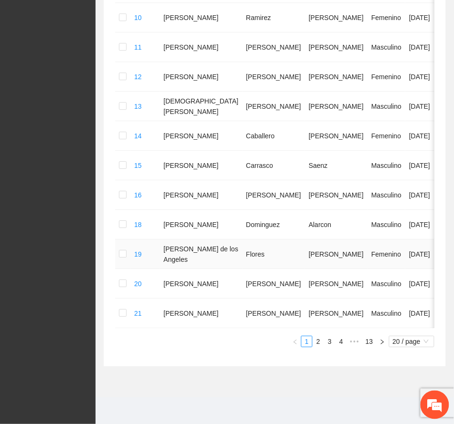
scroll to position [532, 0]
click at [354, 342] on span "•••" at bounding box center [354, 341] width 15 height 11
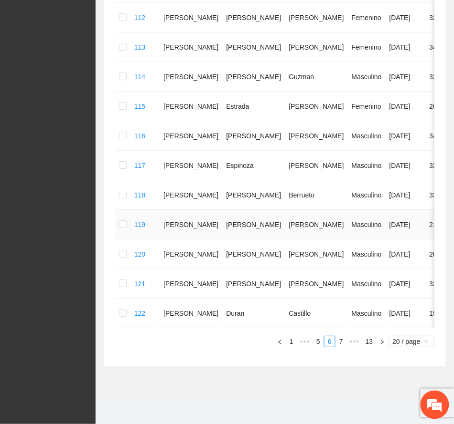
scroll to position [491, 0]
click at [314, 342] on link "5" at bounding box center [318, 342] width 11 height 11
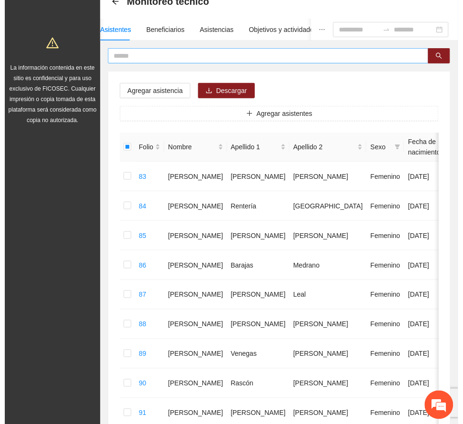
scroll to position [0, 0]
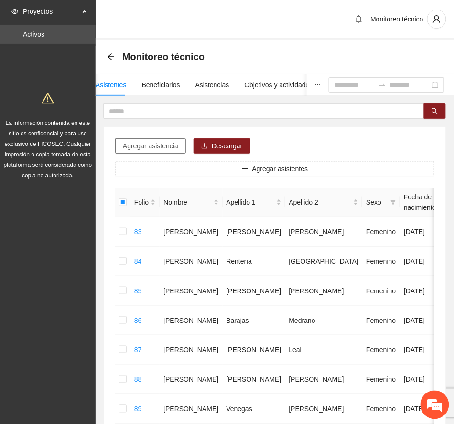
click at [153, 143] on span "Agregar asistencia" at bounding box center [150, 146] width 55 height 11
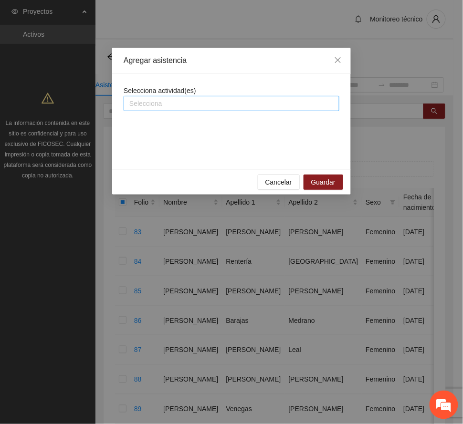
click at [201, 104] on div at bounding box center [231, 103] width 211 height 11
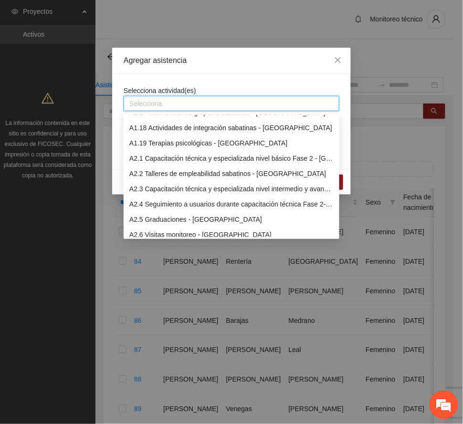
scroll to position [318, 0]
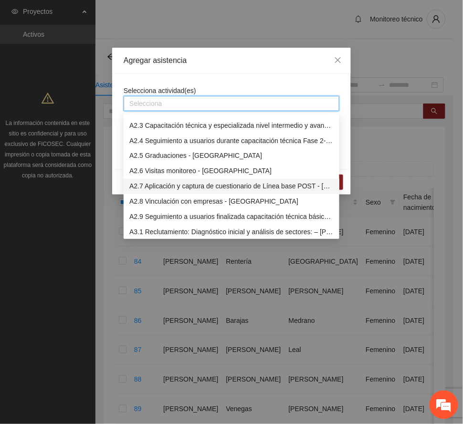
click at [209, 184] on div "A2.7 Aplicación y captura de cuestionario de Línea base POST - [GEOGRAPHIC_DATA]" at bounding box center [231, 186] width 204 height 11
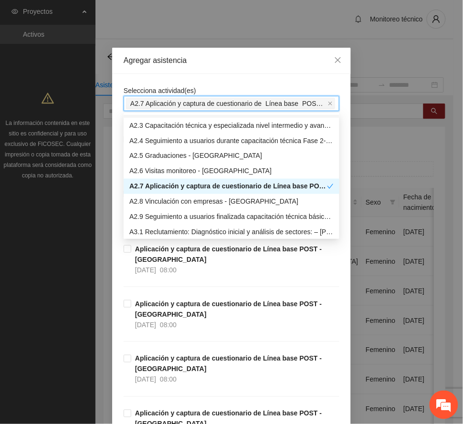
drag, startPoint x: 218, startPoint y: 63, endPoint x: 220, endPoint y: 88, distance: 24.9
click at [218, 63] on div "Agregar asistencia" at bounding box center [232, 60] width 216 height 11
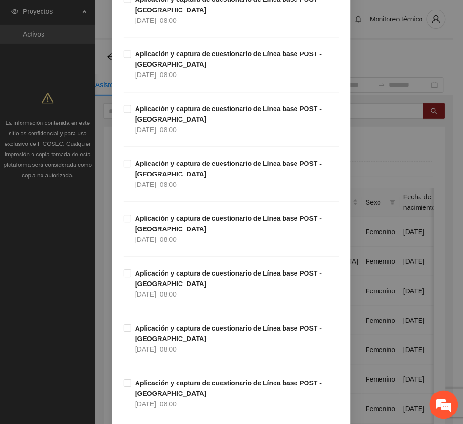
scroll to position [1146, 0]
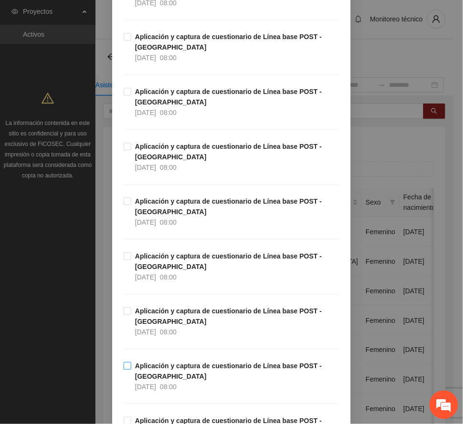
click at [211, 372] on strong "Aplicación y captura de cuestionario de Línea base POST - [GEOGRAPHIC_DATA]" at bounding box center [228, 371] width 187 height 18
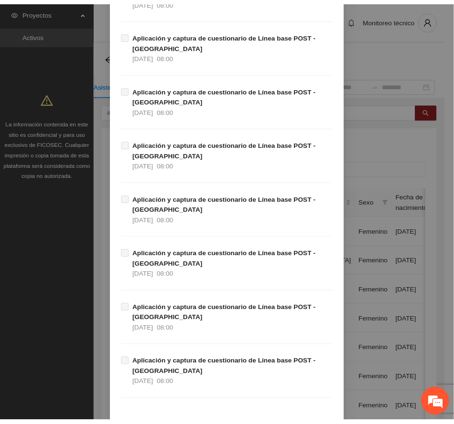
scroll to position [2700, 0]
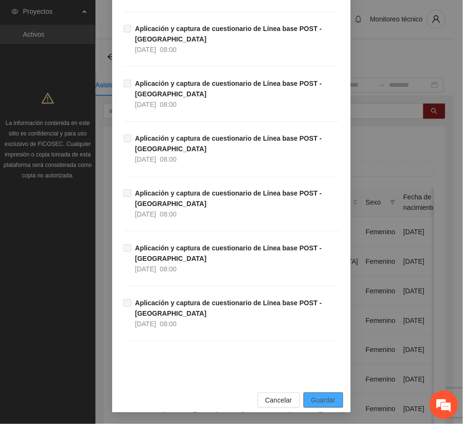
click at [324, 398] on span "Guardar" at bounding box center [323, 400] width 24 height 11
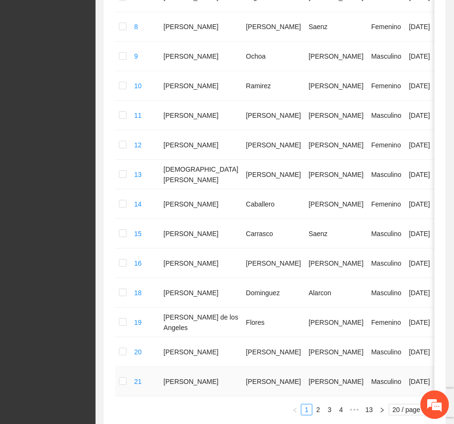
scroll to position [532, 0]
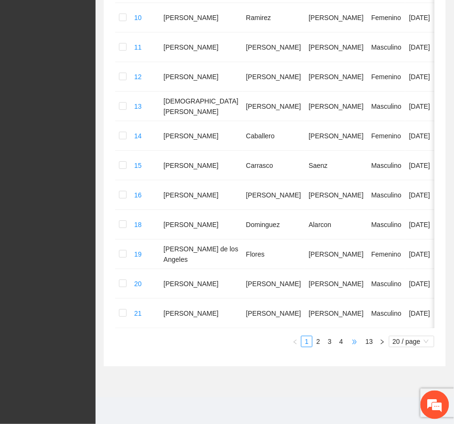
click at [352, 342] on span "•••" at bounding box center [354, 341] width 15 height 11
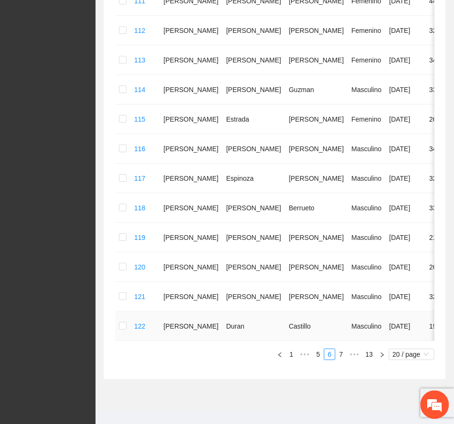
scroll to position [491, 0]
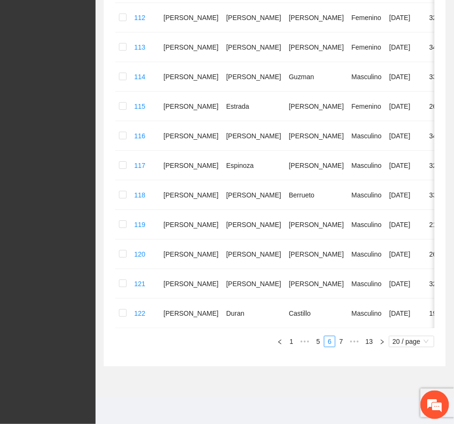
click at [317, 339] on link "5" at bounding box center [318, 342] width 11 height 11
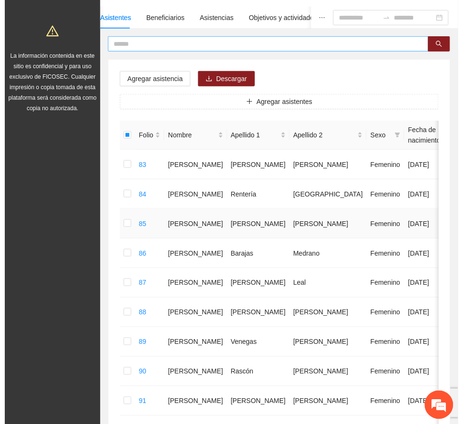
scroll to position [45, 0]
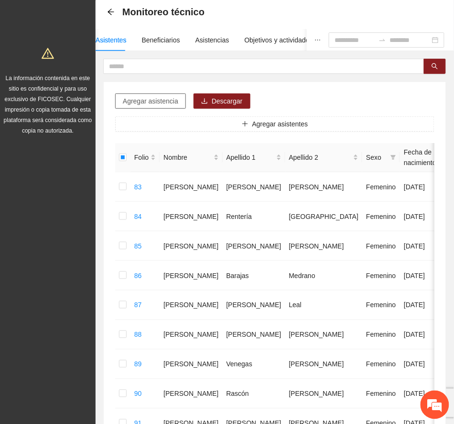
click at [162, 95] on button "Agregar asistencia" at bounding box center [150, 101] width 71 height 15
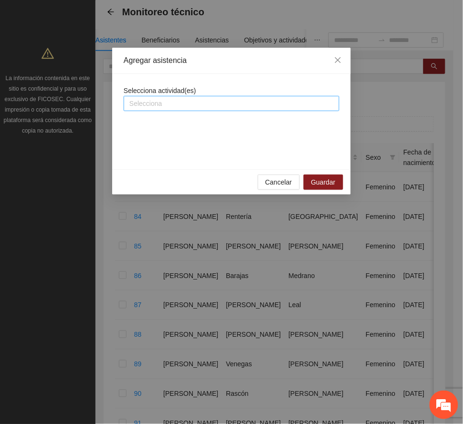
click at [216, 105] on div at bounding box center [231, 103] width 211 height 11
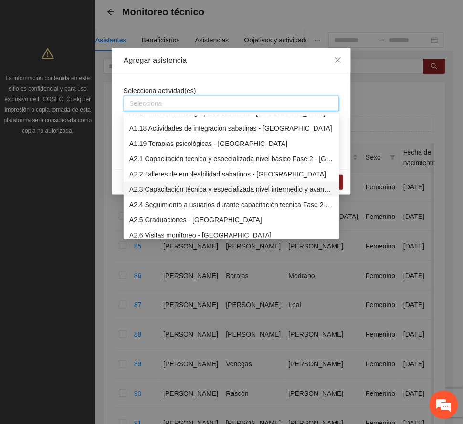
scroll to position [318, 0]
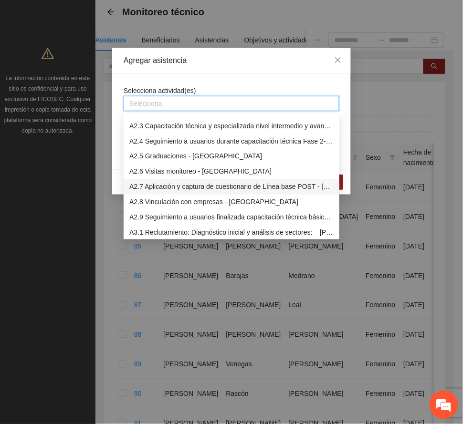
click at [201, 186] on div "A2.7 Aplicación y captura de cuestionario de Línea base POST - [GEOGRAPHIC_DATA]" at bounding box center [231, 187] width 204 height 11
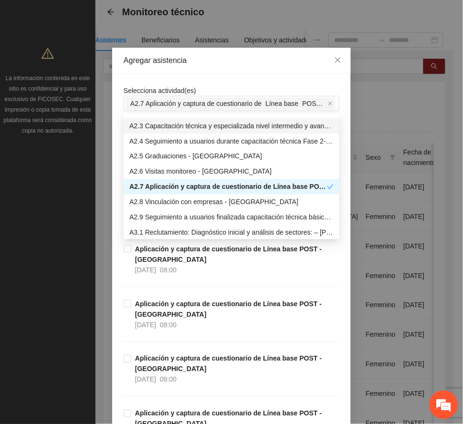
click at [237, 63] on div "Agregar asistencia" at bounding box center [232, 60] width 216 height 11
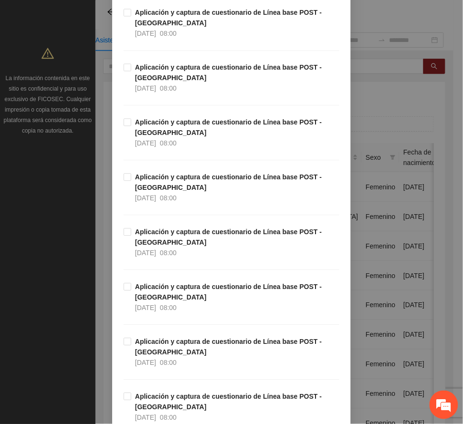
scroll to position [1082, 0]
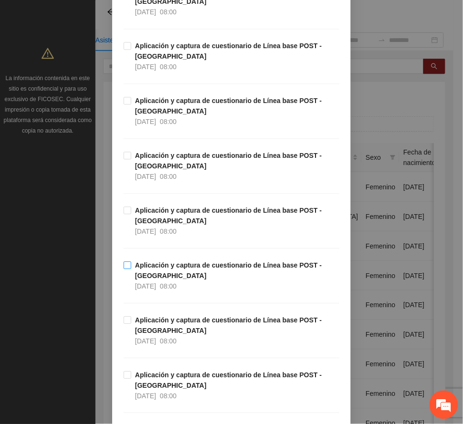
click at [190, 275] on span "Aplicación y captura de cuestionario de Línea base POST - [GEOGRAPHIC_DATA] [DA…" at bounding box center [235, 276] width 208 height 32
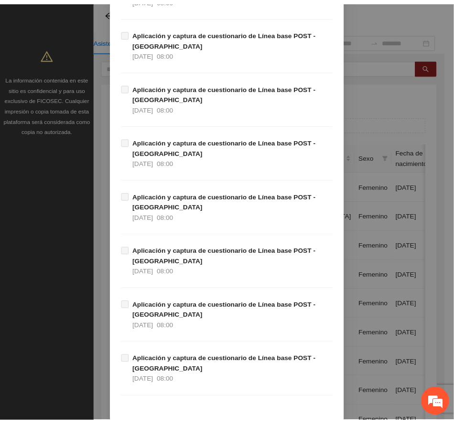
scroll to position [2700, 0]
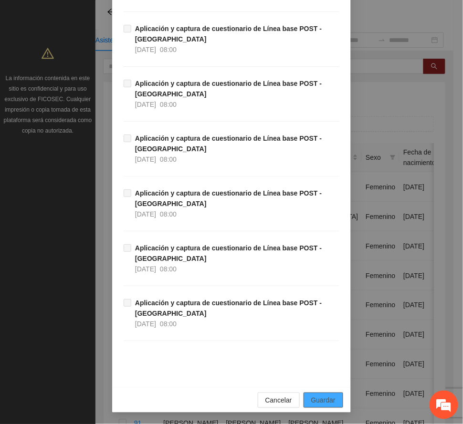
click at [329, 396] on span "Guardar" at bounding box center [323, 400] width 24 height 11
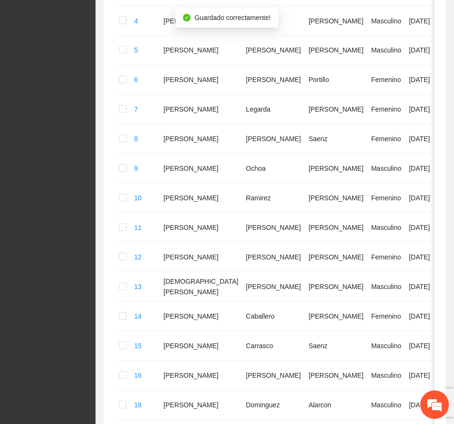
scroll to position [491, 0]
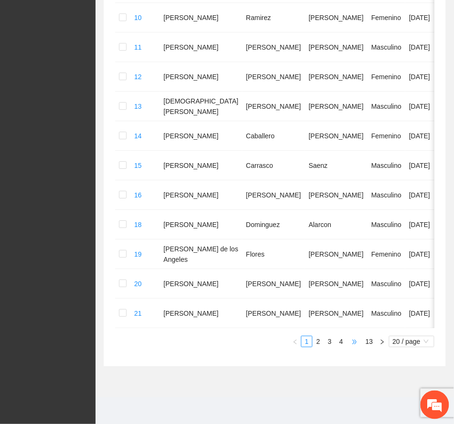
click at [354, 348] on span "•••" at bounding box center [354, 341] width 15 height 11
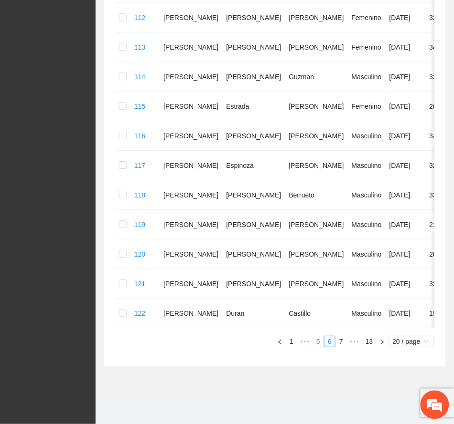
click at [316, 340] on link "5" at bounding box center [318, 342] width 11 height 11
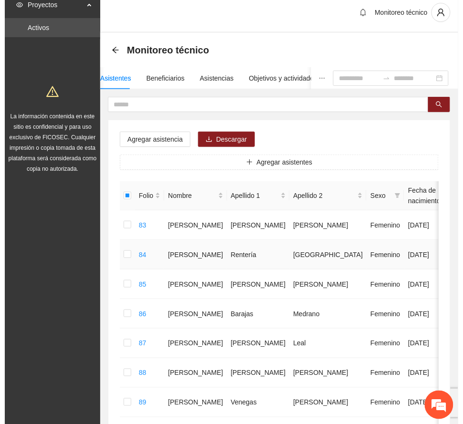
scroll to position [0, 0]
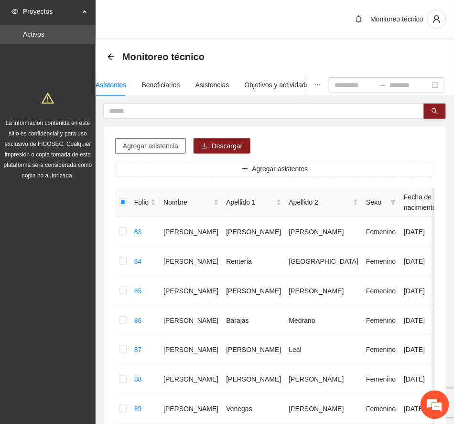
click at [164, 146] on span "Agregar asistencia" at bounding box center [150, 146] width 55 height 11
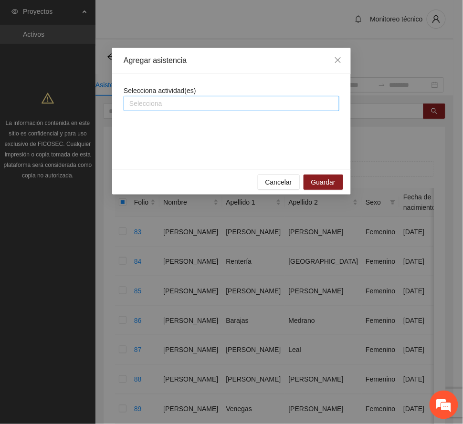
click at [210, 103] on div at bounding box center [231, 103] width 211 height 11
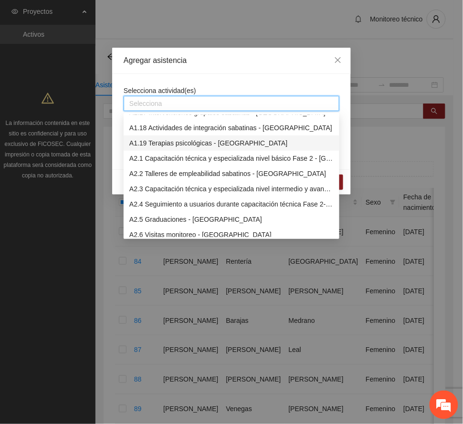
scroll to position [382, 0]
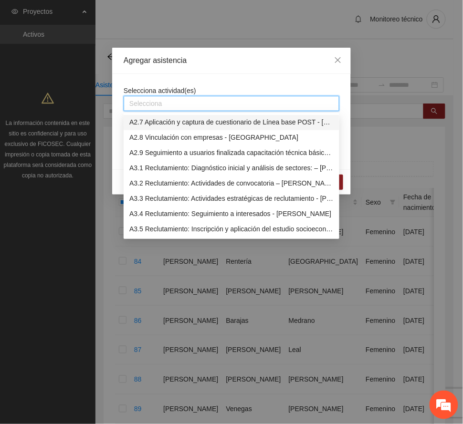
click at [182, 119] on div "A2.7 Aplicación y captura de cuestionario de Línea base POST - [GEOGRAPHIC_DATA]" at bounding box center [231, 122] width 204 height 11
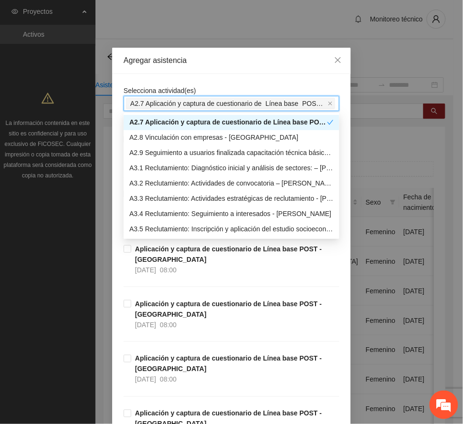
click at [217, 60] on div "Agregar asistencia" at bounding box center [232, 60] width 216 height 11
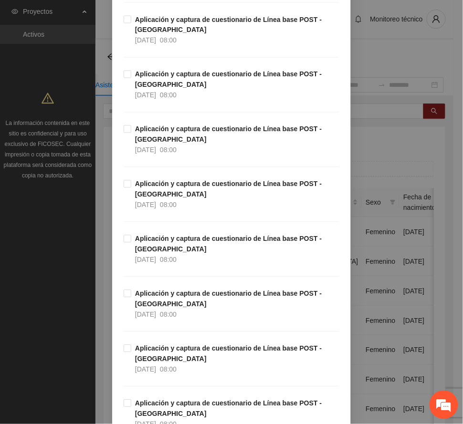
scroll to position [1719, 0]
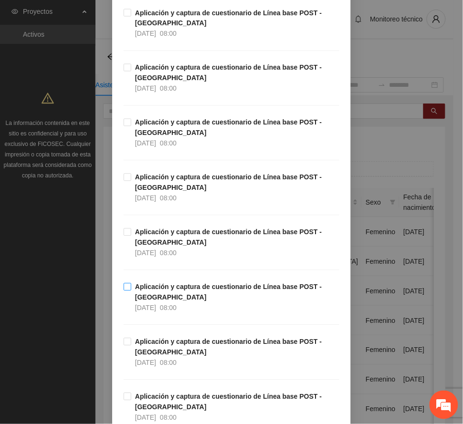
click at [199, 293] on strong "Aplicación y captura de cuestionario de Línea base POST - [GEOGRAPHIC_DATA]" at bounding box center [228, 293] width 187 height 18
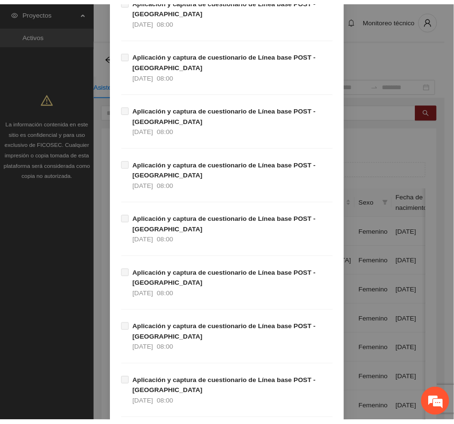
scroll to position [2700, 0]
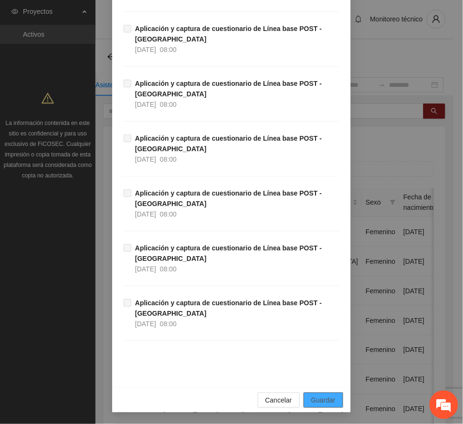
click at [319, 397] on span "Guardar" at bounding box center [323, 400] width 24 height 11
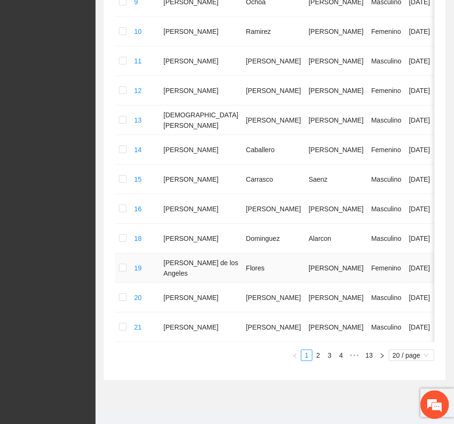
scroll to position [532, 0]
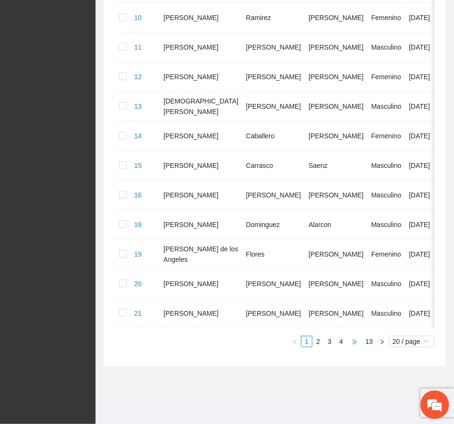
click at [350, 341] on span "•••" at bounding box center [354, 341] width 15 height 11
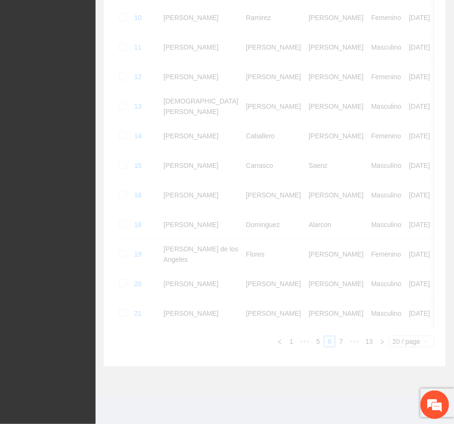
scroll to position [491, 0]
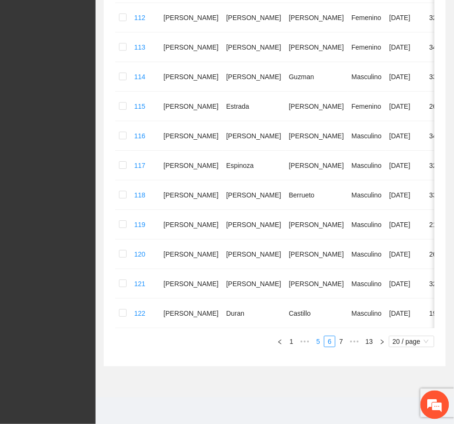
click at [316, 342] on link "5" at bounding box center [318, 342] width 11 height 11
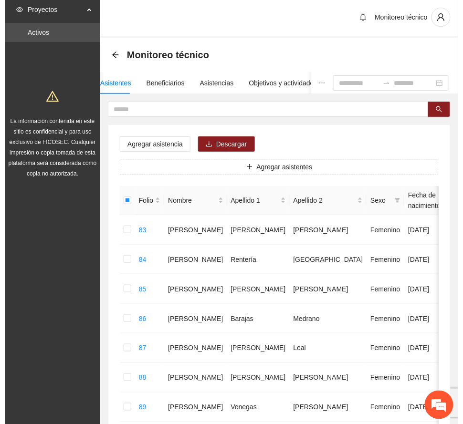
scroll to position [0, 0]
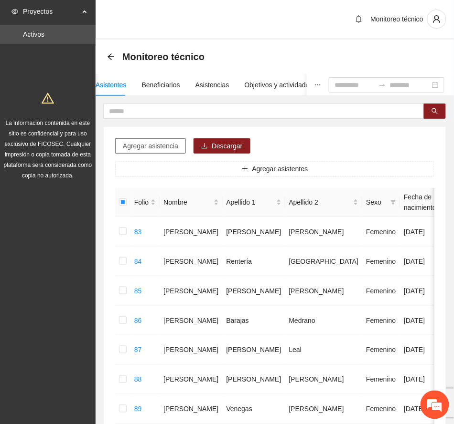
click at [158, 142] on span "Agregar asistencia" at bounding box center [150, 146] width 55 height 11
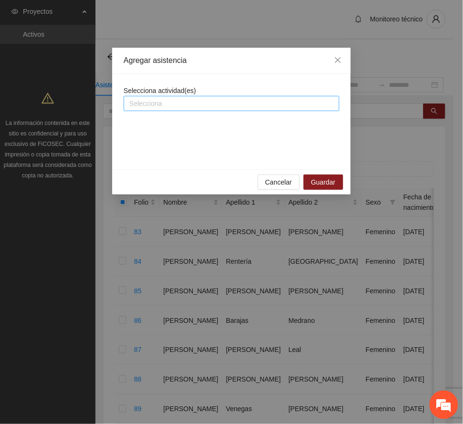
click at [191, 104] on div at bounding box center [231, 103] width 211 height 11
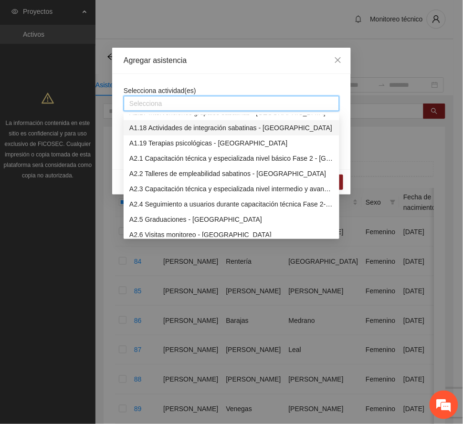
scroll to position [318, 0]
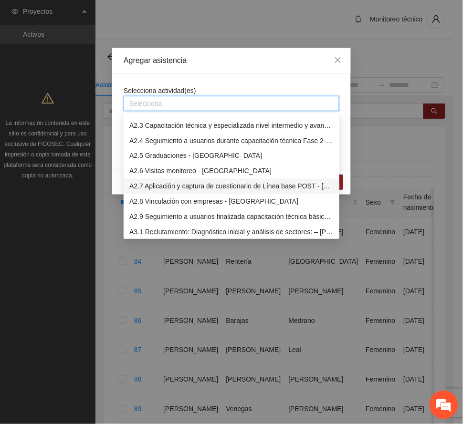
click at [192, 180] on div "A2.7 Aplicación y captura de cuestionario de Línea base POST - [GEOGRAPHIC_DATA]" at bounding box center [232, 186] width 216 height 15
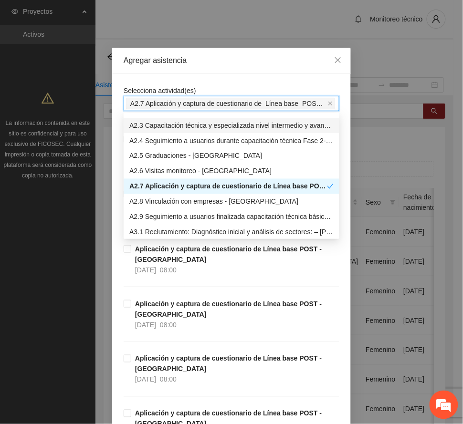
click at [218, 64] on div "Agregar asistencia" at bounding box center [232, 60] width 216 height 11
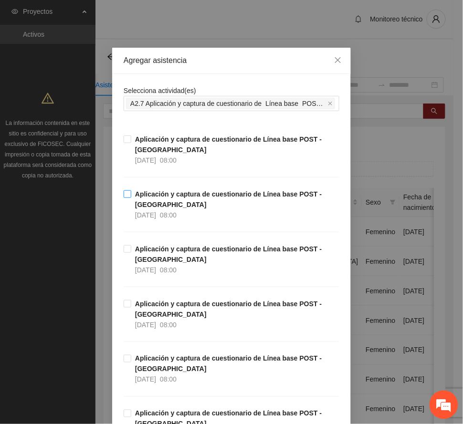
click at [182, 199] on span "Aplicación y captura de cuestionario de Línea base POST - [GEOGRAPHIC_DATA] [DA…" at bounding box center [235, 205] width 208 height 32
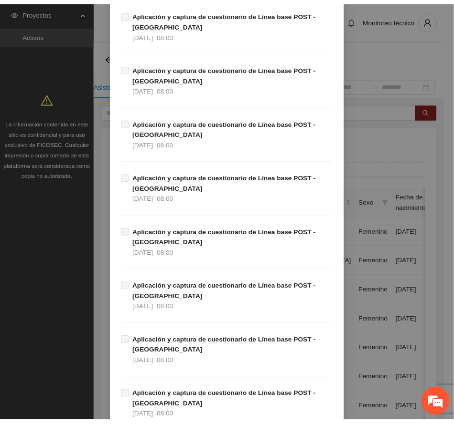
scroll to position [2700, 0]
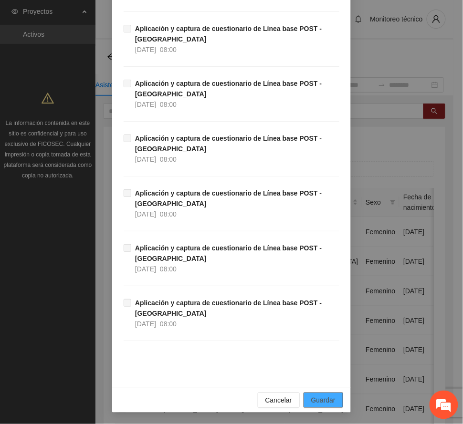
click at [311, 397] on span "Guardar" at bounding box center [323, 400] width 24 height 11
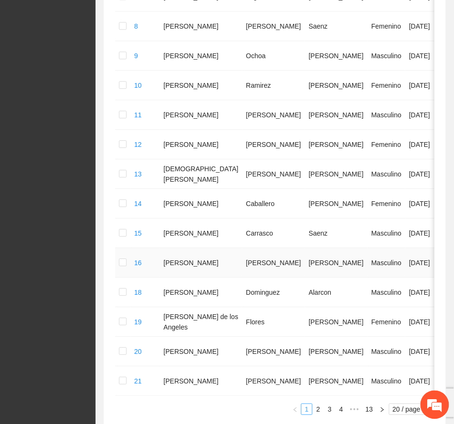
scroll to position [532, 0]
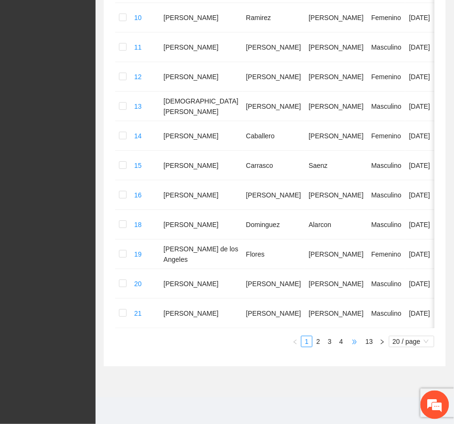
click at [350, 343] on span "•••" at bounding box center [354, 341] width 15 height 11
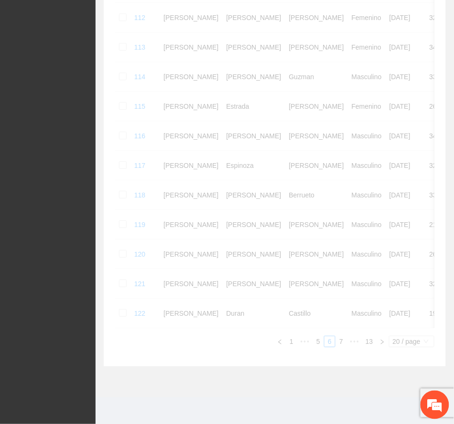
scroll to position [491, 0]
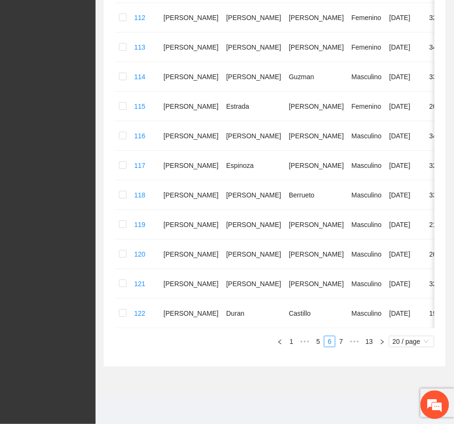
click at [319, 342] on link "5" at bounding box center [318, 342] width 11 height 11
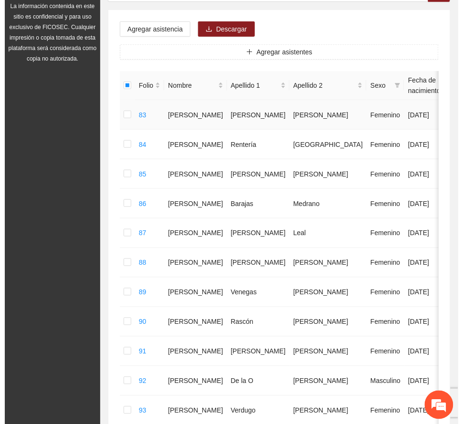
scroll to position [0, 0]
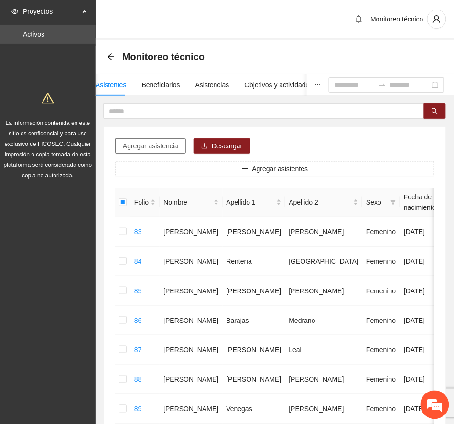
click at [161, 144] on span "Agregar asistencia" at bounding box center [150, 146] width 55 height 11
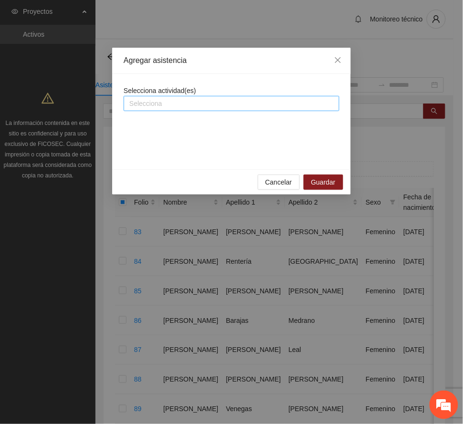
click at [188, 106] on div at bounding box center [231, 103] width 211 height 11
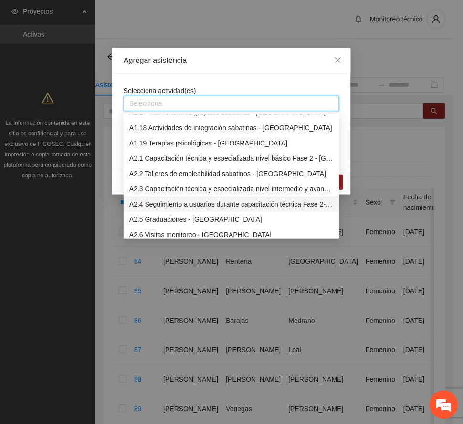
scroll to position [318, 0]
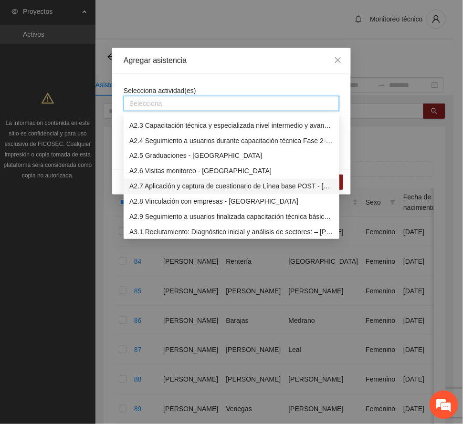
click at [188, 188] on div "A2.7 Aplicación y captura de cuestionario de Línea base POST - [GEOGRAPHIC_DATA]" at bounding box center [231, 186] width 204 height 11
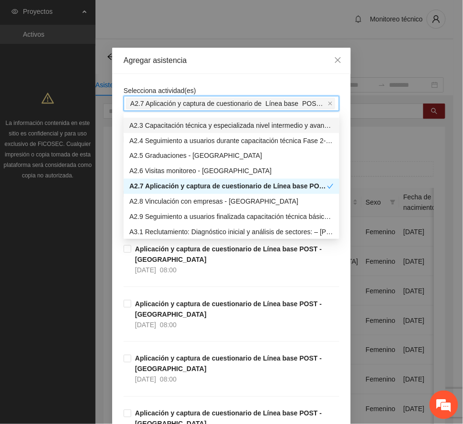
click at [221, 62] on div "Agregar asistencia" at bounding box center [232, 60] width 216 height 11
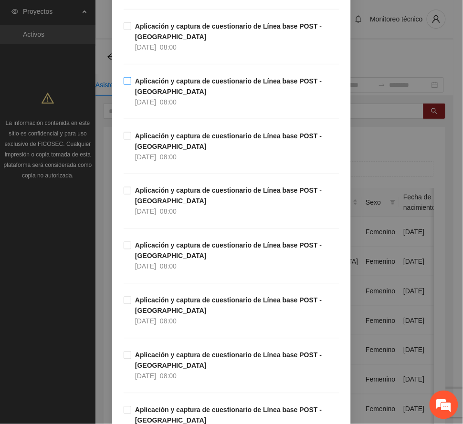
scroll to position [191, 0]
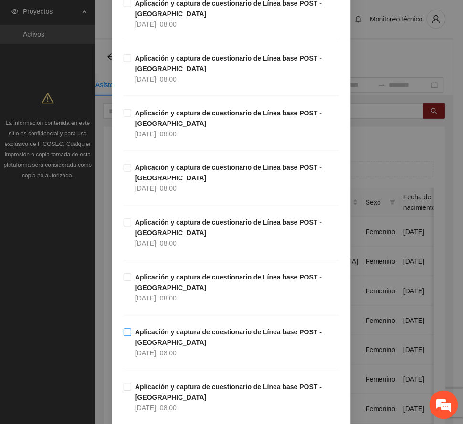
click at [184, 333] on strong "Aplicación y captura de cuestionario de Línea base POST - [GEOGRAPHIC_DATA]" at bounding box center [228, 338] width 187 height 18
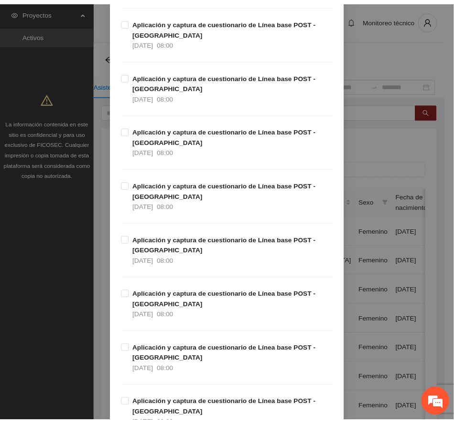
scroll to position [2700, 0]
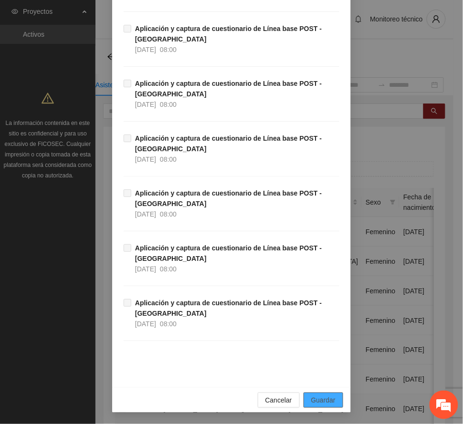
drag, startPoint x: 322, startPoint y: 398, endPoint x: 307, endPoint y: 396, distance: 14.5
click at [321, 399] on span "Guardar" at bounding box center [323, 400] width 24 height 11
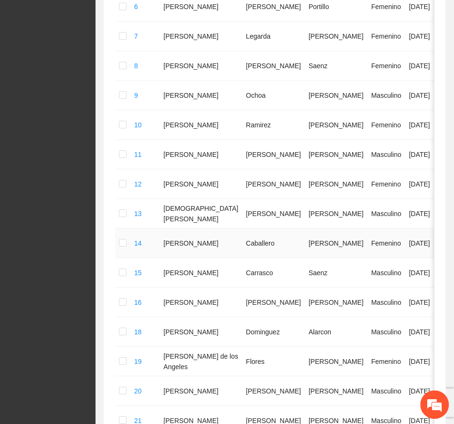
scroll to position [532, 0]
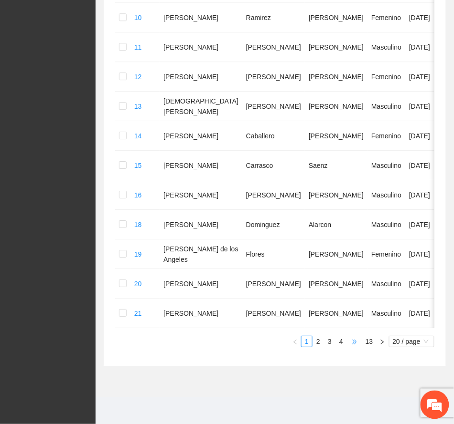
click at [354, 340] on span "•••" at bounding box center [354, 341] width 15 height 11
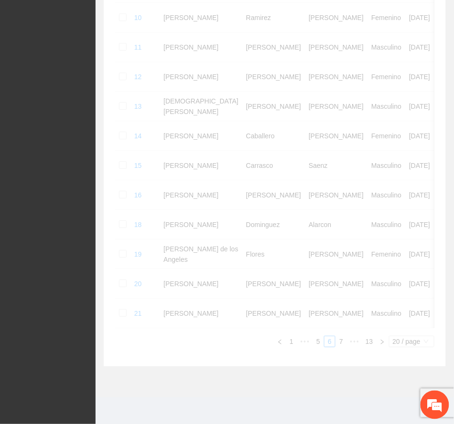
scroll to position [491, 0]
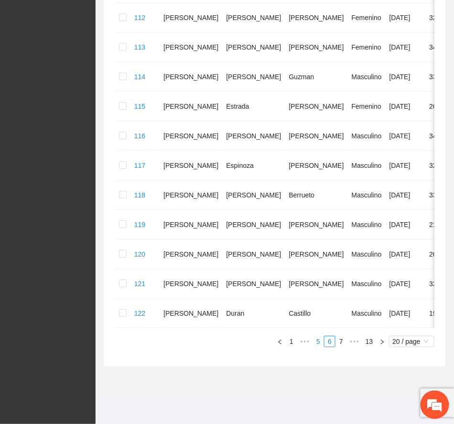
click at [315, 340] on link "5" at bounding box center [318, 342] width 11 height 11
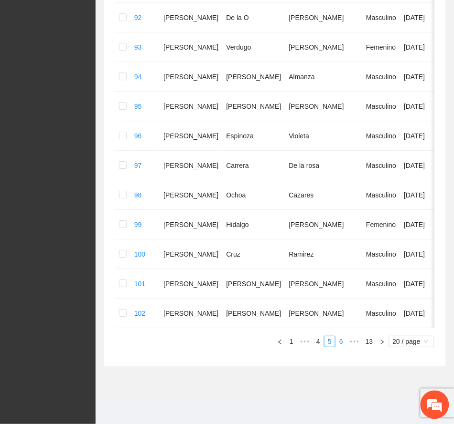
click at [342, 343] on link "6" at bounding box center [341, 342] width 11 height 11
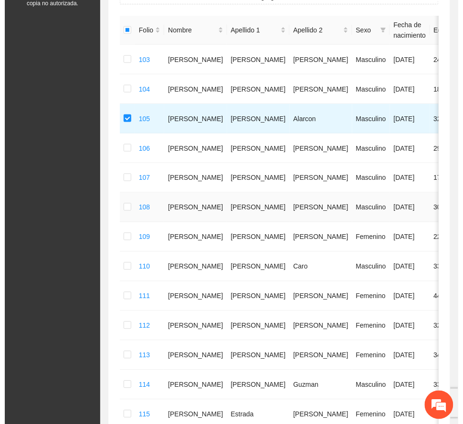
scroll to position [0, 0]
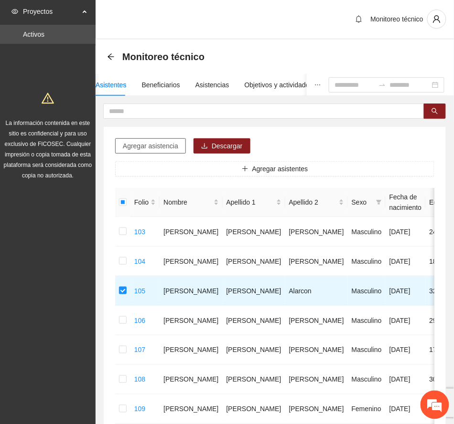
click at [167, 143] on span "Agregar asistencia" at bounding box center [150, 146] width 55 height 11
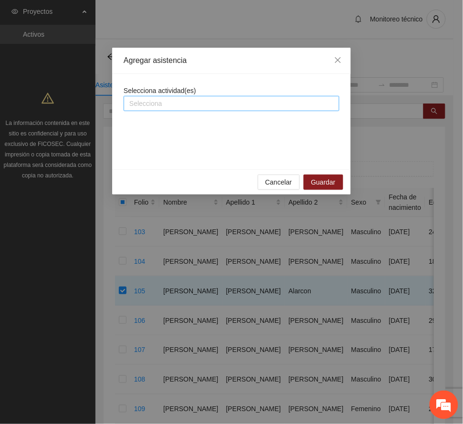
click at [180, 104] on div at bounding box center [231, 103] width 211 height 11
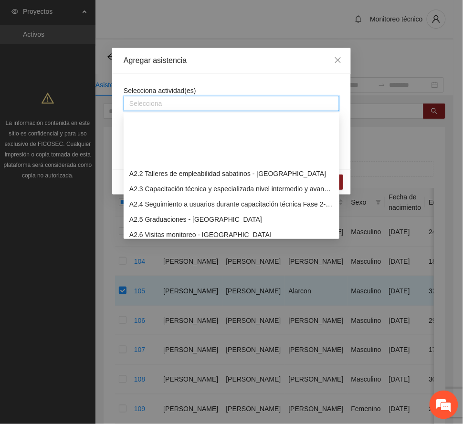
scroll to position [318, 0]
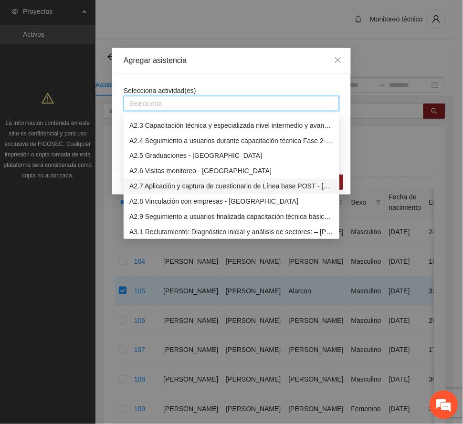
click at [184, 183] on div "A2.7 Aplicación y captura de cuestionario de Línea base POST - [GEOGRAPHIC_DATA]" at bounding box center [231, 186] width 204 height 11
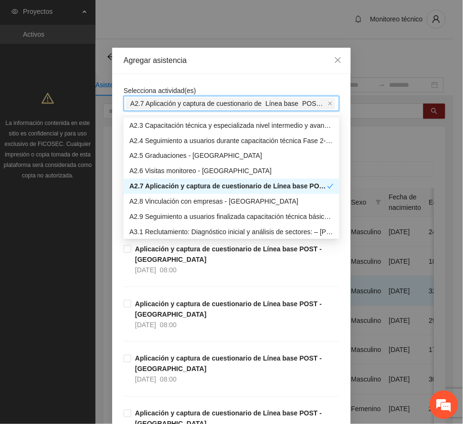
click at [215, 58] on div "Agregar asistencia" at bounding box center [232, 60] width 216 height 11
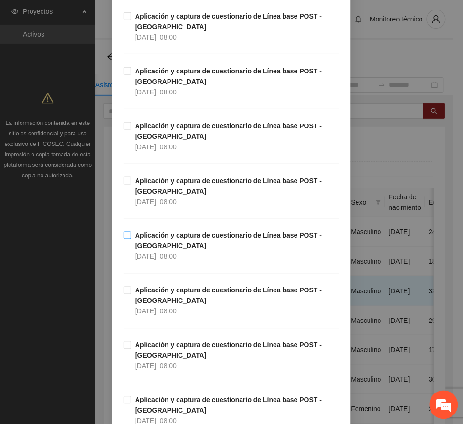
scroll to position [127, 0]
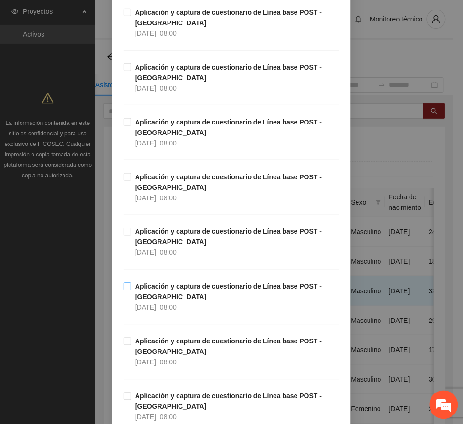
click at [160, 289] on strong "Aplicación y captura de cuestionario de Línea base POST - [GEOGRAPHIC_DATA]" at bounding box center [228, 292] width 187 height 18
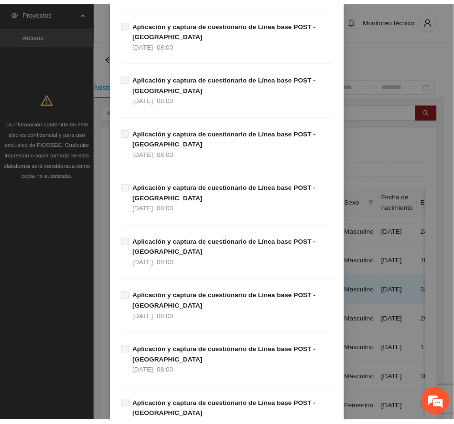
scroll to position [2700, 0]
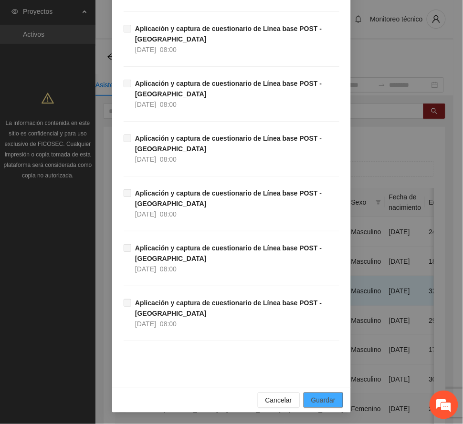
click at [333, 400] on button "Guardar" at bounding box center [324, 400] width 40 height 15
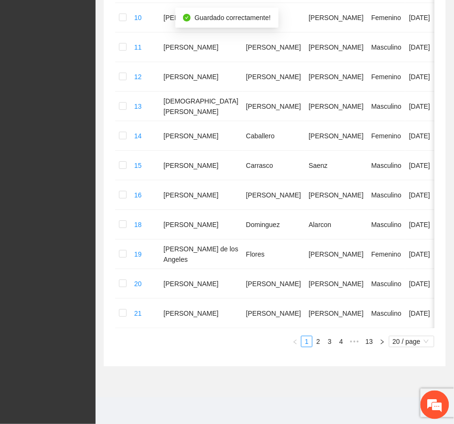
scroll to position [532, 0]
click at [354, 342] on span "•••" at bounding box center [354, 341] width 15 height 11
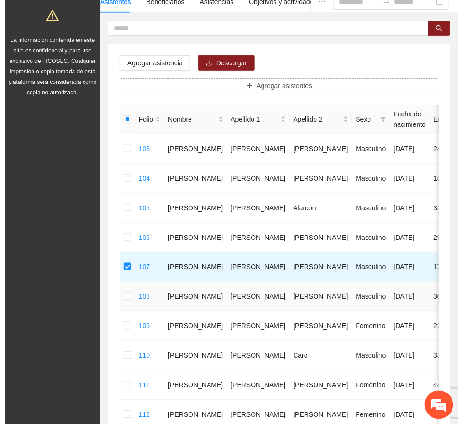
scroll to position [0, 0]
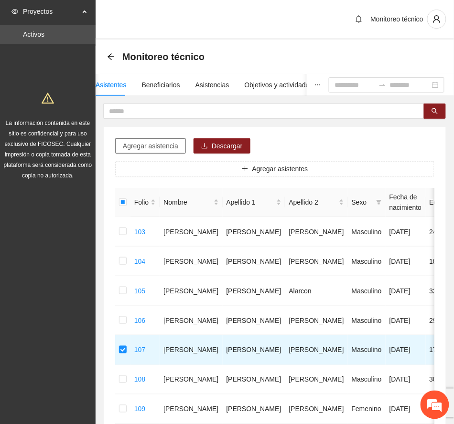
click at [156, 140] on button "Agregar asistencia" at bounding box center [150, 145] width 71 height 15
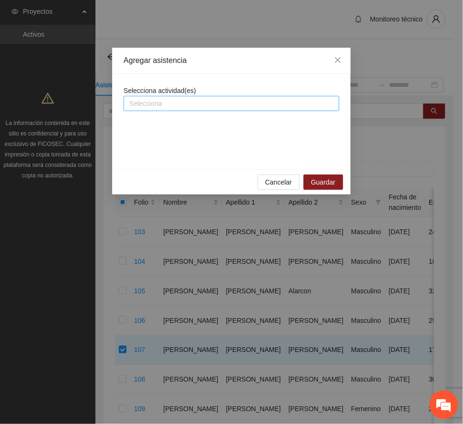
click at [176, 102] on div at bounding box center [231, 103] width 211 height 11
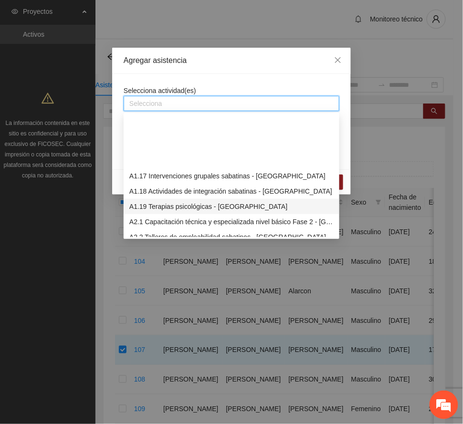
scroll to position [318, 0]
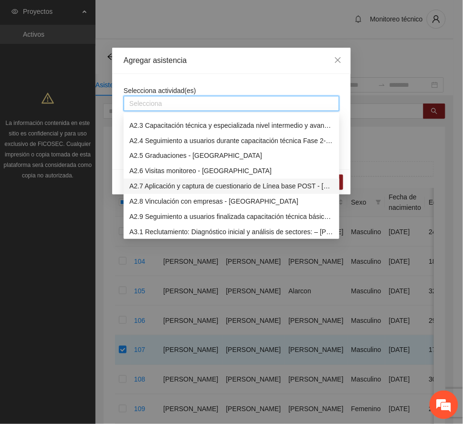
click at [192, 188] on div "A2.7 Aplicación y captura de cuestionario de Línea base POST - [GEOGRAPHIC_DATA]" at bounding box center [231, 186] width 204 height 11
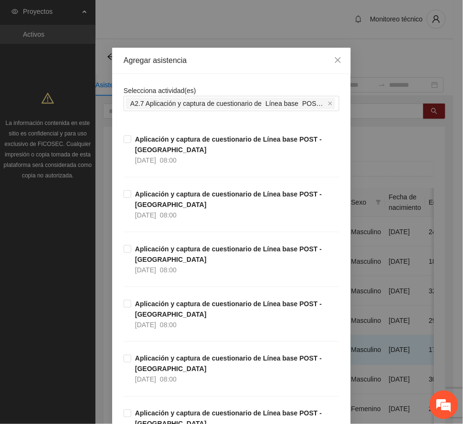
click at [224, 61] on div "Agregar asistencia" at bounding box center [232, 60] width 216 height 11
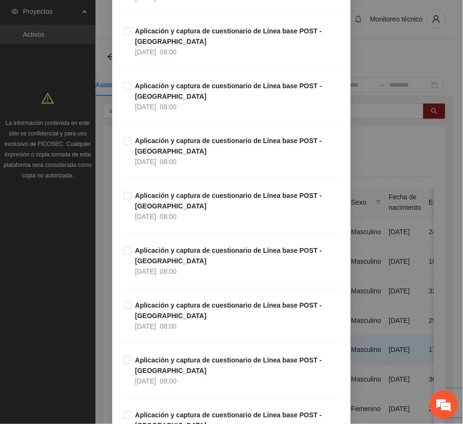
scroll to position [509, 0]
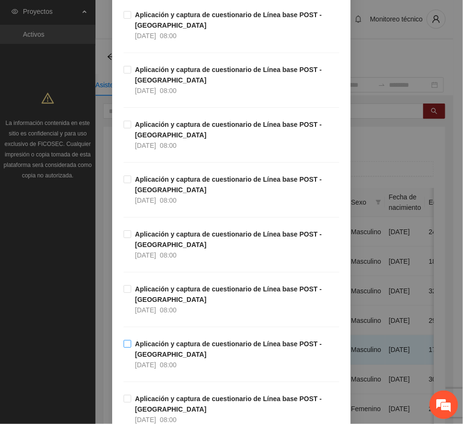
drag, startPoint x: 183, startPoint y: 344, endPoint x: 190, endPoint y: 343, distance: 6.8
click at [184, 343] on strong "Aplicación y captura de cuestionario de Línea base POST - [GEOGRAPHIC_DATA]" at bounding box center [228, 349] width 187 height 18
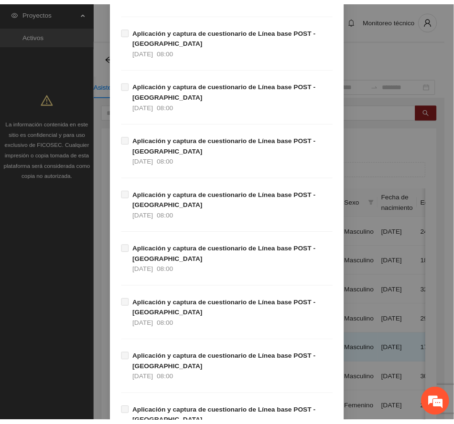
scroll to position [2700, 0]
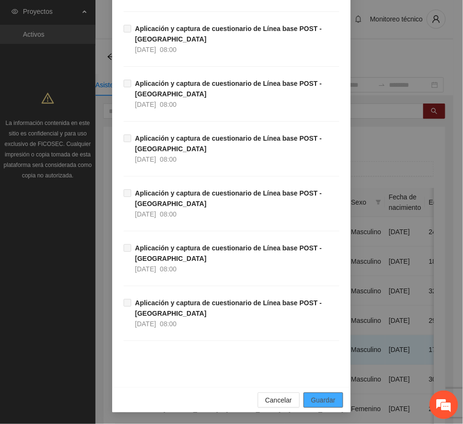
click at [317, 394] on button "Guardar" at bounding box center [324, 400] width 40 height 15
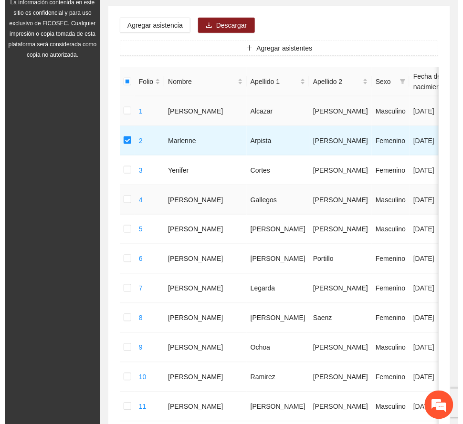
scroll to position [0, 0]
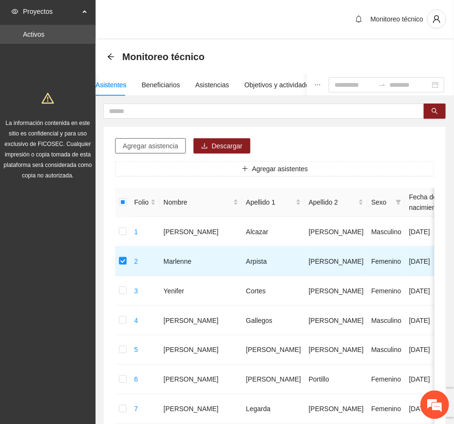
click at [161, 142] on span "Agregar asistencia" at bounding box center [150, 146] width 55 height 11
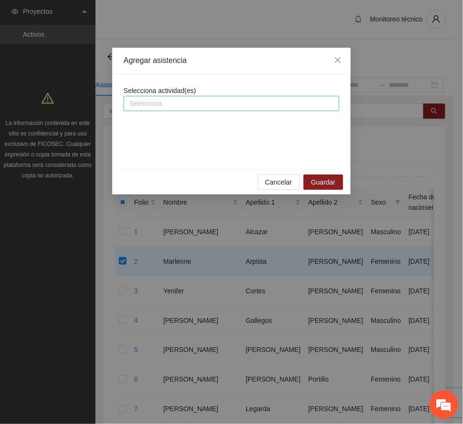
click at [205, 102] on div at bounding box center [231, 103] width 211 height 11
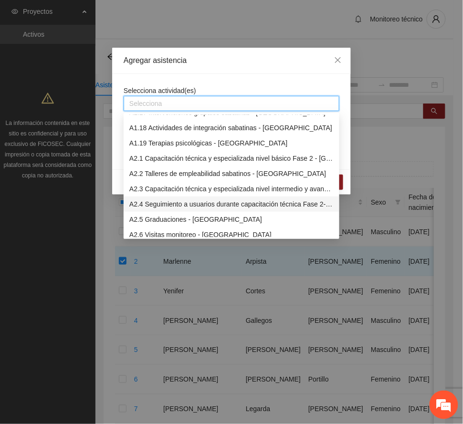
scroll to position [318, 0]
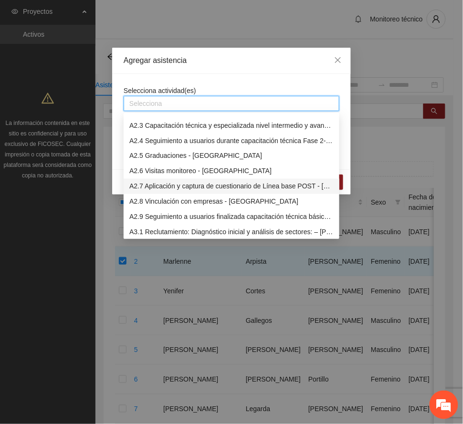
click at [205, 184] on div "A2.7 Aplicación y captura de cuestionario de Línea base POST - [GEOGRAPHIC_DATA]" at bounding box center [231, 186] width 204 height 11
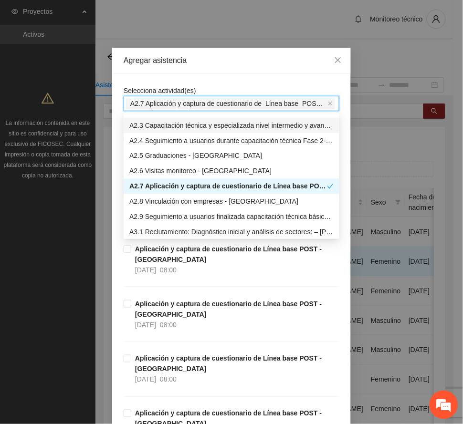
click at [221, 59] on div "Agregar asistencia" at bounding box center [232, 60] width 216 height 11
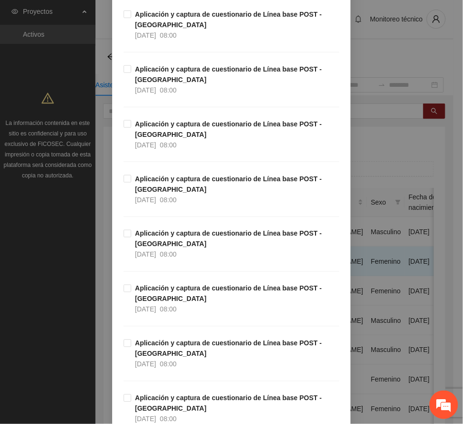
scroll to position [955, 0]
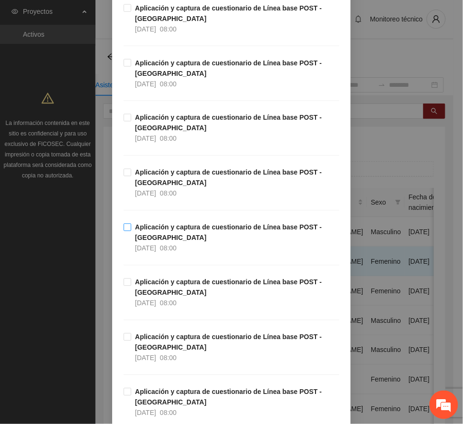
click at [209, 237] on span "Aplicación y captura de cuestionario de Línea base POST - [GEOGRAPHIC_DATA] [DA…" at bounding box center [235, 238] width 208 height 32
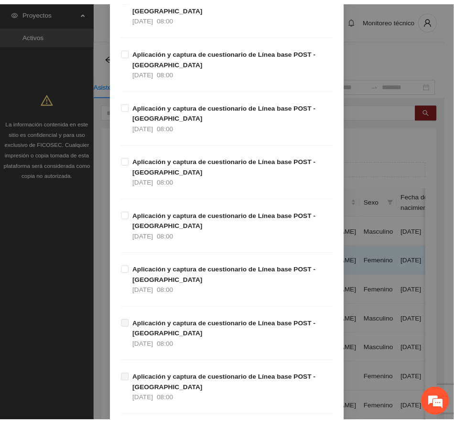
scroll to position [2700, 0]
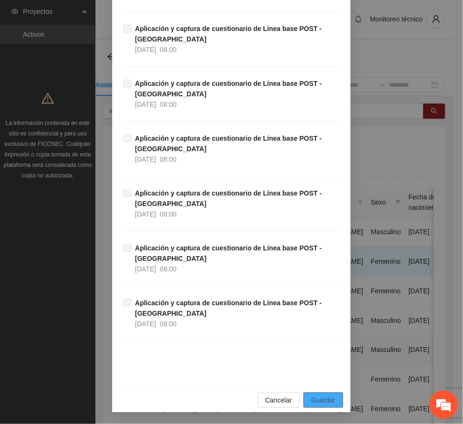
drag, startPoint x: 325, startPoint y: 403, endPoint x: 292, endPoint y: 395, distance: 33.4
click at [325, 402] on span "Guardar" at bounding box center [323, 400] width 24 height 11
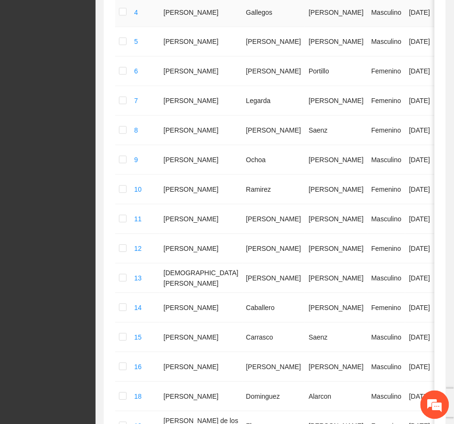
scroll to position [532, 0]
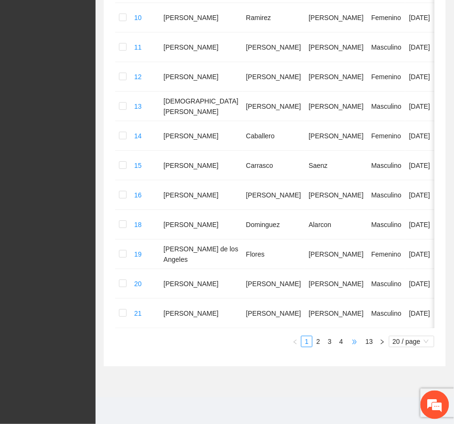
click at [355, 339] on span "•••" at bounding box center [354, 341] width 15 height 11
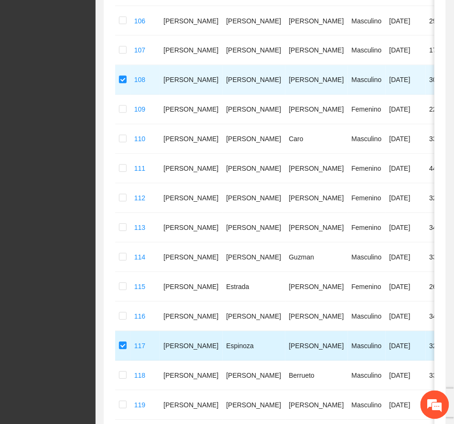
scroll to position [363, 0]
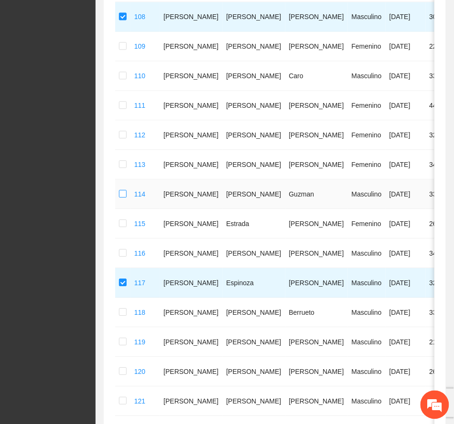
click at [119, 190] on label at bounding box center [123, 194] width 8 height 11
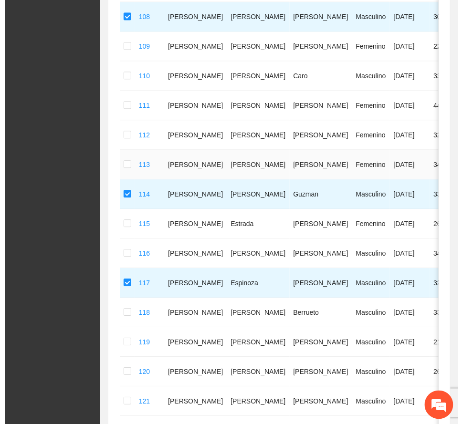
scroll to position [109, 0]
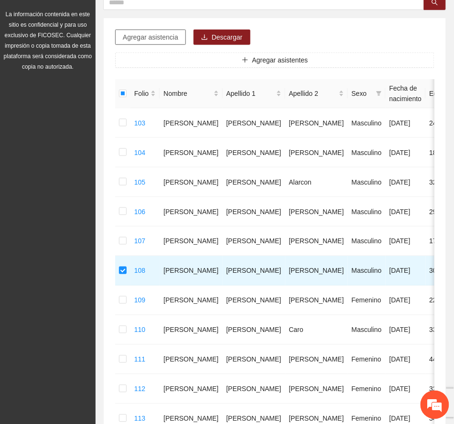
click at [154, 39] on span "Agregar asistencia" at bounding box center [150, 37] width 55 height 11
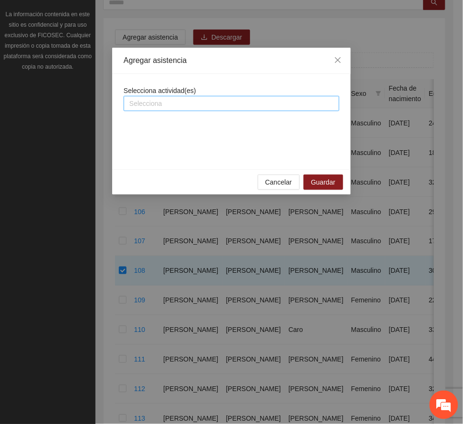
click at [228, 106] on div at bounding box center [231, 103] width 211 height 11
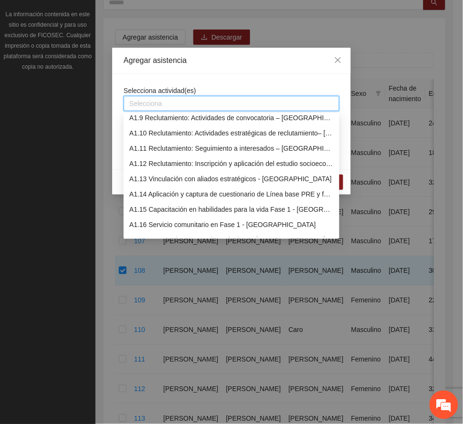
scroll to position [318, 0]
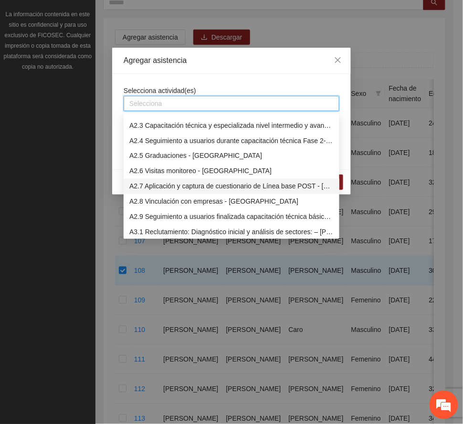
click at [183, 182] on div "A2.7 Aplicación y captura de cuestionario de Línea base POST - [GEOGRAPHIC_DATA]" at bounding box center [231, 186] width 204 height 11
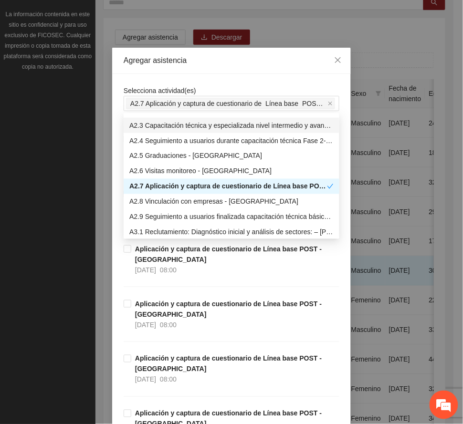
click at [216, 55] on div "Agregar asistencia" at bounding box center [232, 60] width 216 height 11
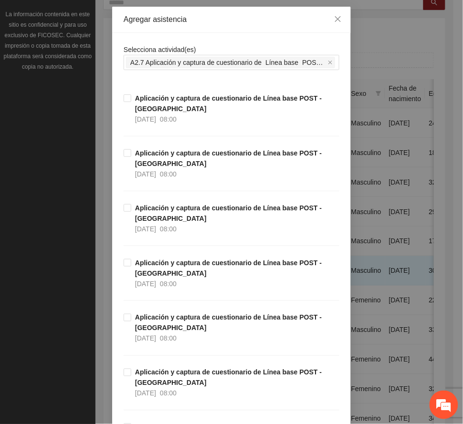
scroll to position [64, 0]
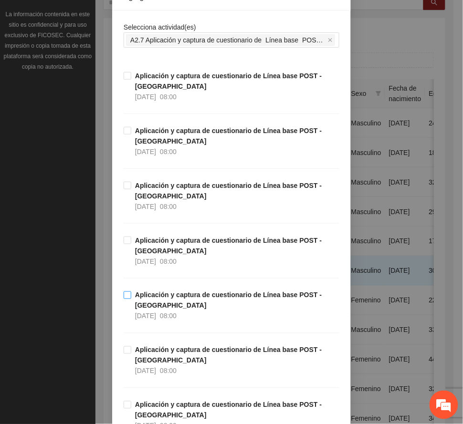
click at [214, 296] on strong "Aplicación y captura de cuestionario de Línea base POST - [GEOGRAPHIC_DATA]" at bounding box center [228, 301] width 187 height 18
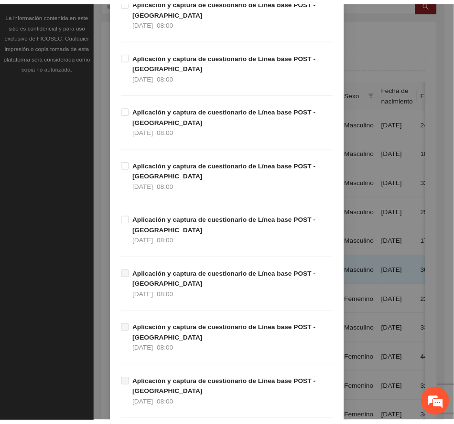
scroll to position [2700, 0]
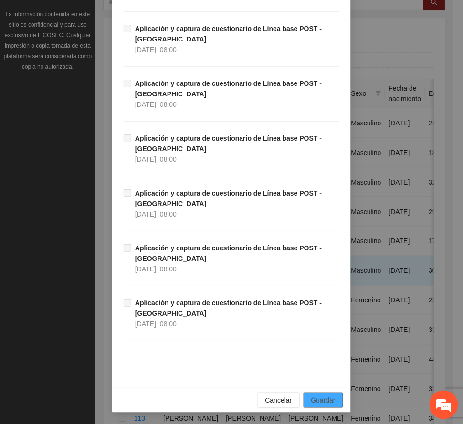
click at [316, 394] on button "Guardar" at bounding box center [324, 400] width 40 height 15
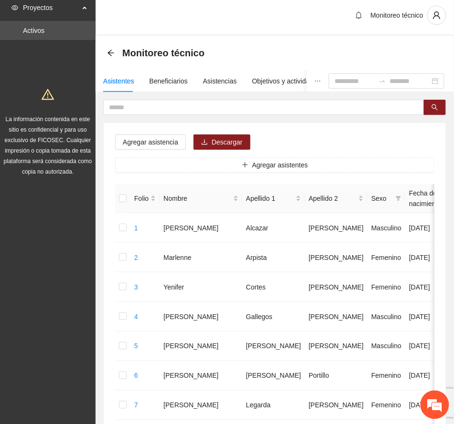
scroll to position [0, 0]
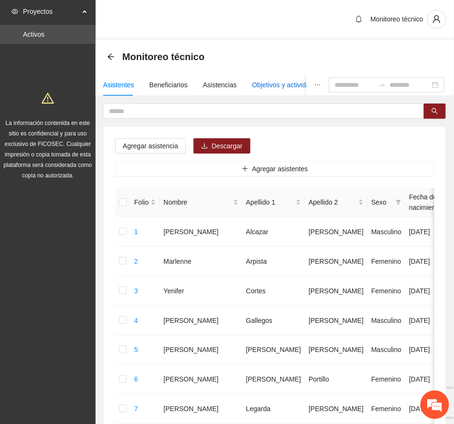
click at [267, 87] on div "Objetivos y actividades" at bounding box center [286, 85] width 68 height 11
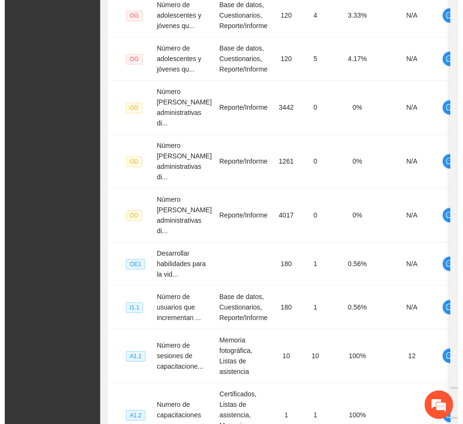
scroll to position [184, 0]
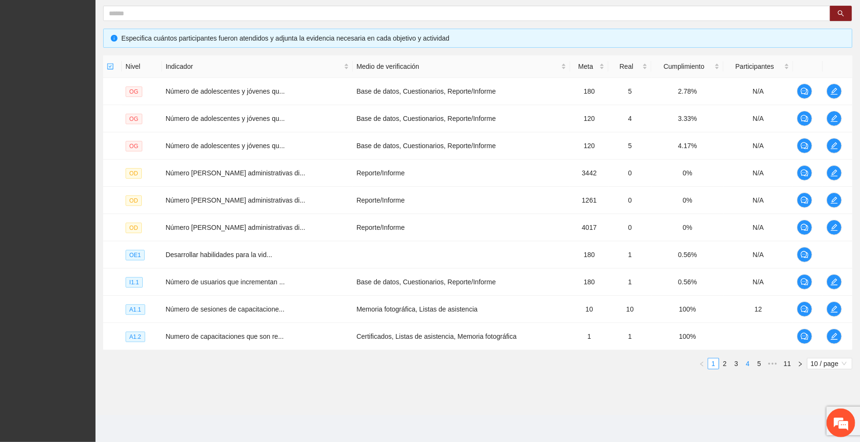
click at [453, 365] on link "4" at bounding box center [747, 363] width 11 height 11
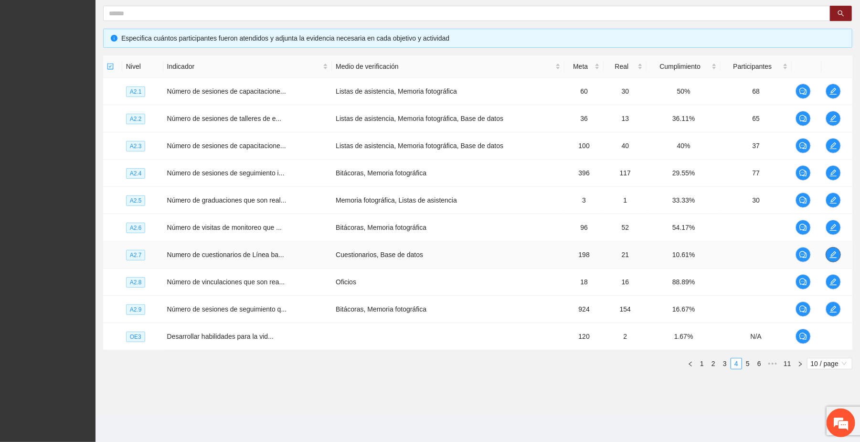
click at [453, 251] on icon "edit" at bounding box center [833, 254] width 7 height 7
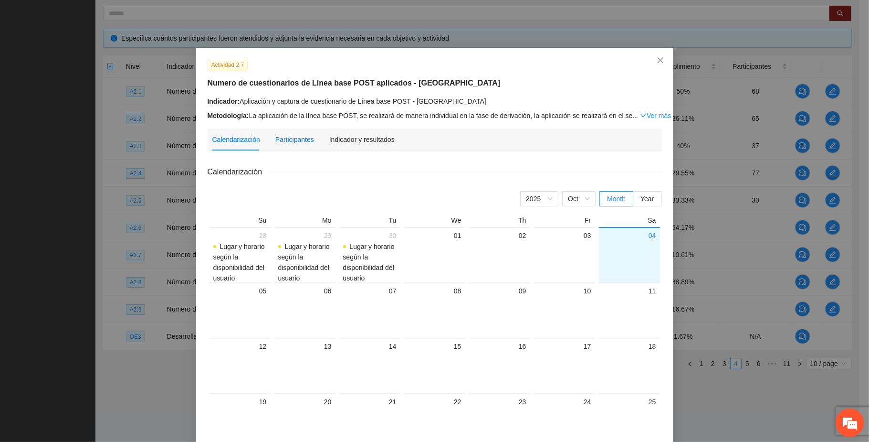
click at [291, 136] on div "Participantes" at bounding box center [294, 139] width 39 height 11
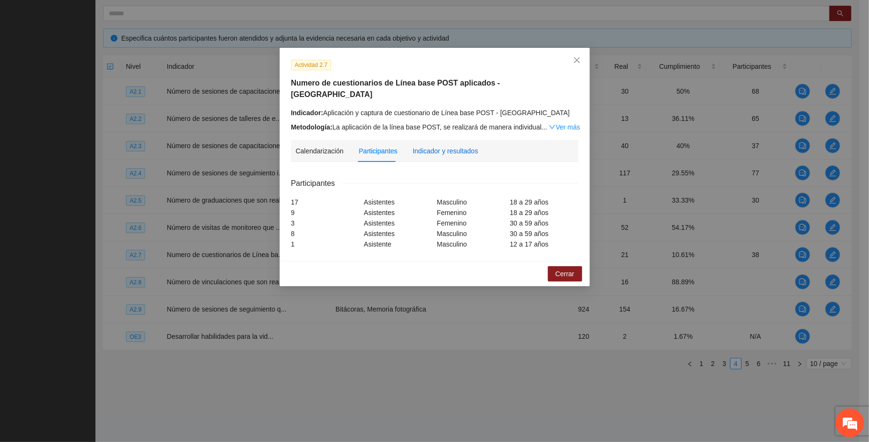
click at [451, 146] on div "Indicador y resultados" at bounding box center [445, 151] width 65 height 11
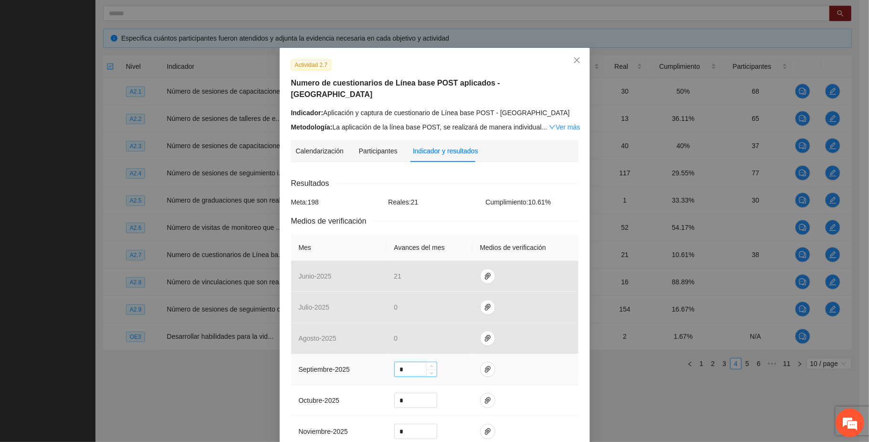
click at [405, 362] on input "*" at bounding box center [416, 369] width 42 height 14
type input "**"
click at [453, 365] on span "paper-clip" at bounding box center [488, 369] width 14 height 8
click at [453, 323] on button "Adjuntar documento" at bounding box center [451, 330] width 85 height 15
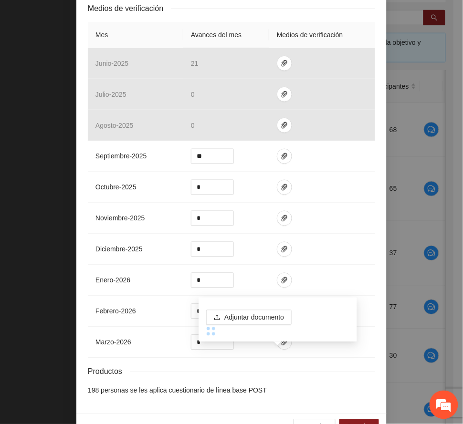
scroll to position [232, 0]
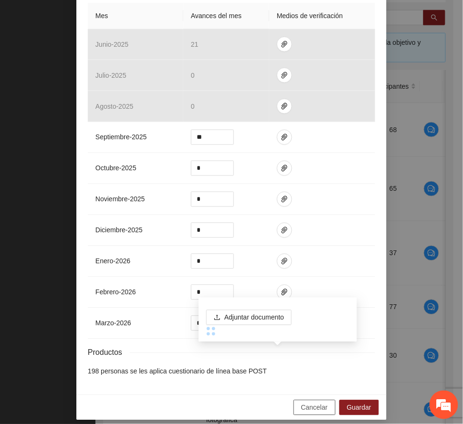
click at [318, 403] on span "Cancelar" at bounding box center [314, 408] width 27 height 11
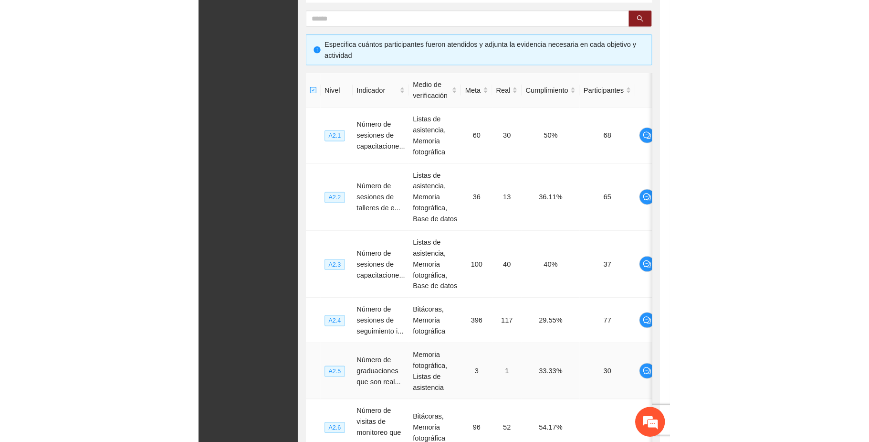
scroll to position [0, 0]
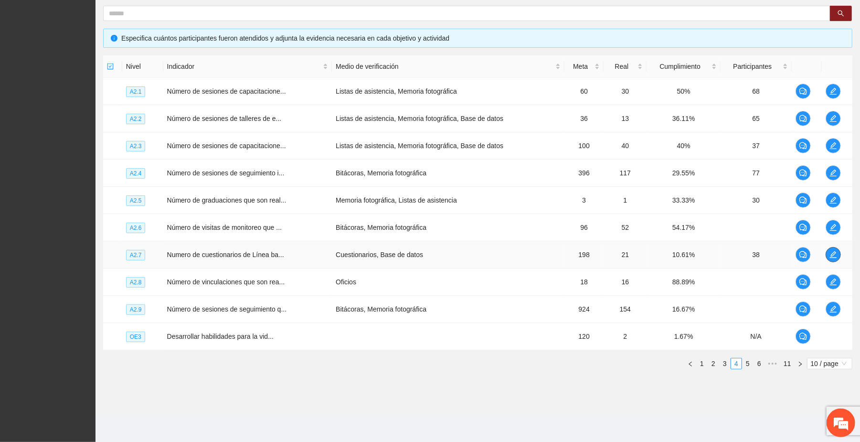
click at [453, 251] on icon "edit" at bounding box center [833, 255] width 8 height 8
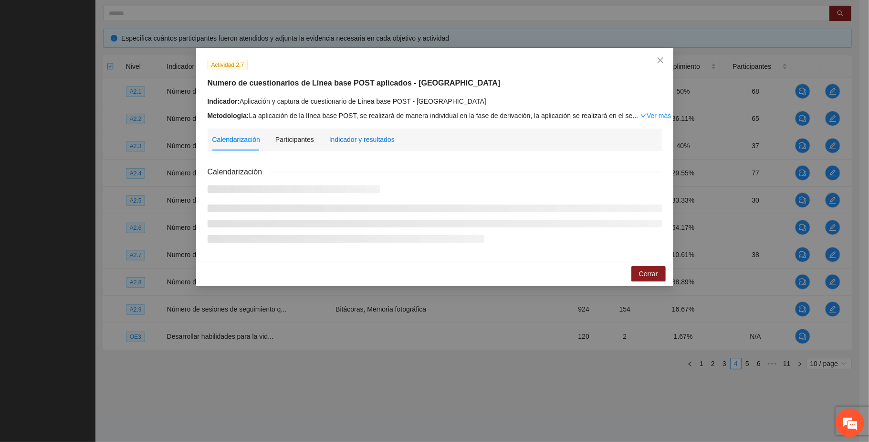
click at [370, 139] on div "Indicador y resultados" at bounding box center [361, 139] width 65 height 11
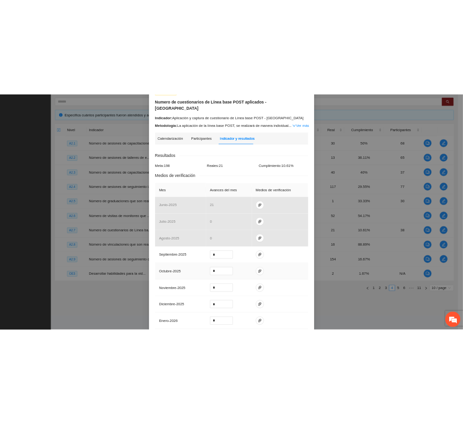
scroll to position [191, 0]
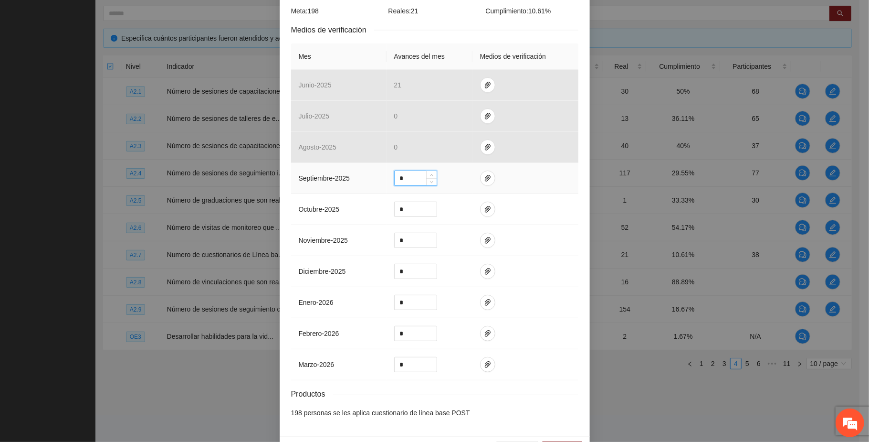
click at [405, 171] on input "*" at bounding box center [416, 178] width 42 height 14
type input "**"
click at [453, 174] on icon "paper-clip" at bounding box center [488, 178] width 8 height 8
click at [453, 136] on span "Adjuntar documento" at bounding box center [457, 139] width 60 height 11
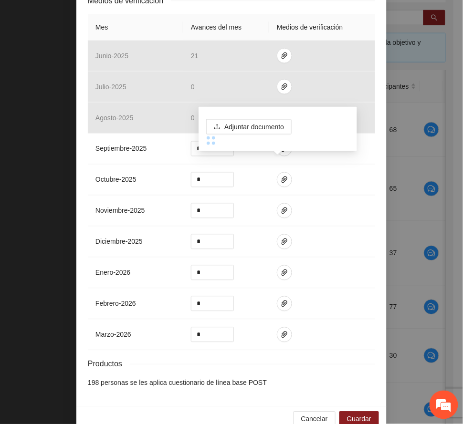
scroll to position [232, 0]
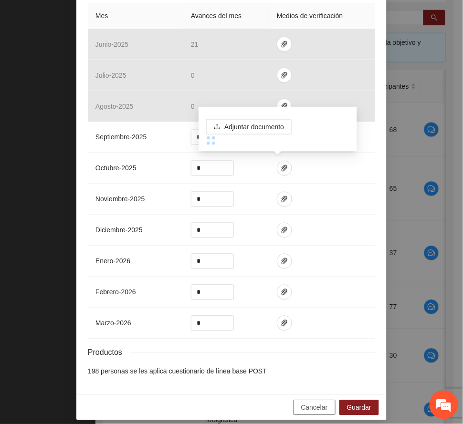
click at [313, 403] on span "Cancelar" at bounding box center [314, 408] width 27 height 11
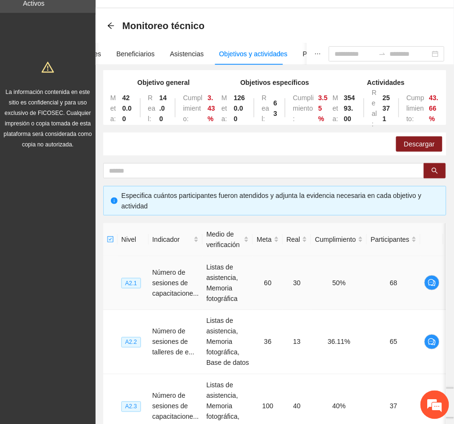
scroll to position [0, 0]
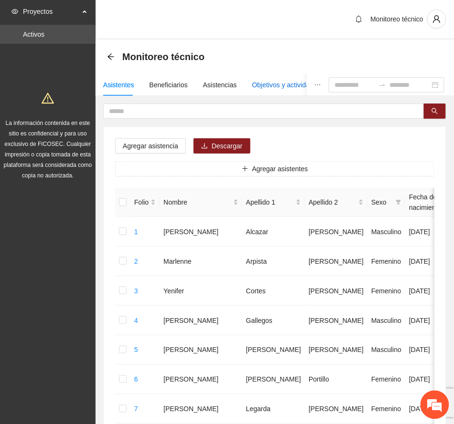
click at [261, 85] on div "Objetivos y actividades" at bounding box center [286, 85] width 68 height 11
